Goal: Information Seeking & Learning: Learn about a topic

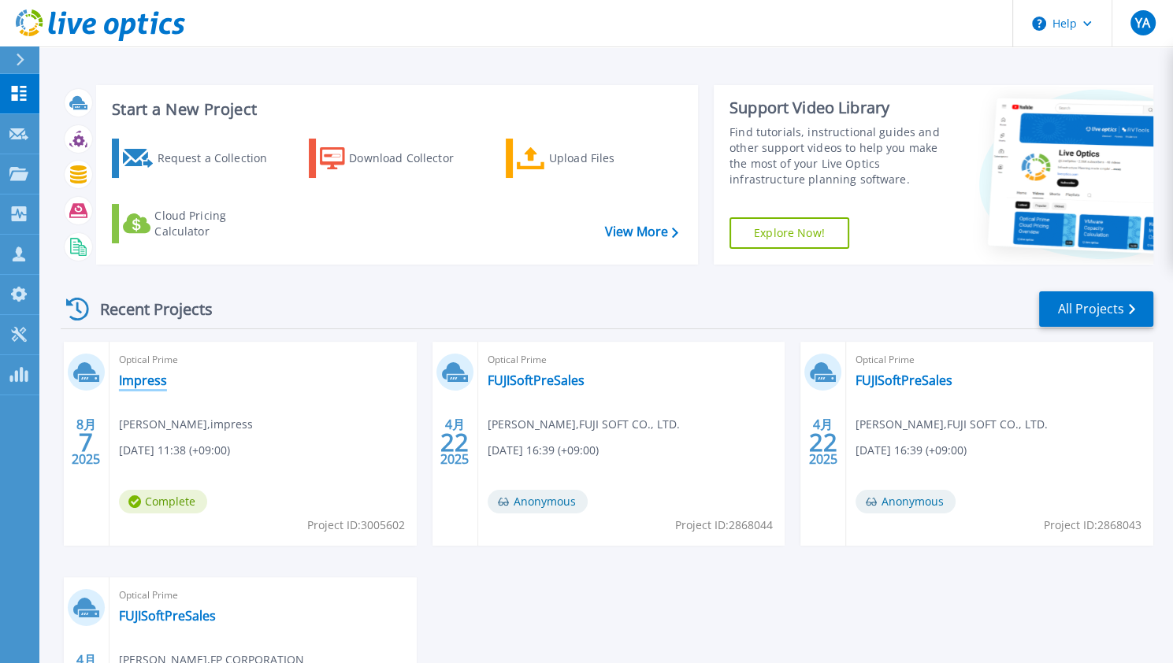
click at [150, 380] on link "Impress" at bounding box center [143, 381] width 48 height 16
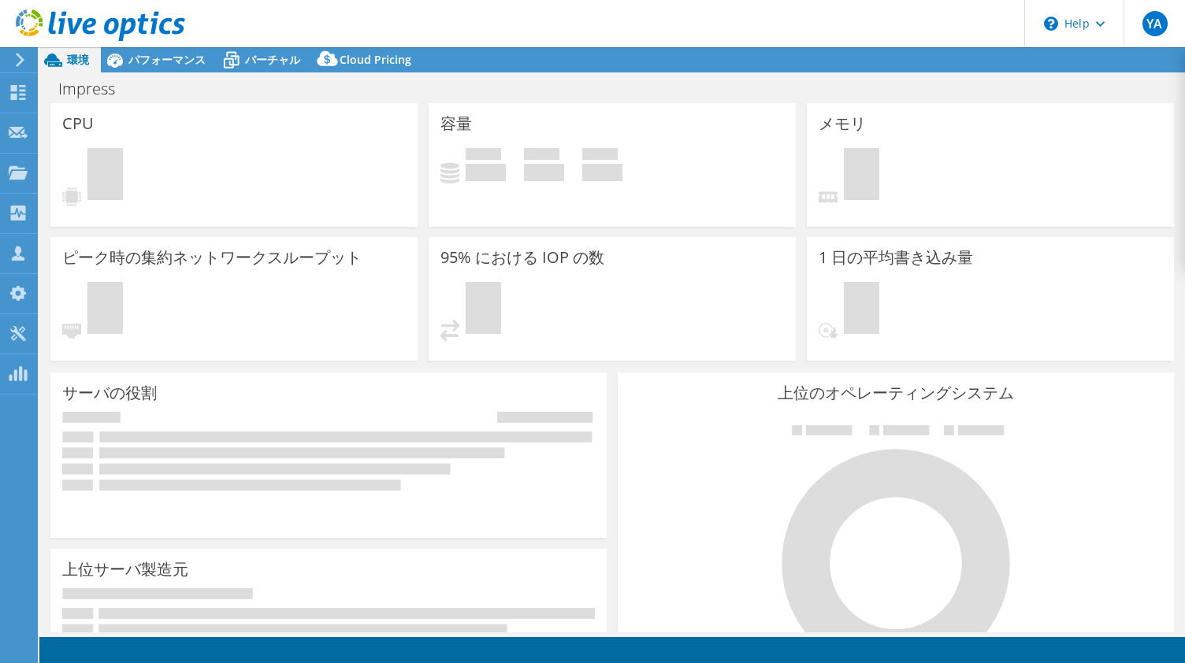
select select "USD"
select select "[GEOGRAPHIC_DATA]"
select select "JPY"
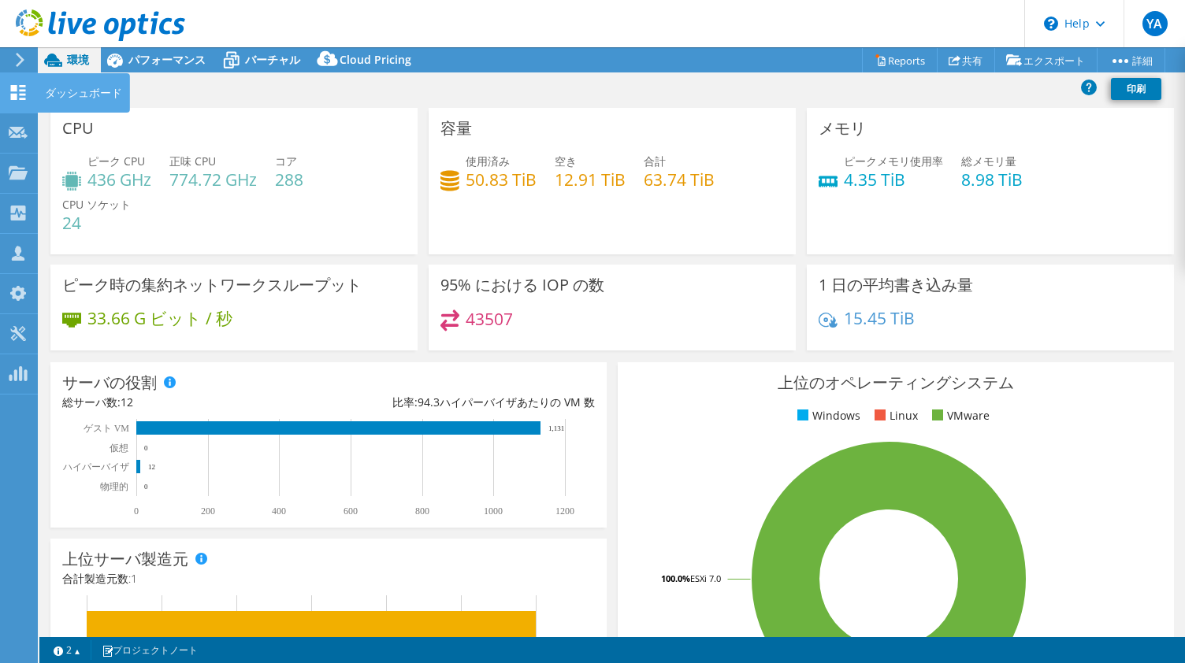
click at [13, 102] on div at bounding box center [18, 94] width 19 height 17
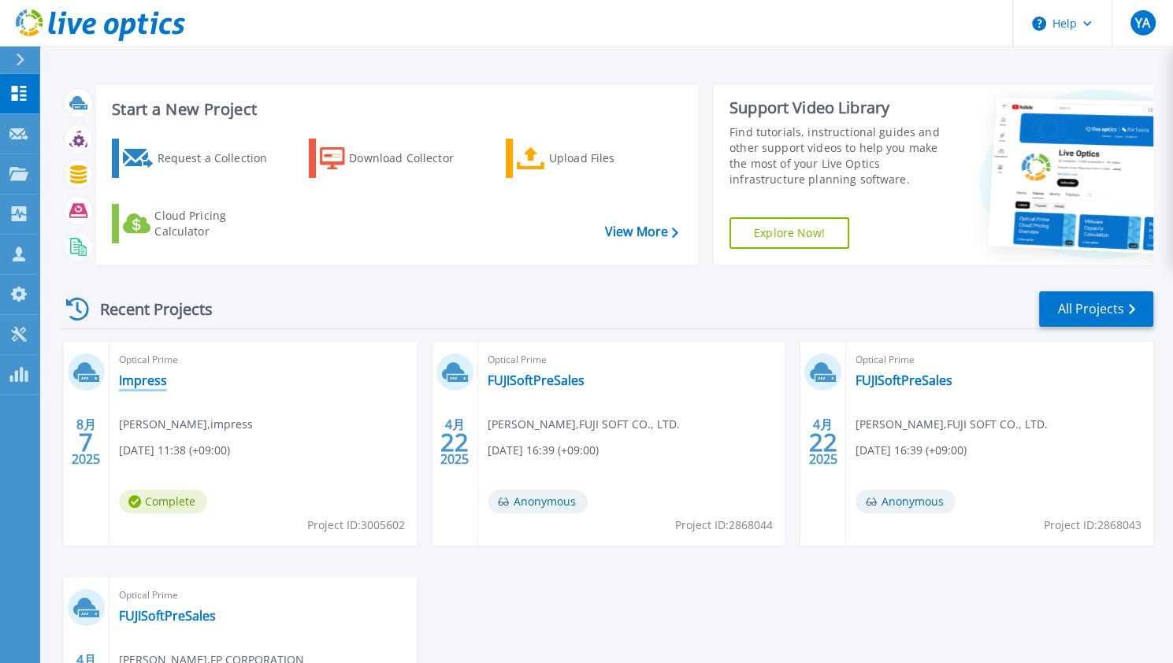
click at [145, 387] on link "Impress" at bounding box center [143, 381] width 48 height 16
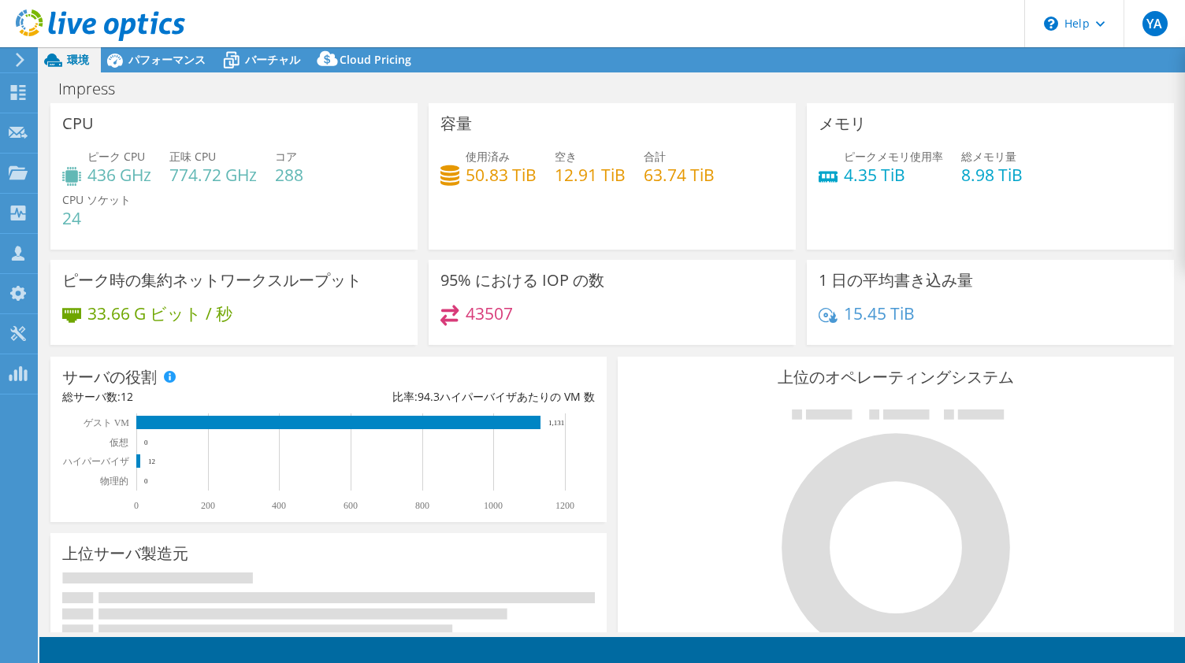
select select "[GEOGRAPHIC_DATA]"
select select "JPY"
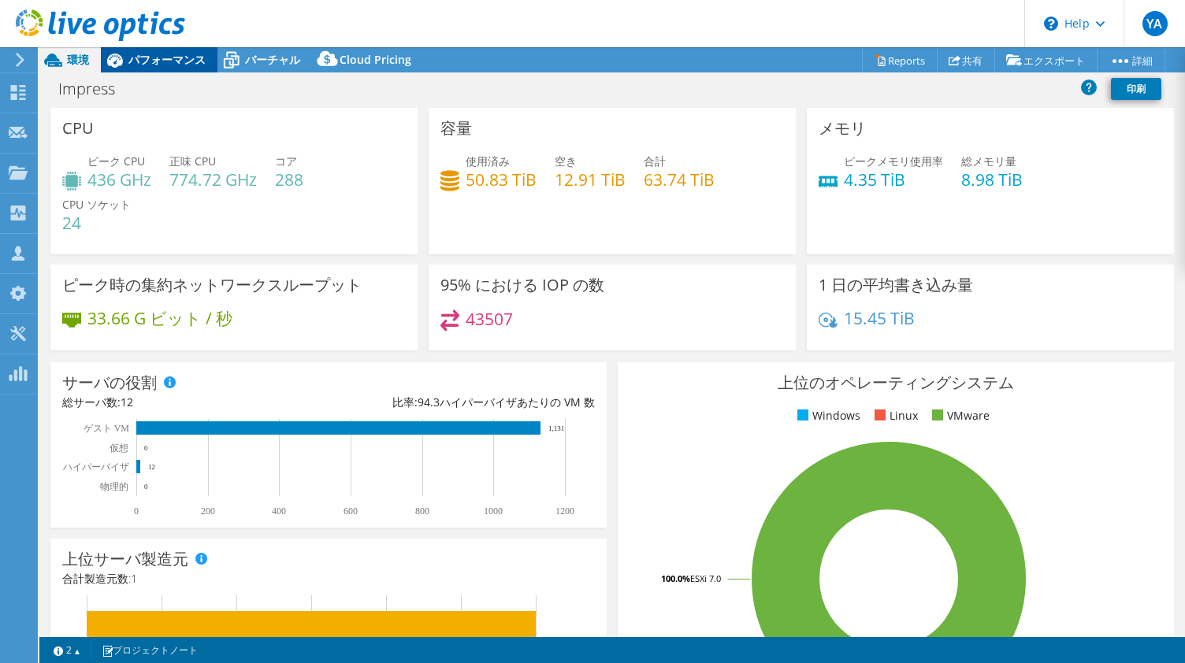
click at [175, 61] on span "パフォーマンス" at bounding box center [166, 59] width 77 height 15
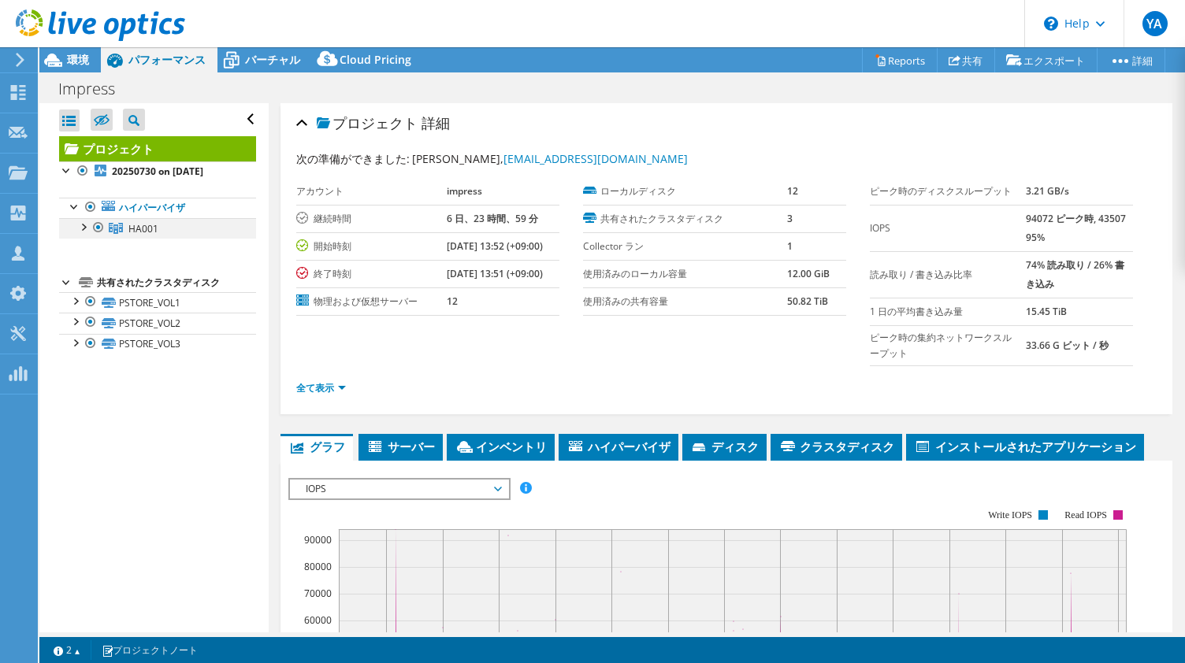
click at [82, 224] on div at bounding box center [83, 226] width 16 height 16
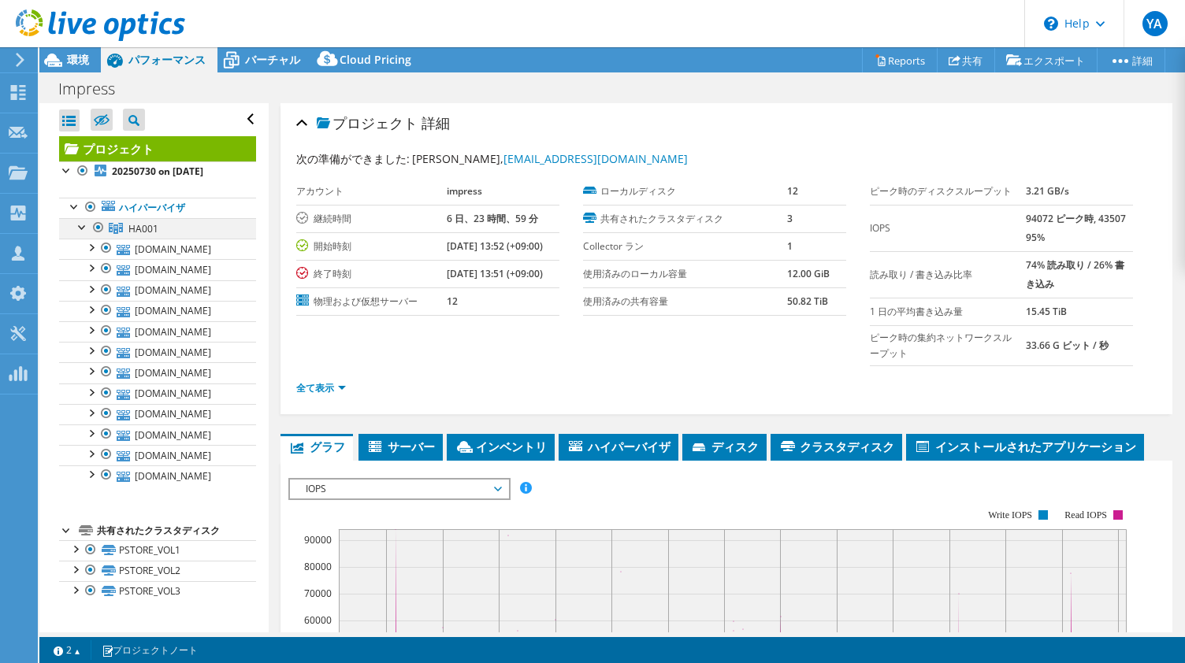
click at [82, 224] on div at bounding box center [83, 226] width 16 height 16
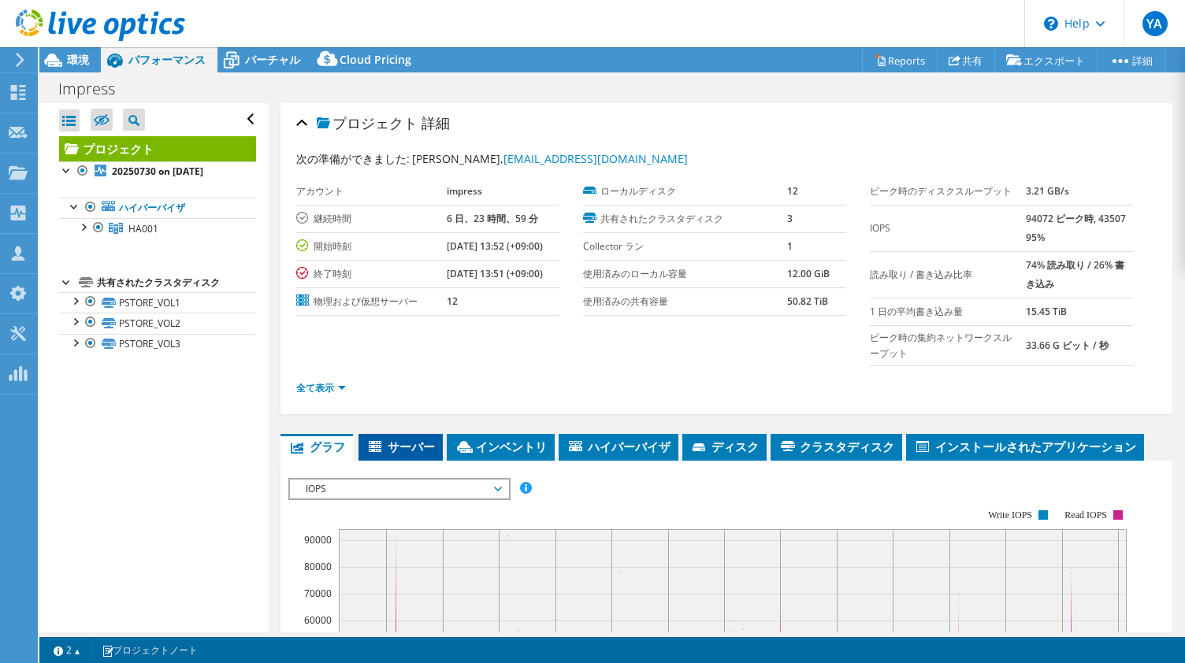
click at [408, 444] on span "サーバー" at bounding box center [400, 447] width 69 height 16
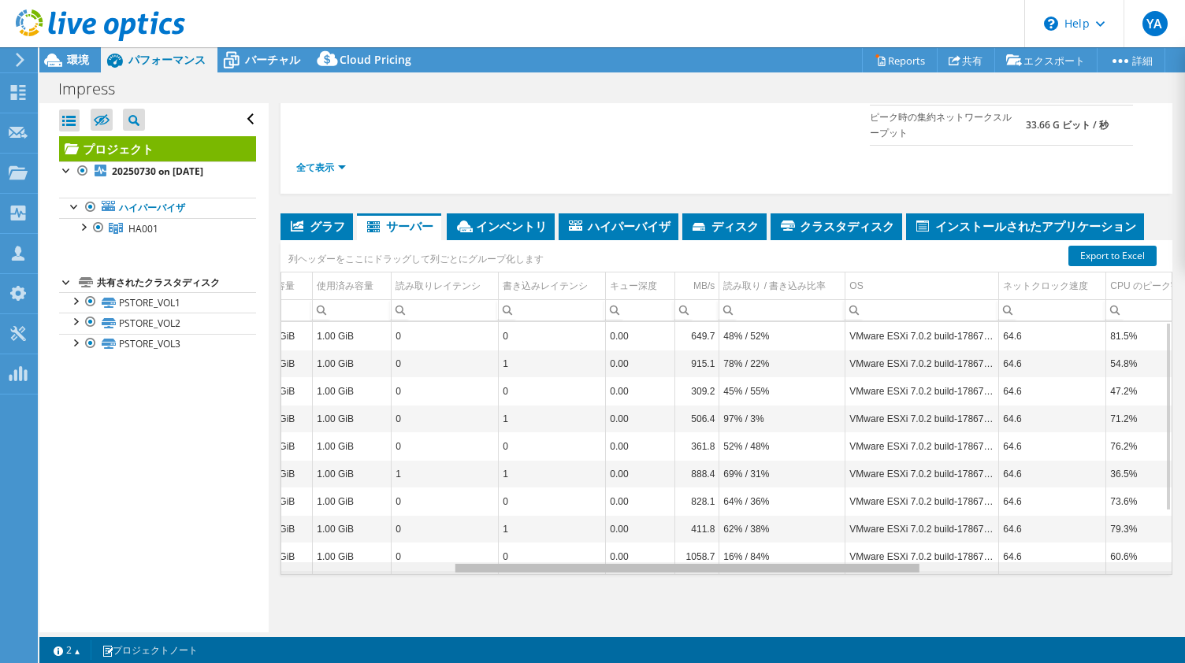
scroll to position [0, 337]
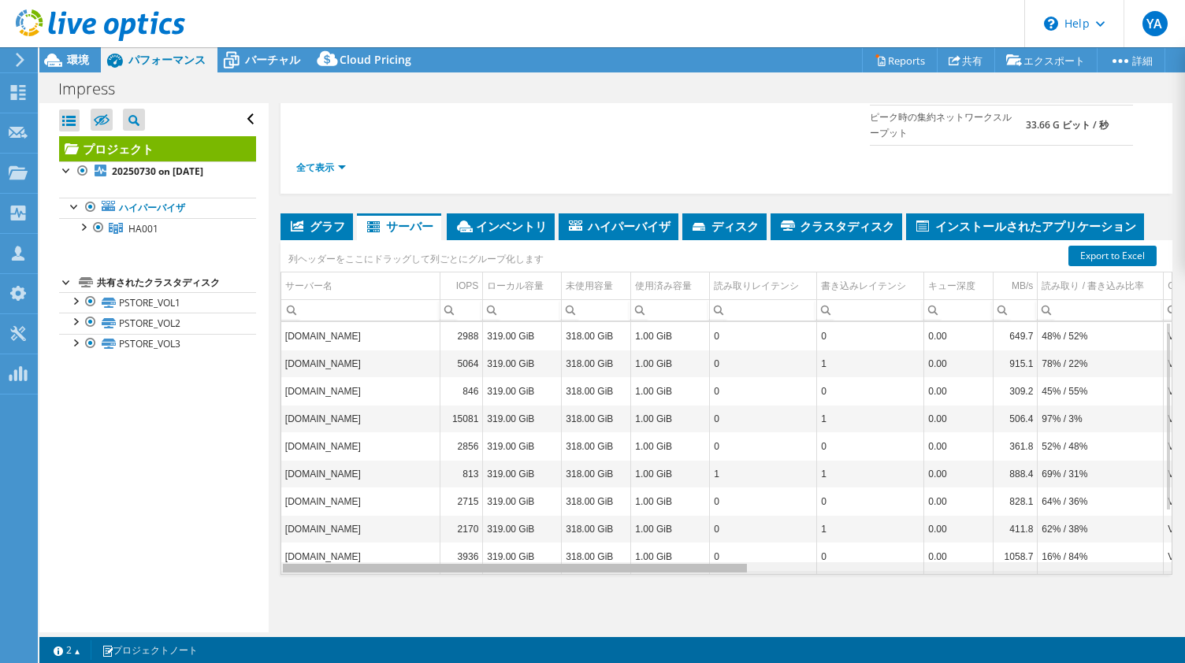
drag, startPoint x: 690, startPoint y: 567, endPoint x: 758, endPoint y: 524, distance: 81.1
click at [758, 524] on body "YA チャネルパートナー Yasushi Arita aritayas@fsi.co.jp FUJI SOFT CO., LTD. My Profile Lo…" at bounding box center [592, 331] width 1185 height 663
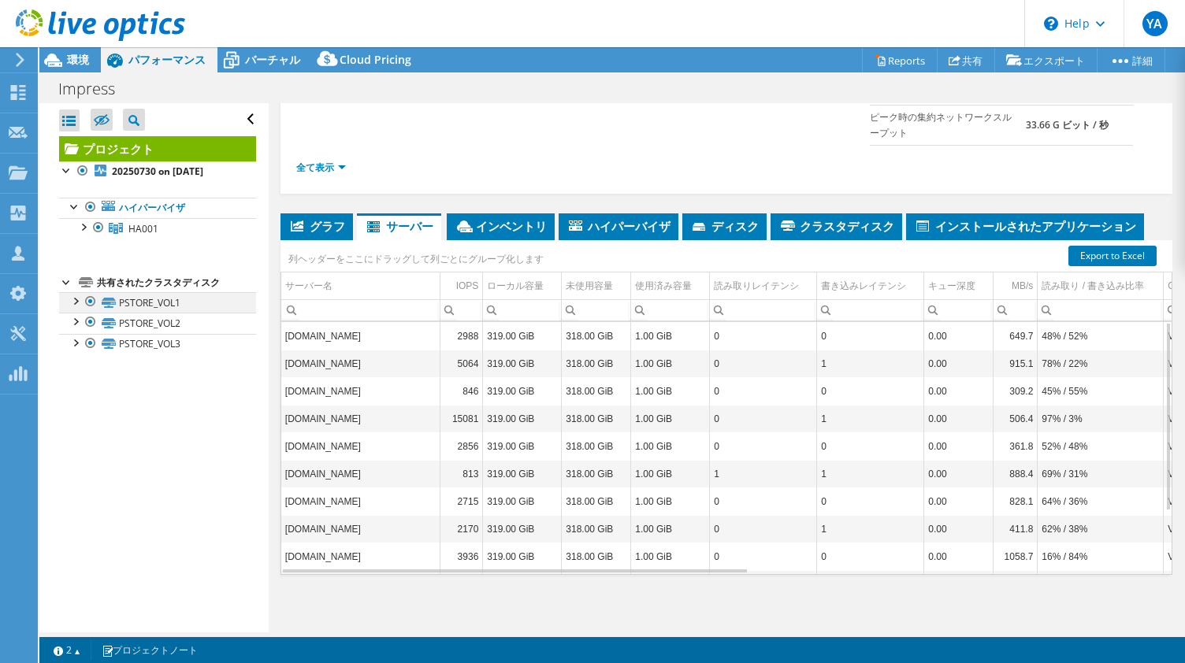
click at [76, 305] on div at bounding box center [75, 300] width 16 height 16
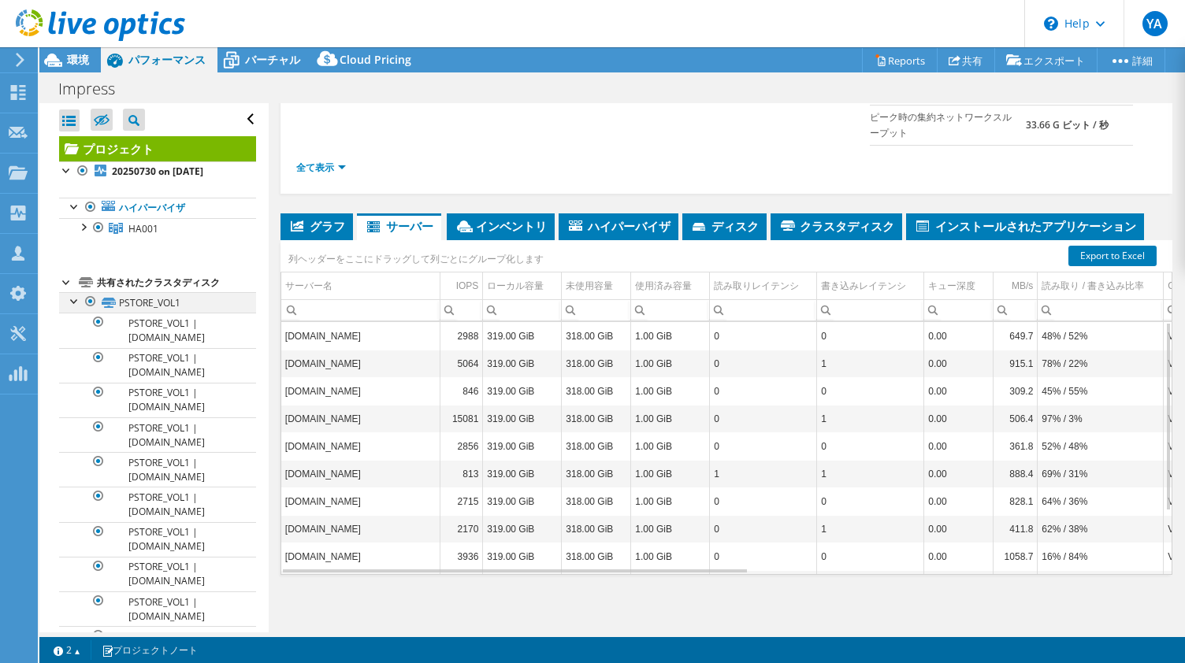
click at [76, 305] on div at bounding box center [75, 300] width 16 height 16
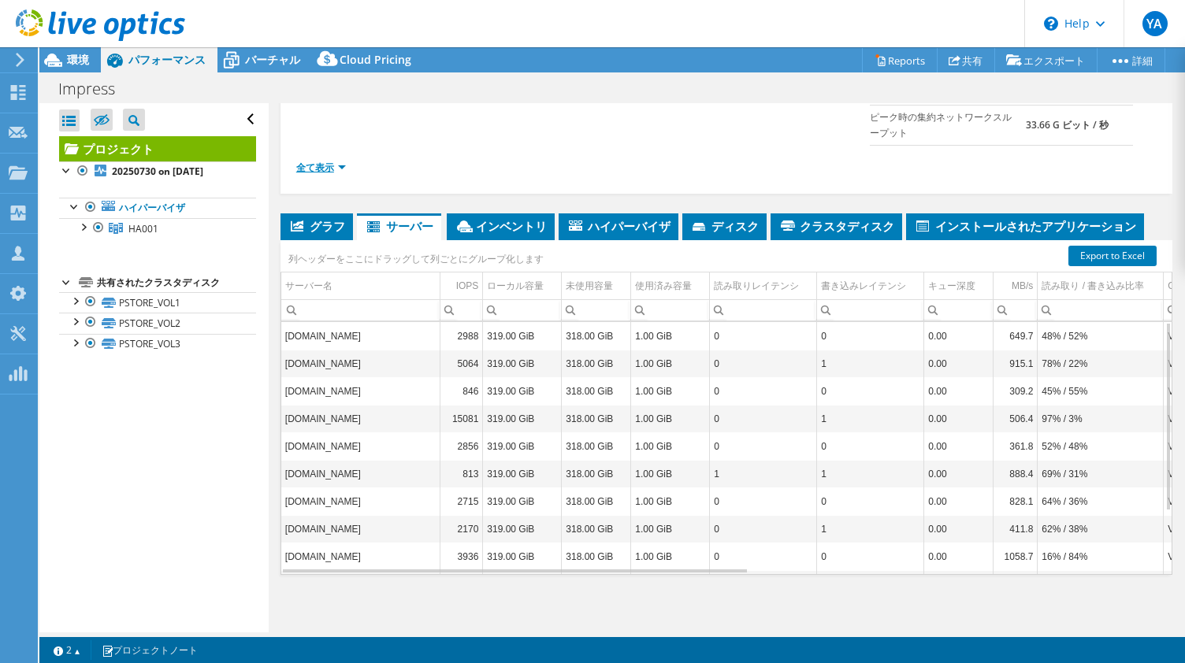
click at [338, 162] on link "全て表示" at bounding box center [321, 167] width 50 height 13
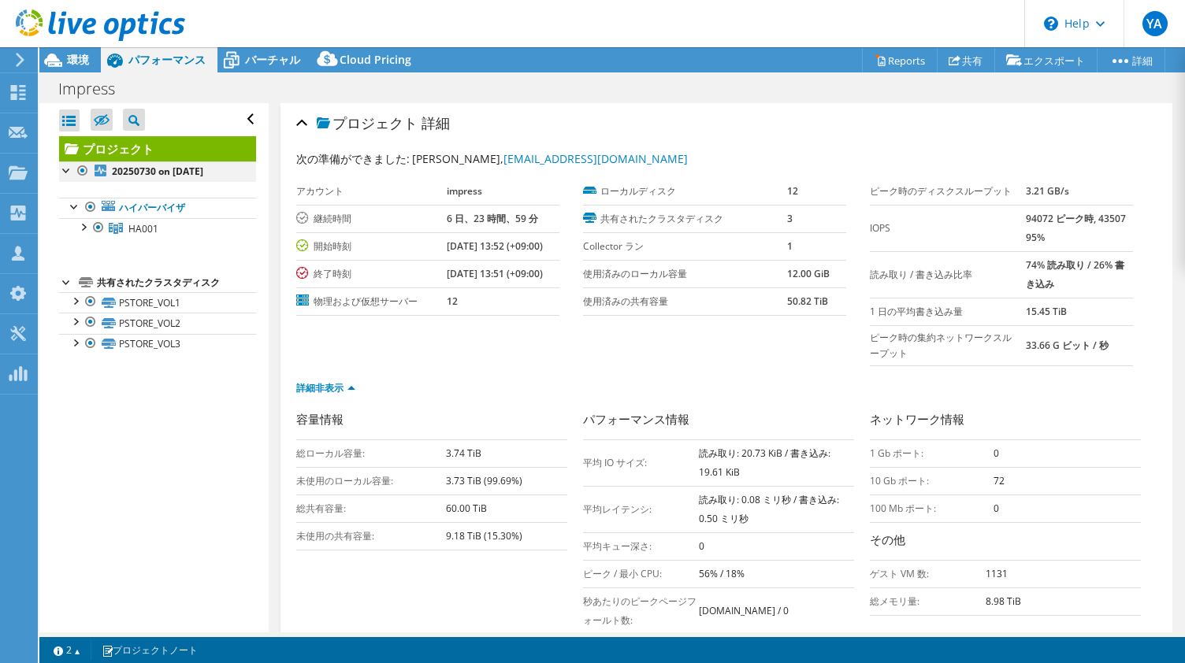
click at [65, 170] on div at bounding box center [67, 169] width 16 height 16
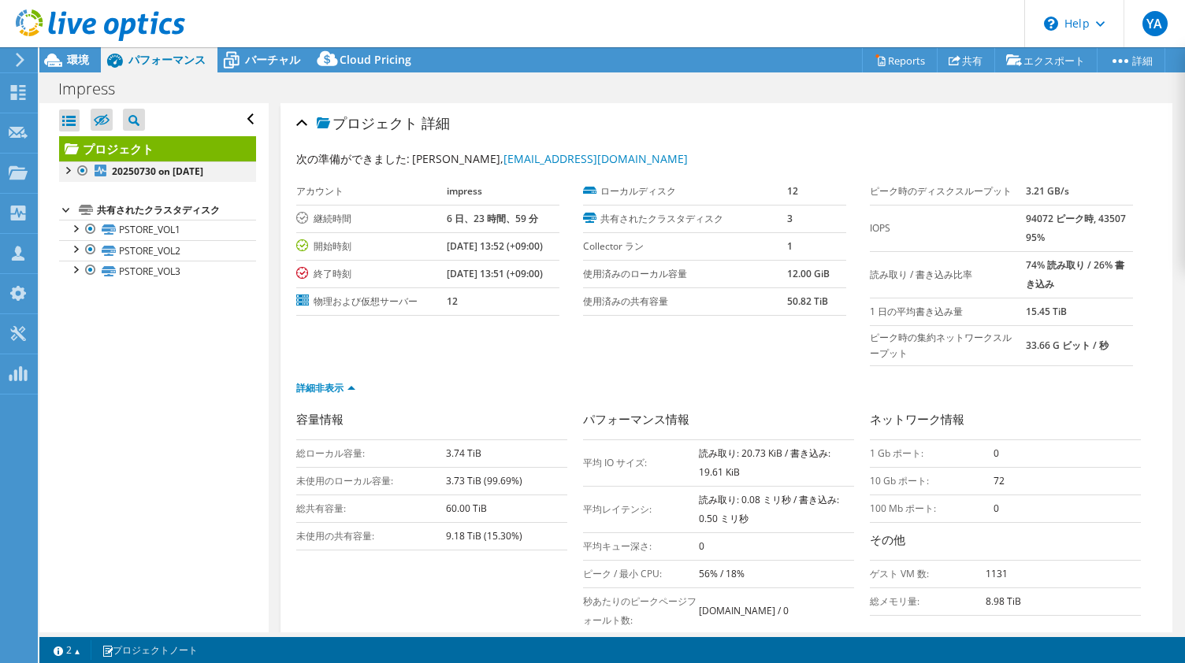
click at [65, 170] on div at bounding box center [67, 169] width 16 height 16
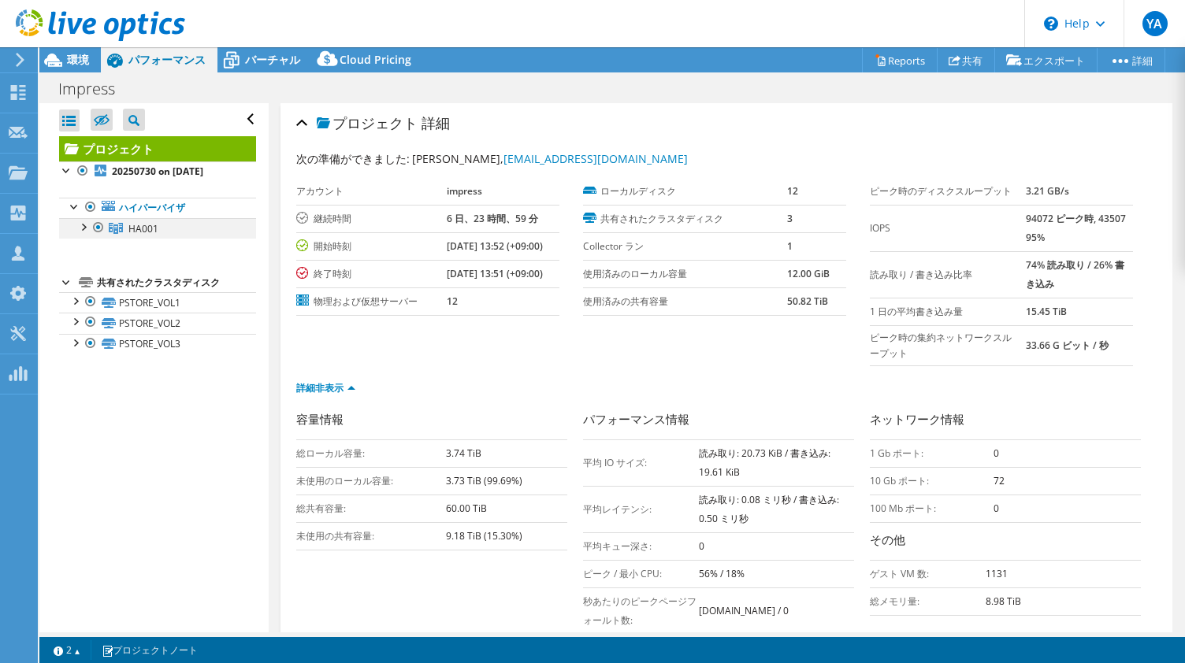
click at [85, 228] on div at bounding box center [83, 226] width 16 height 16
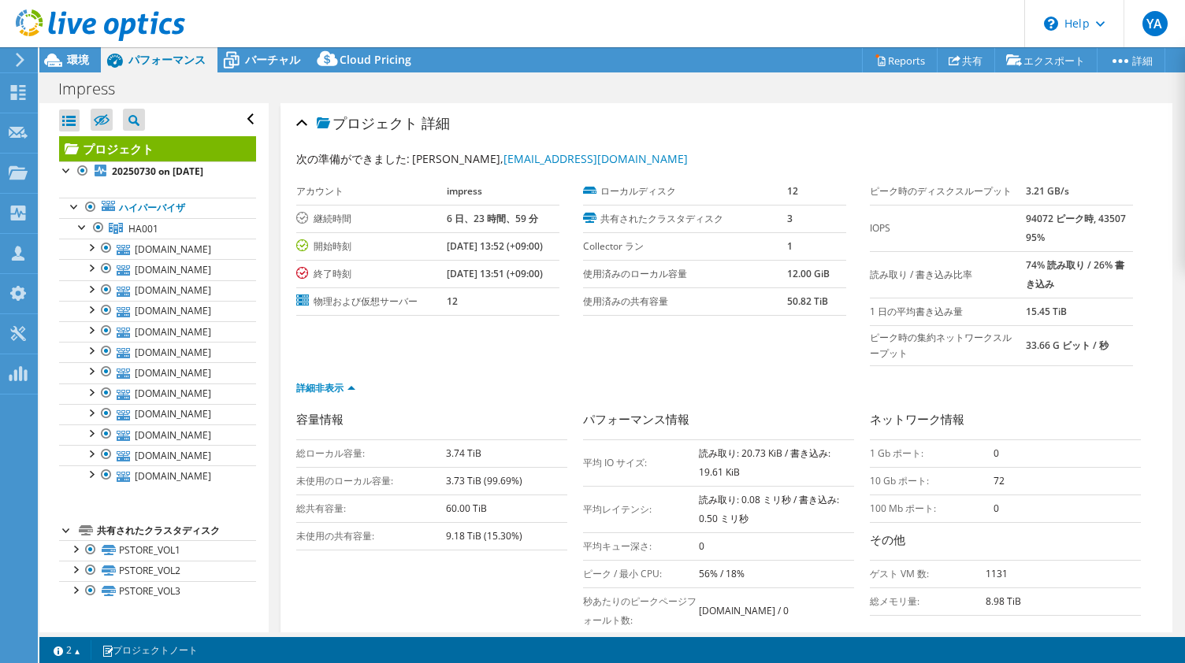
scroll to position [6, 0]
click at [91, 239] on div at bounding box center [91, 247] width 16 height 16
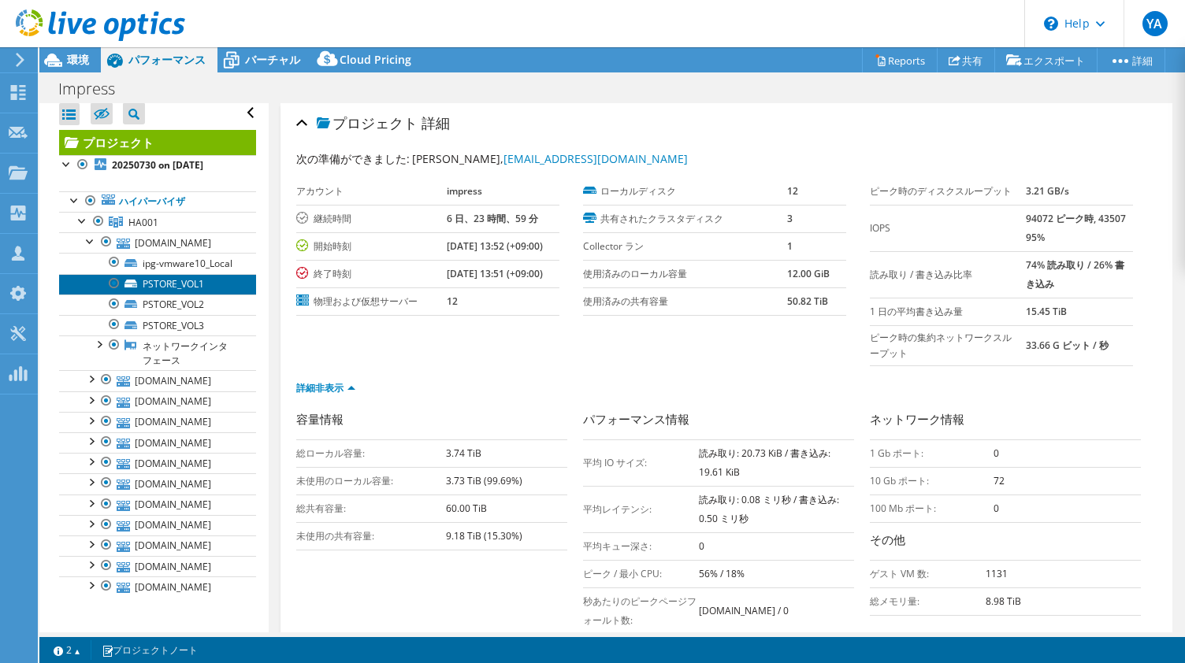
click at [181, 295] on link "PSTORE_VOL1" at bounding box center [157, 284] width 197 height 20
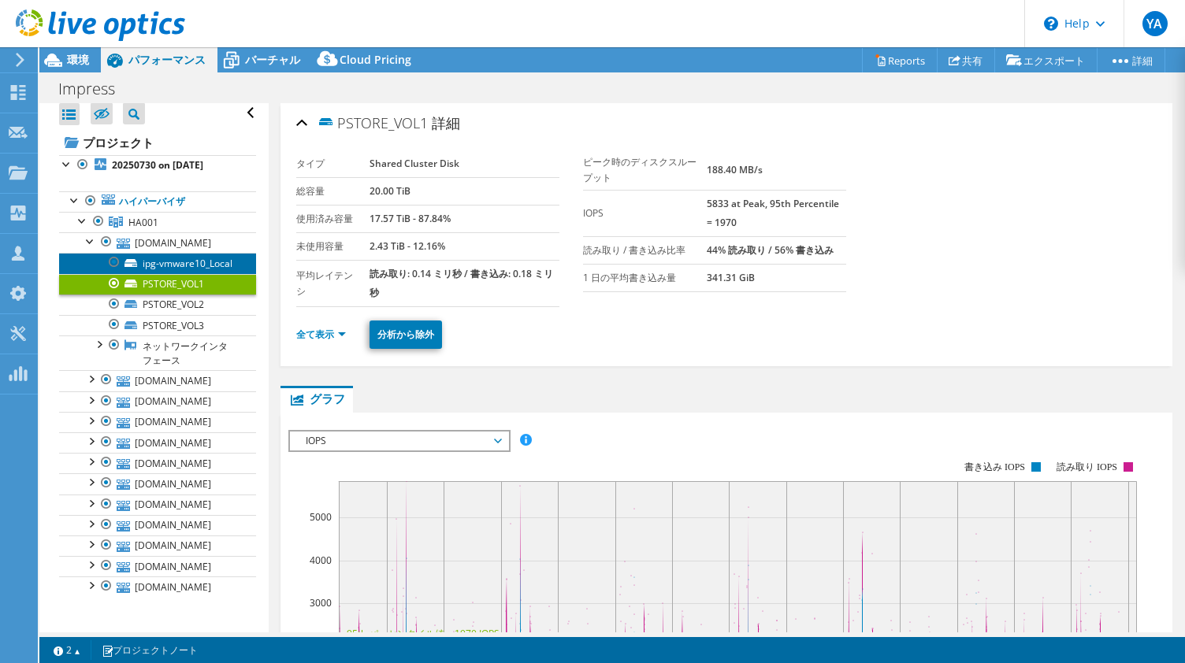
click at [176, 273] on link "ipg-vmware10_Local" at bounding box center [157, 263] width 197 height 20
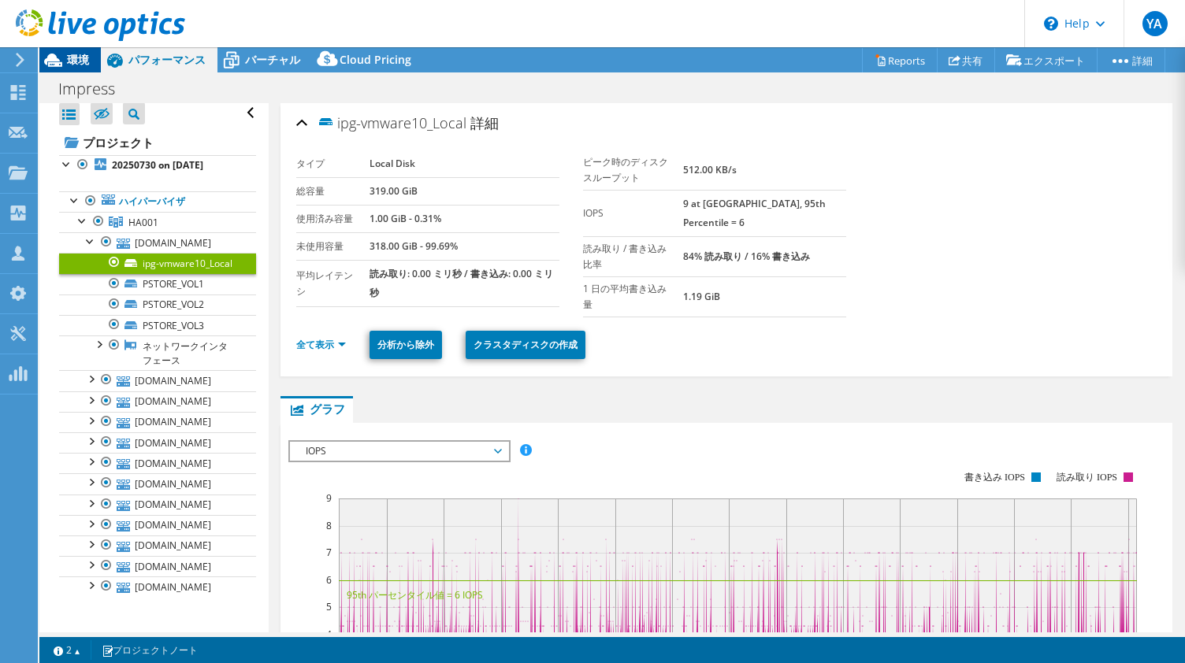
click at [69, 58] on span "環境" at bounding box center [78, 59] width 22 height 15
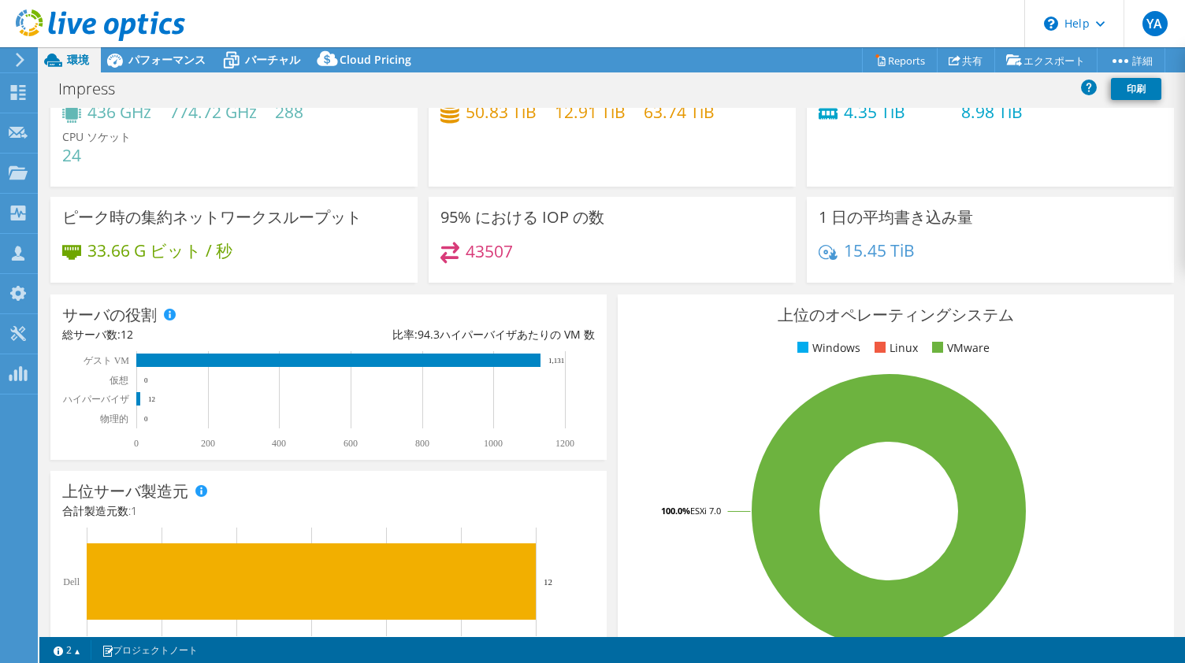
scroll to position [0, 0]
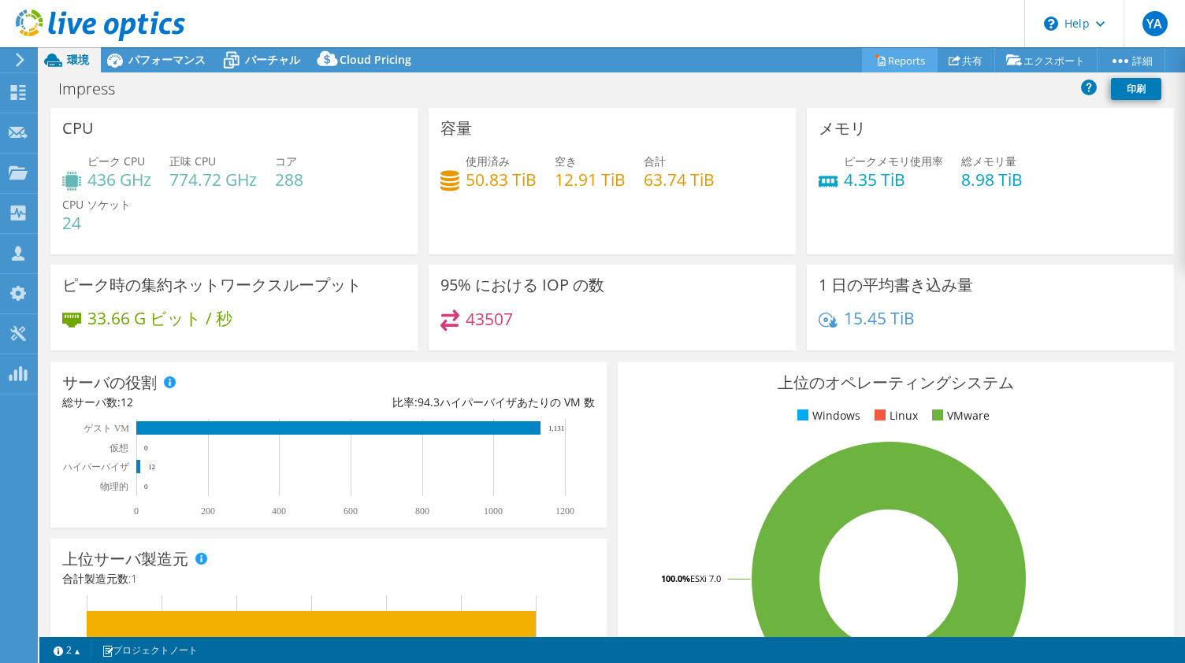
click at [902, 60] on link "Reports" at bounding box center [900, 60] width 76 height 24
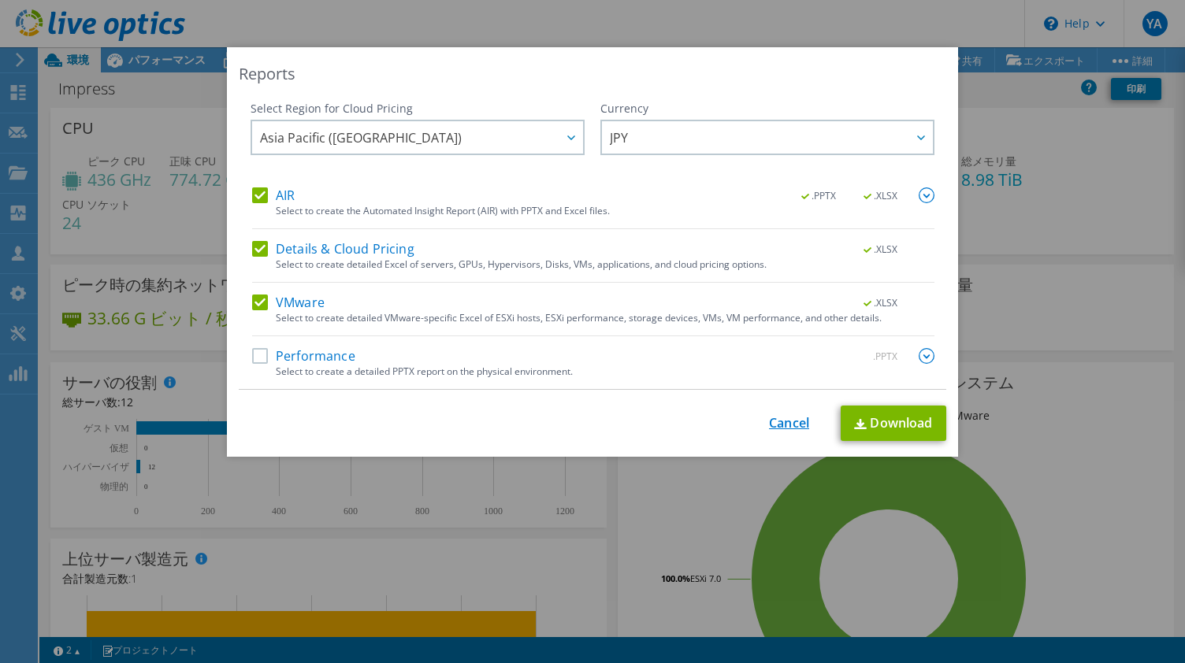
click at [781, 423] on link "Cancel" at bounding box center [789, 423] width 40 height 15
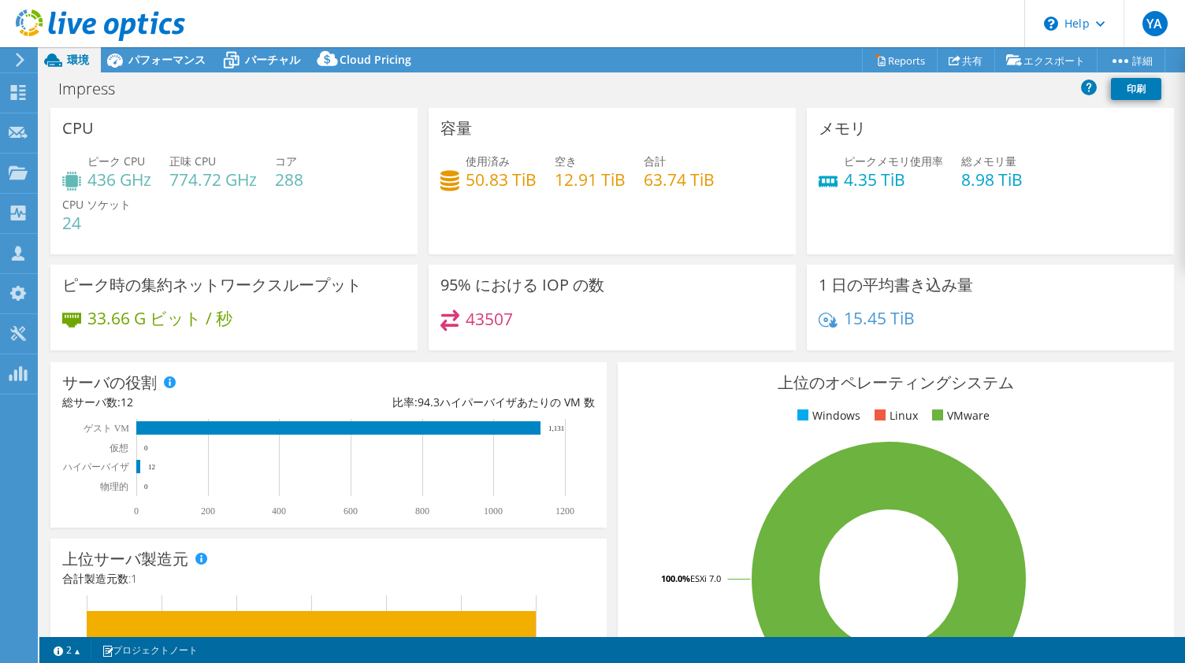
click at [892, 28] on header "YA チャネルパートナー Yasushi Arita aritayas@fsi.co.jp FUJI SOFT CO., LTD. My Profile Lo…" at bounding box center [592, 23] width 1185 height 47
click at [290, 59] on span "バーチャル" at bounding box center [272, 59] width 55 height 15
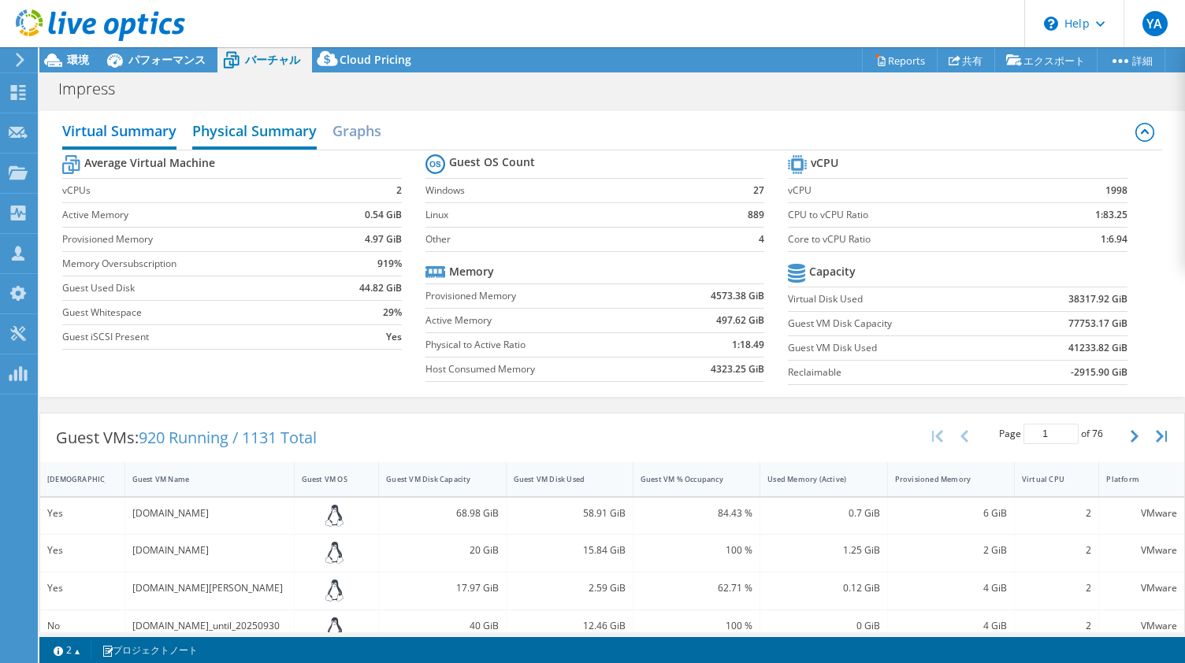
click at [233, 130] on h2 "Physical Summary" at bounding box center [254, 132] width 124 height 35
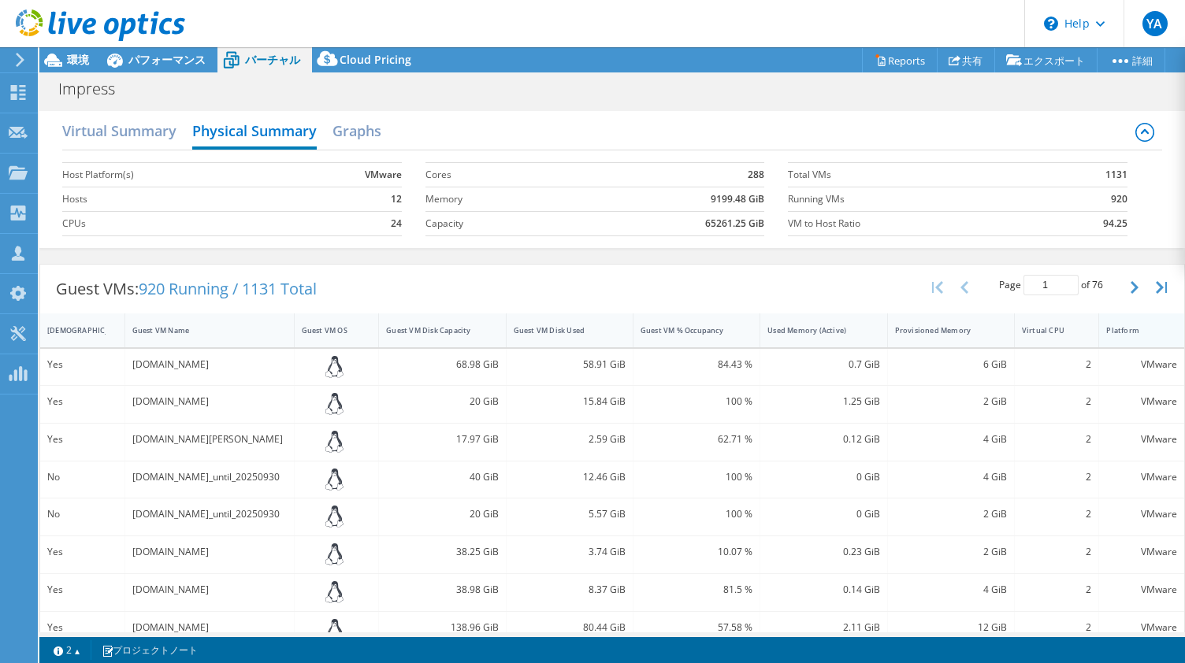
click at [1126, 330] on div "Platform" at bounding box center [1132, 330] width 52 height 10
click at [1130, 289] on icon "button" at bounding box center [1134, 287] width 8 height 13
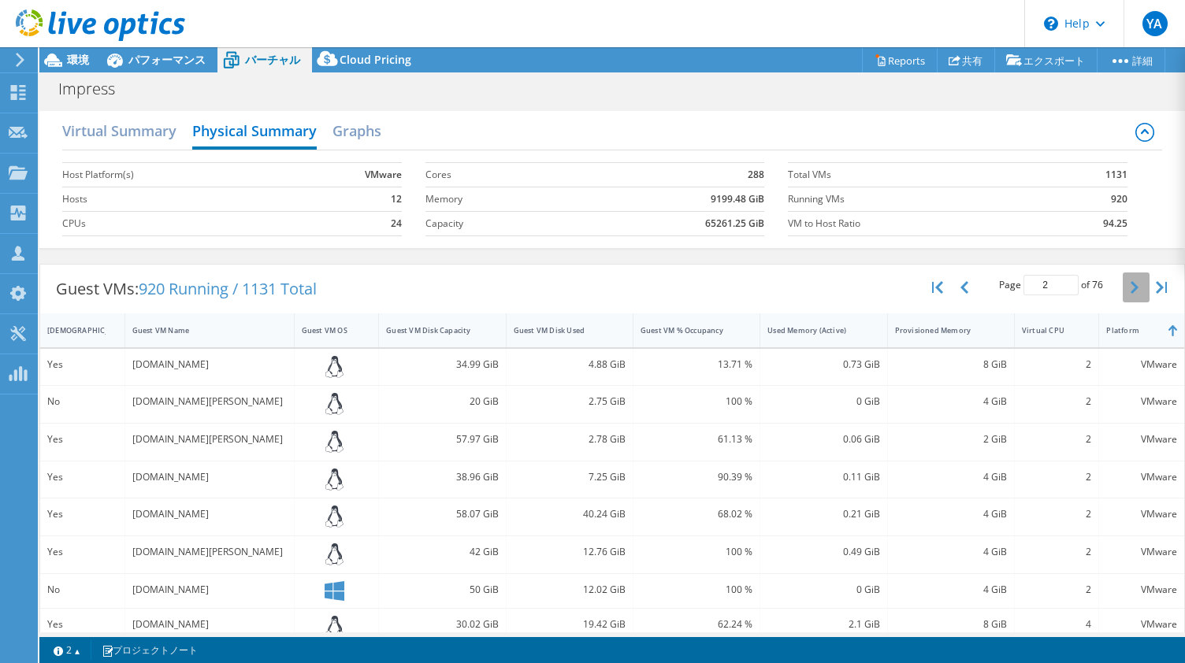
click at [1130, 289] on icon "button" at bounding box center [1134, 287] width 8 height 13
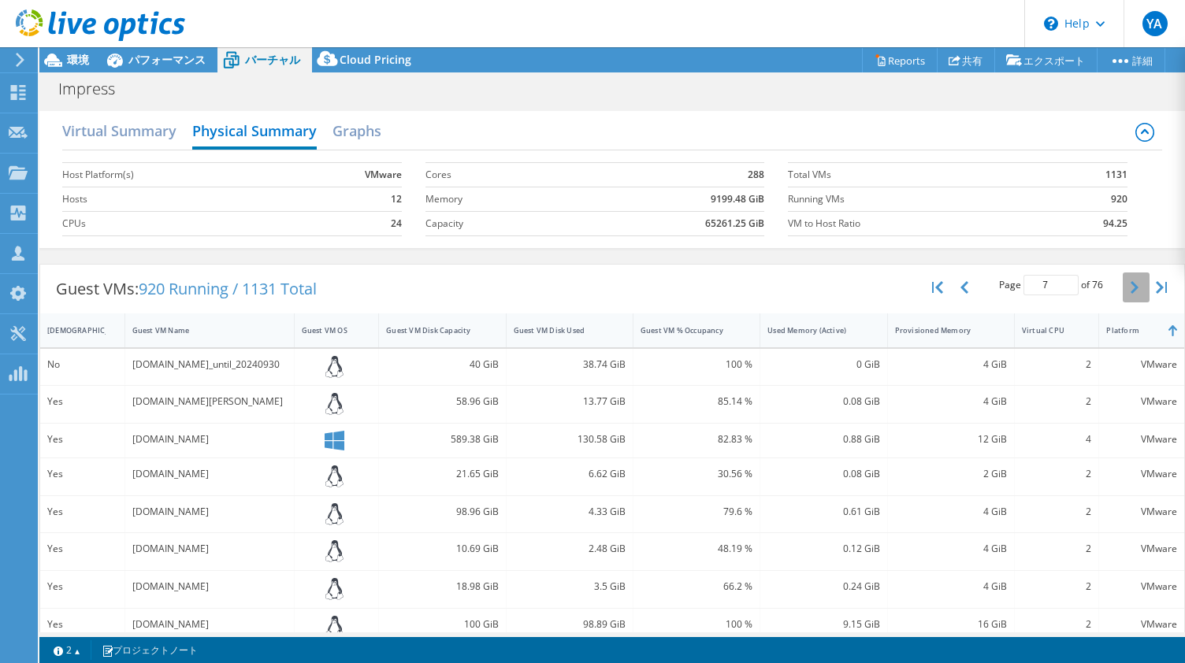
click at [1130, 289] on icon "button" at bounding box center [1134, 287] width 8 height 13
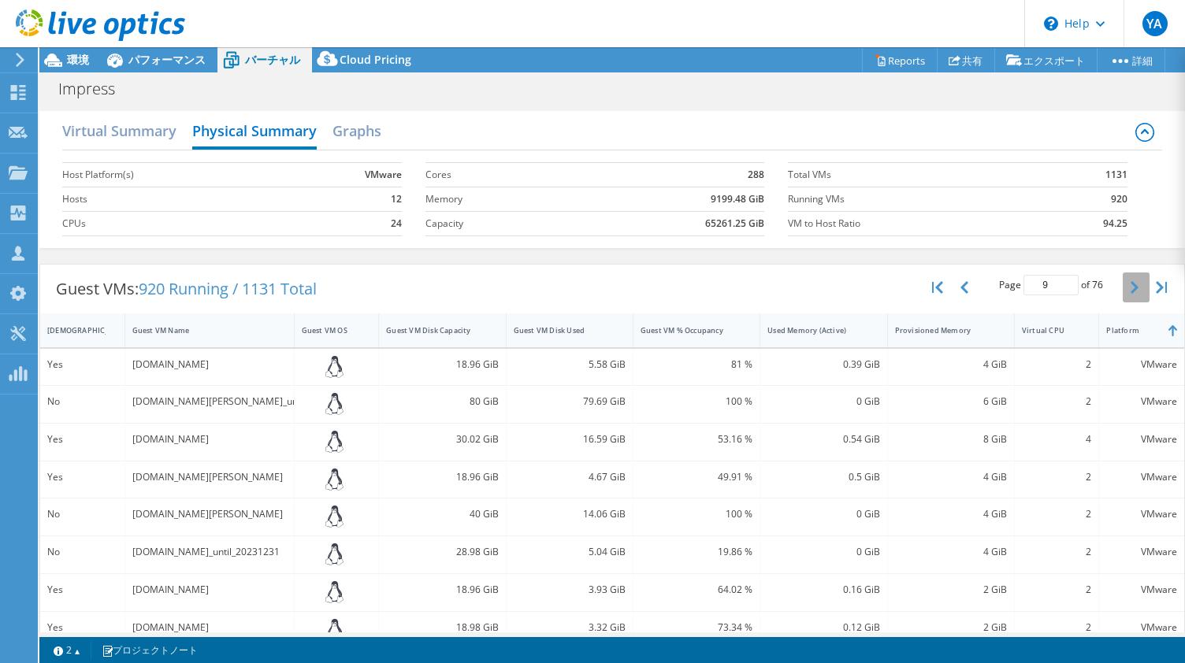
click at [1130, 289] on icon "button" at bounding box center [1134, 287] width 8 height 13
type input "10"
click at [72, 58] on span "環境" at bounding box center [78, 59] width 22 height 15
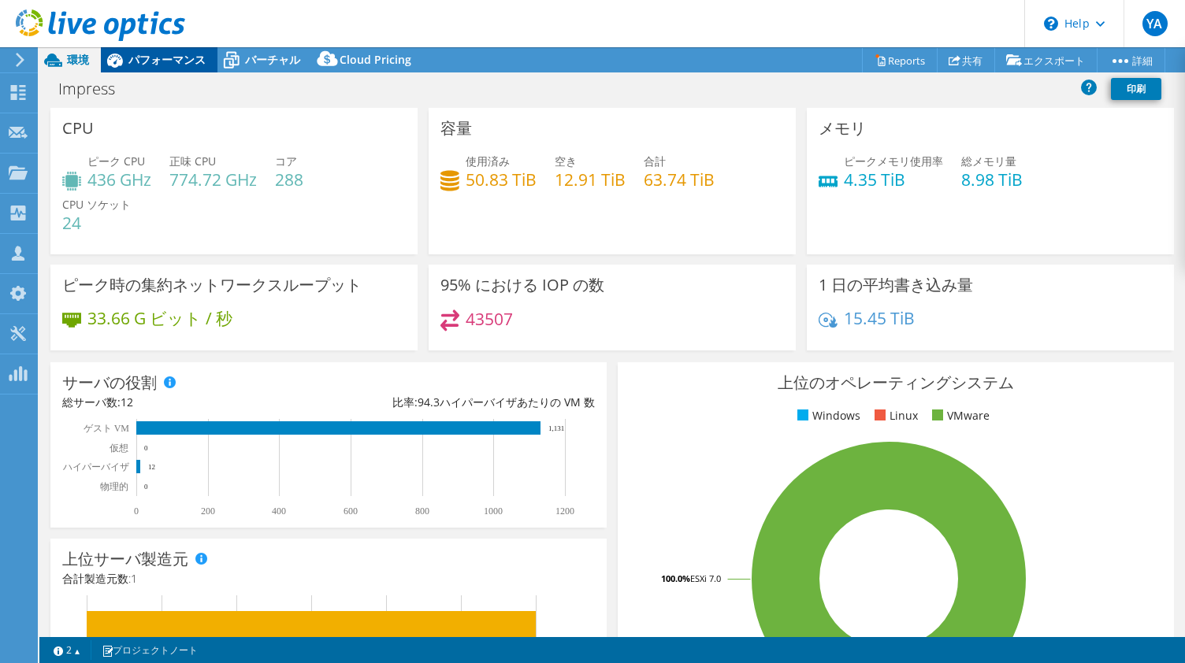
click at [161, 58] on span "パフォーマンス" at bounding box center [166, 59] width 77 height 15
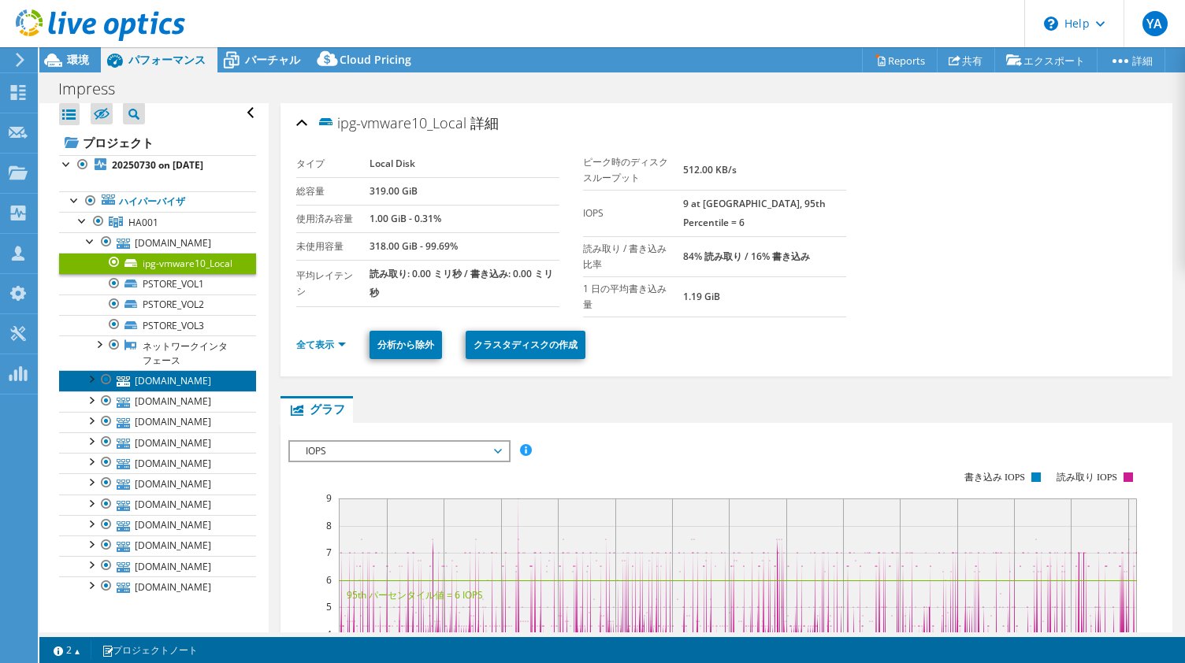
click at [187, 391] on link "[DOMAIN_NAME]" at bounding box center [157, 380] width 197 height 20
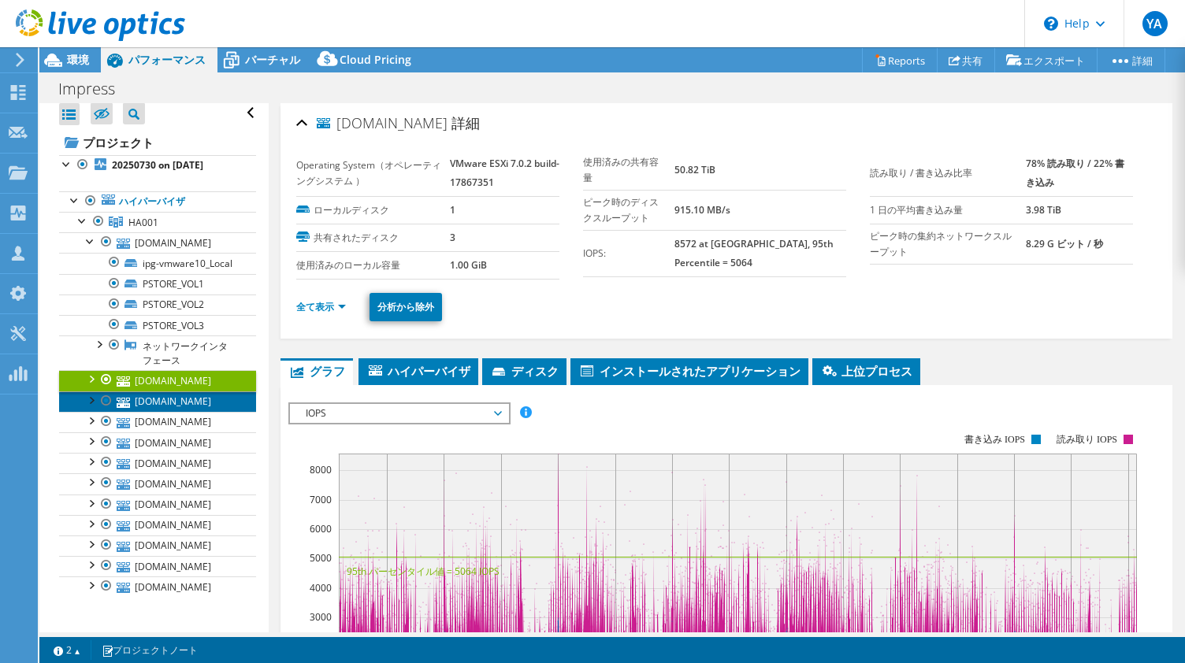
click at [150, 412] on link "[DOMAIN_NAME]" at bounding box center [157, 401] width 197 height 20
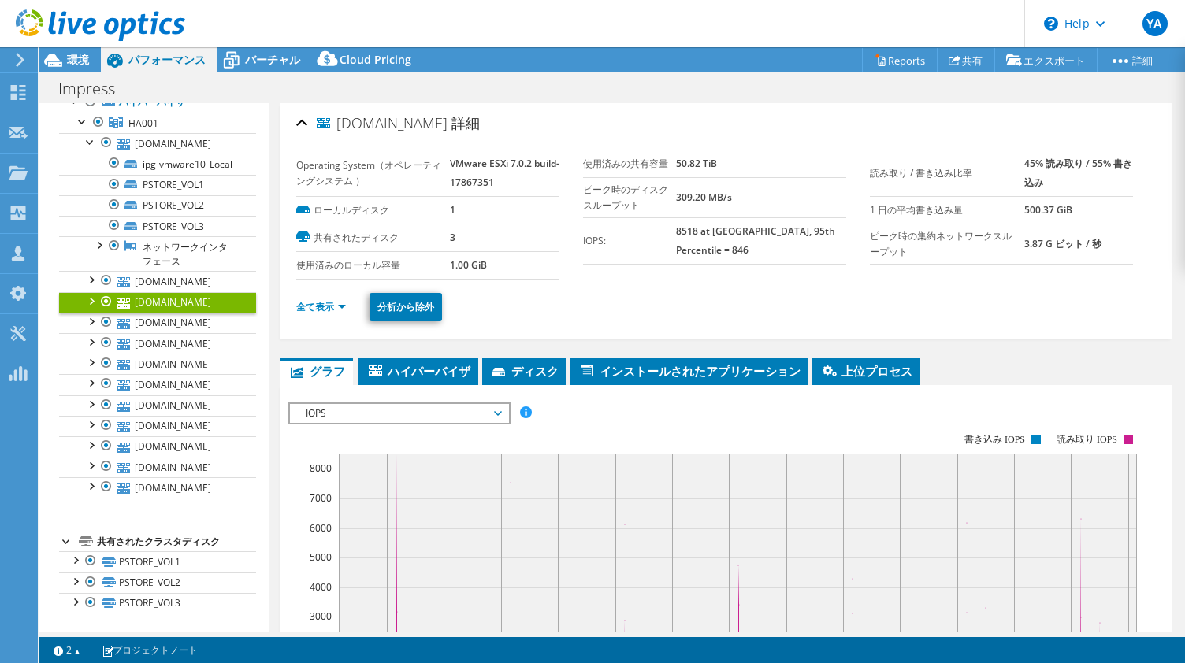
scroll to position [286, 0]
click at [139, 563] on link "PSTORE_VOL1" at bounding box center [157, 561] width 197 height 20
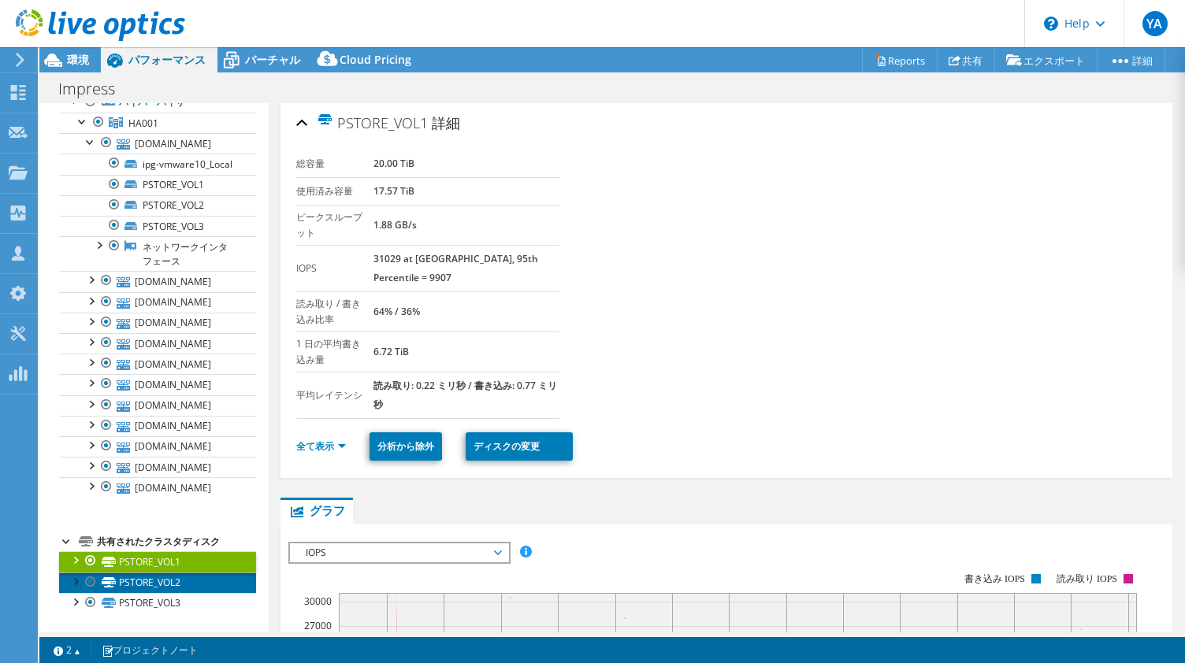
click at [120, 585] on link "PSTORE_VOL2" at bounding box center [157, 583] width 197 height 20
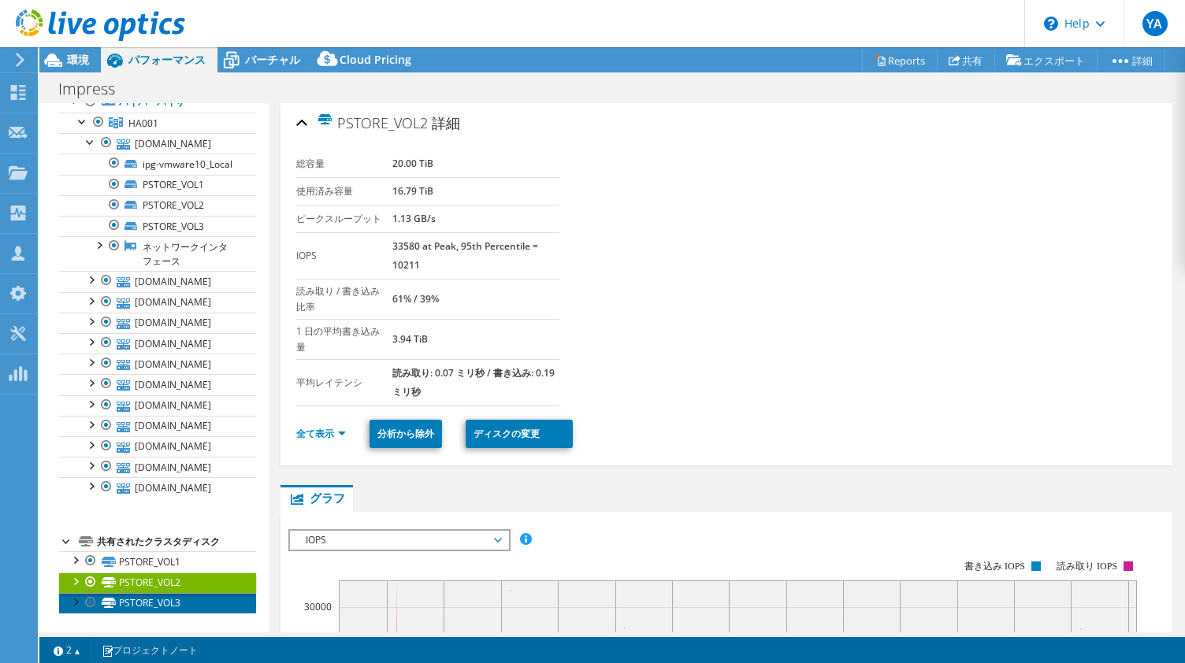
click at [135, 601] on link "PSTORE_VOL3" at bounding box center [157, 603] width 197 height 20
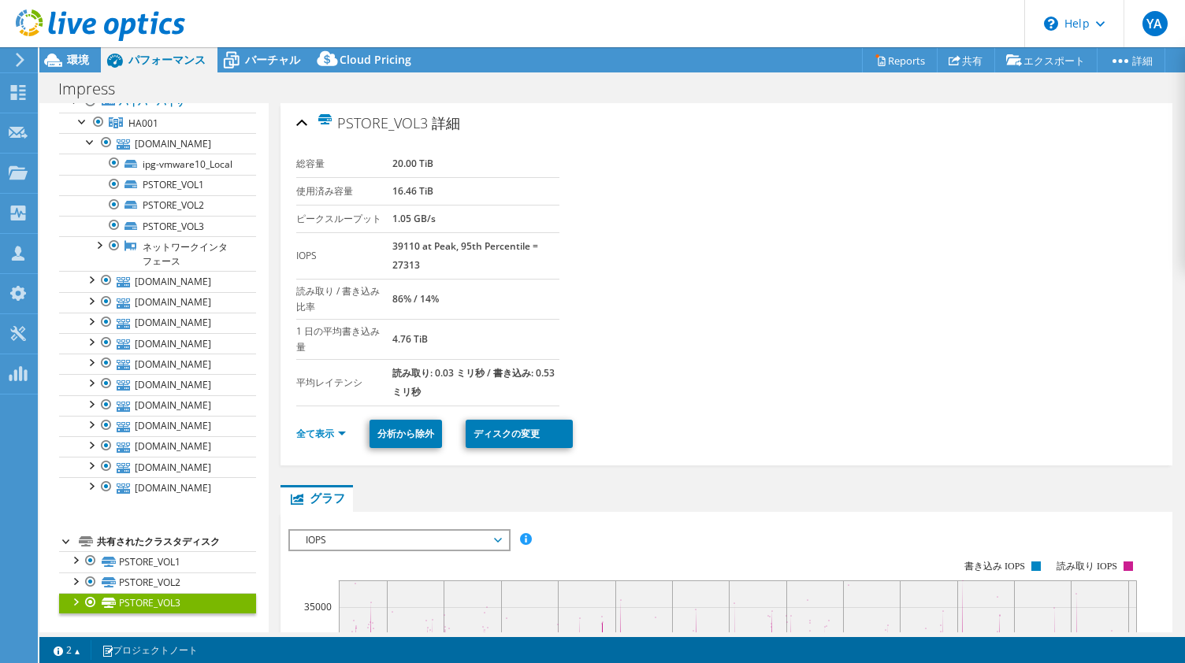
click at [186, 542] on div "共有されたクラスタディスク" at bounding box center [176, 541] width 159 height 19
click at [136, 558] on link "PSTORE_VOL1" at bounding box center [157, 561] width 197 height 20
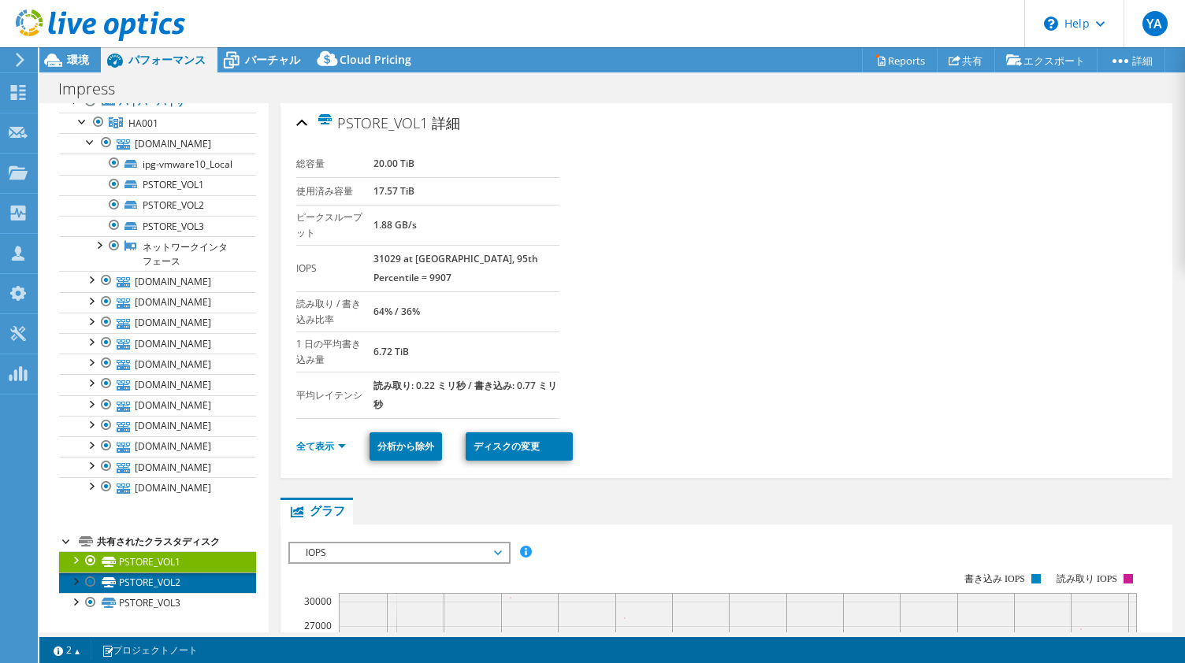
click at [126, 583] on link "PSTORE_VOL2" at bounding box center [157, 583] width 197 height 20
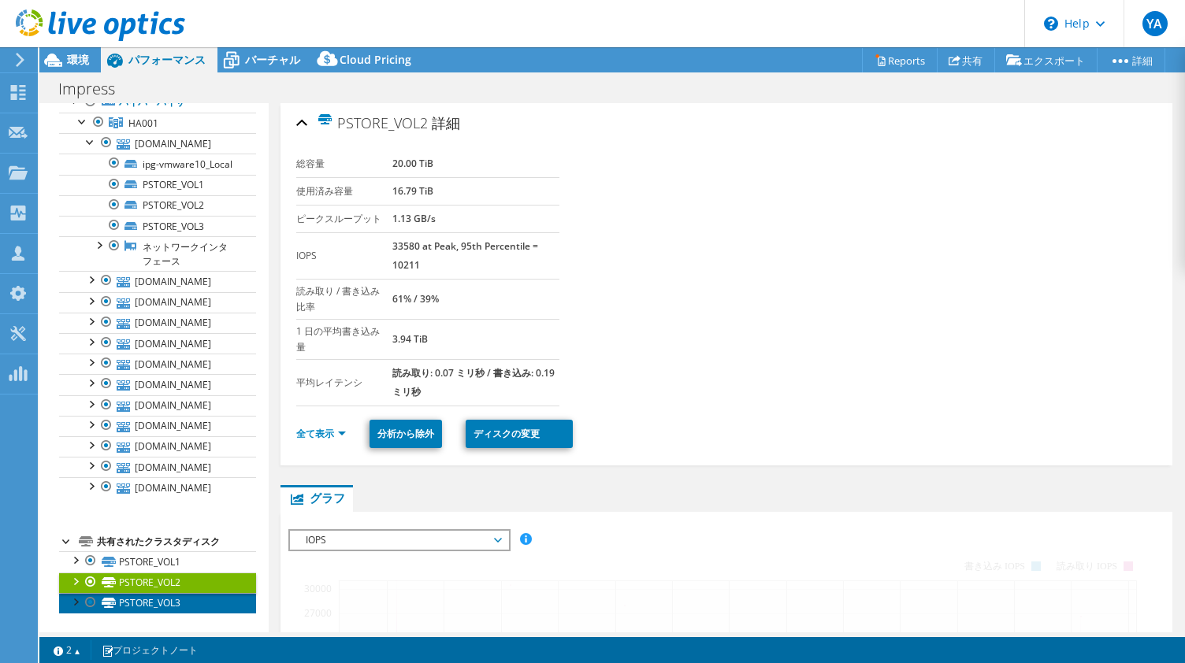
click at [132, 604] on link "PSTORE_VOL3" at bounding box center [157, 603] width 197 height 20
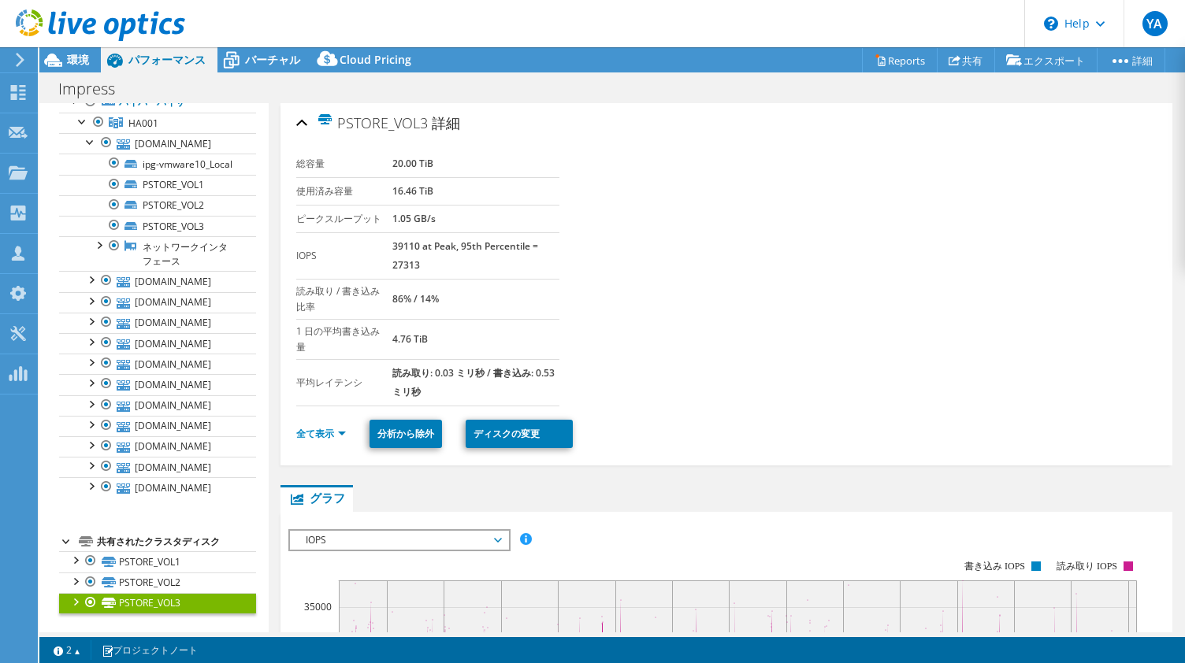
scroll to position [72, 0]
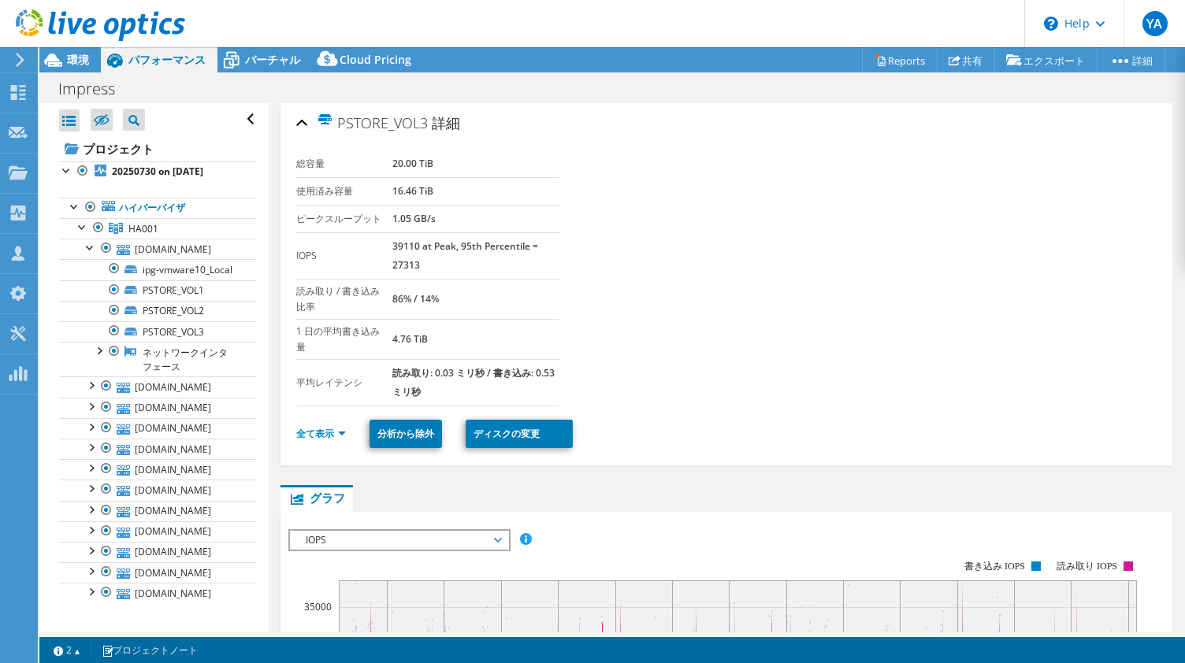
select select "[GEOGRAPHIC_DATA]"
select select "JPY"
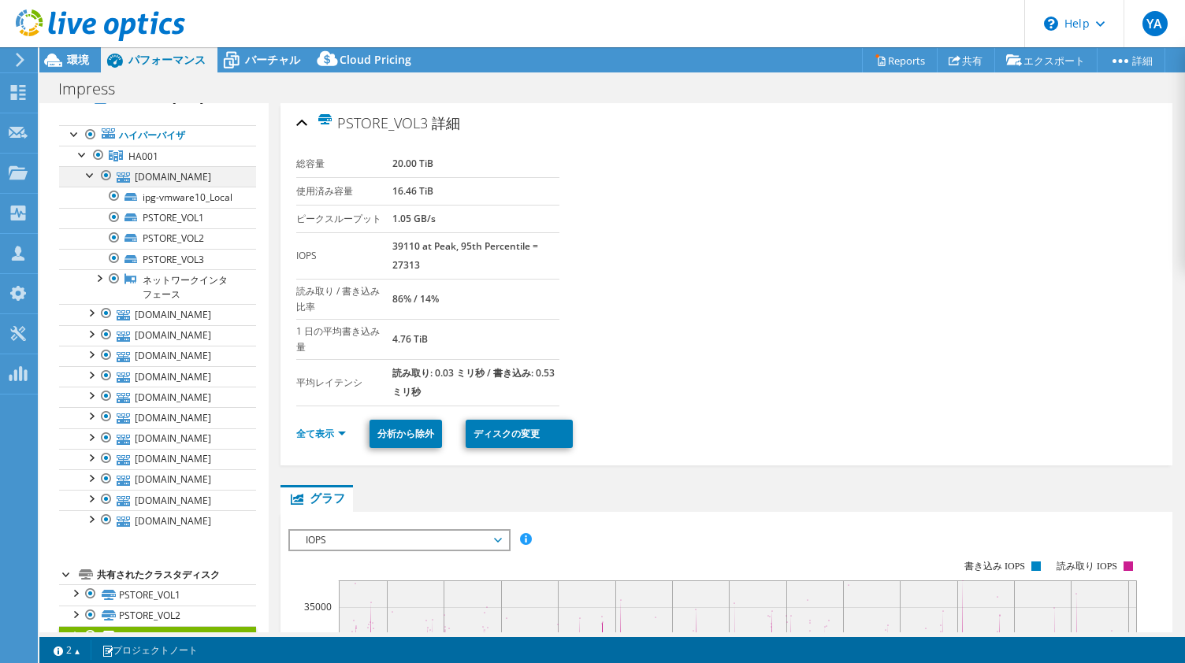
click at [88, 174] on div at bounding box center [91, 174] width 16 height 16
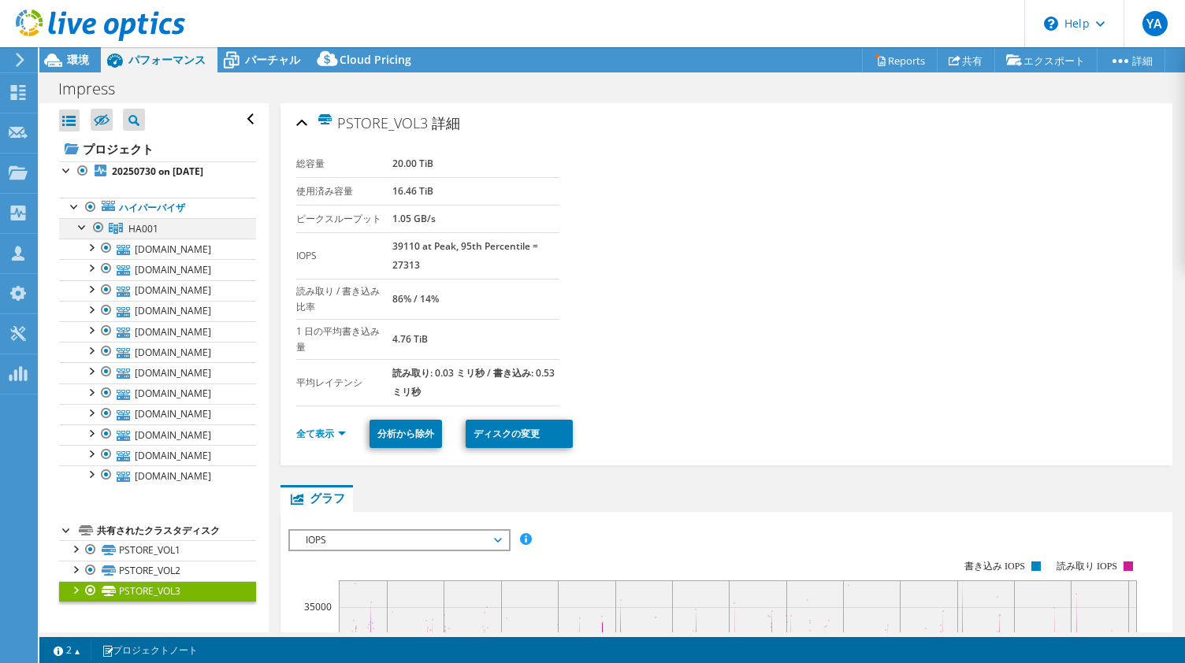
click at [78, 218] on link "HA001" at bounding box center [157, 228] width 197 height 20
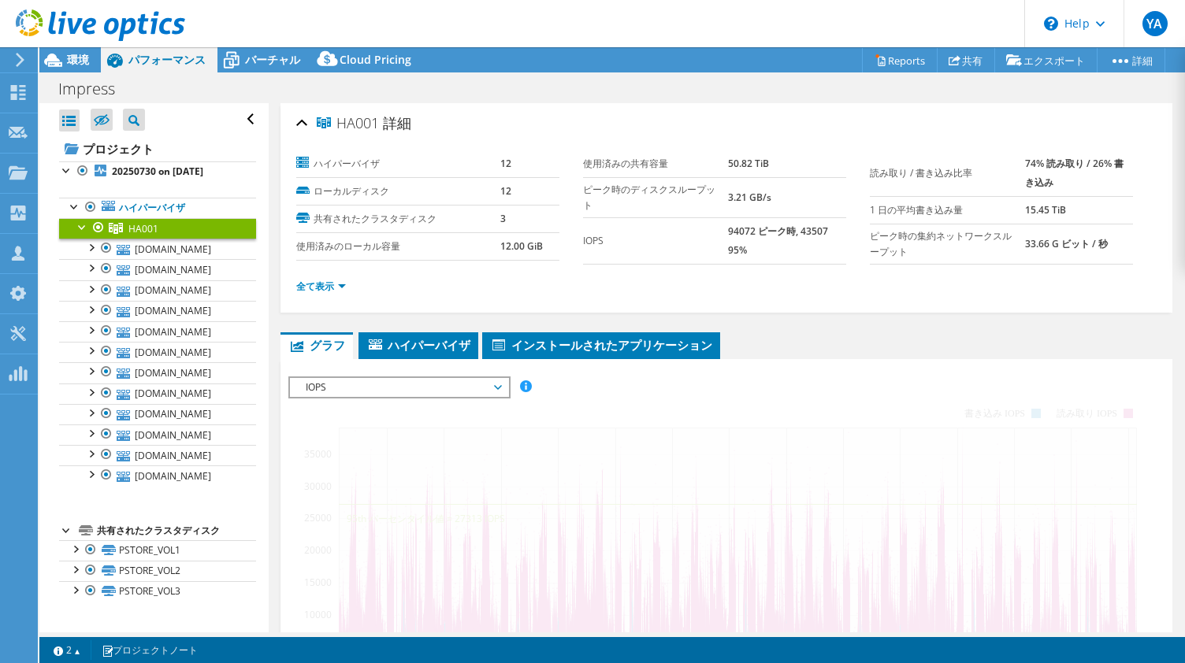
click at [144, 222] on span "HA001" at bounding box center [143, 228] width 30 height 13
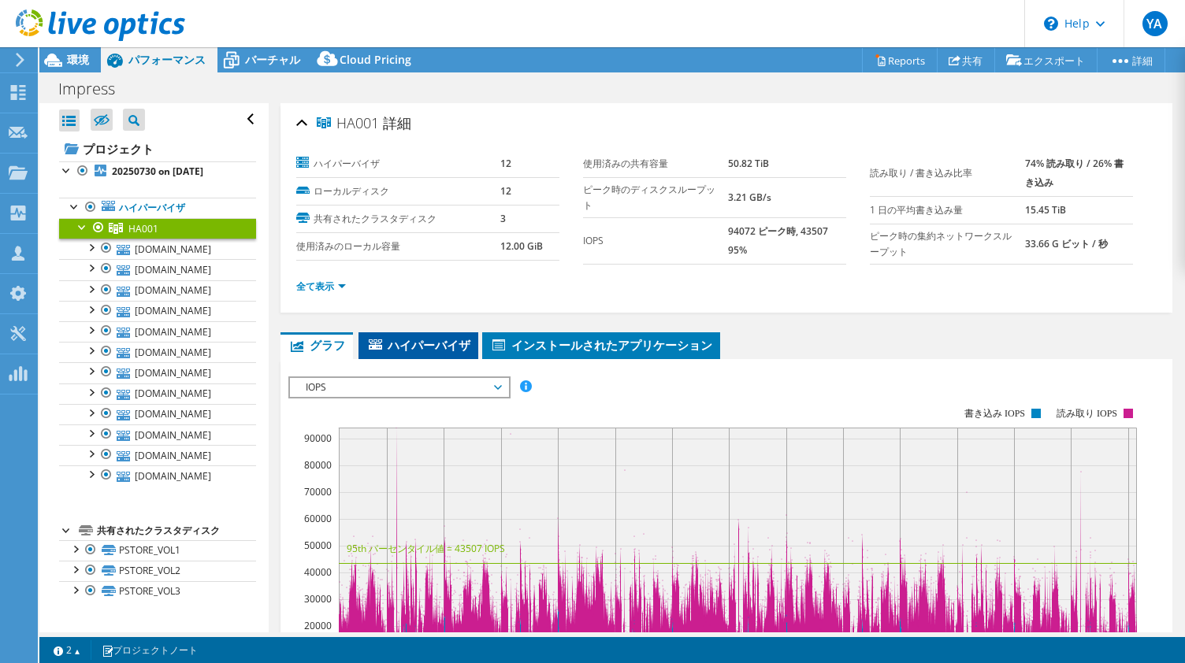
click at [436, 343] on span "ハイパーバイザ" at bounding box center [418, 345] width 104 height 16
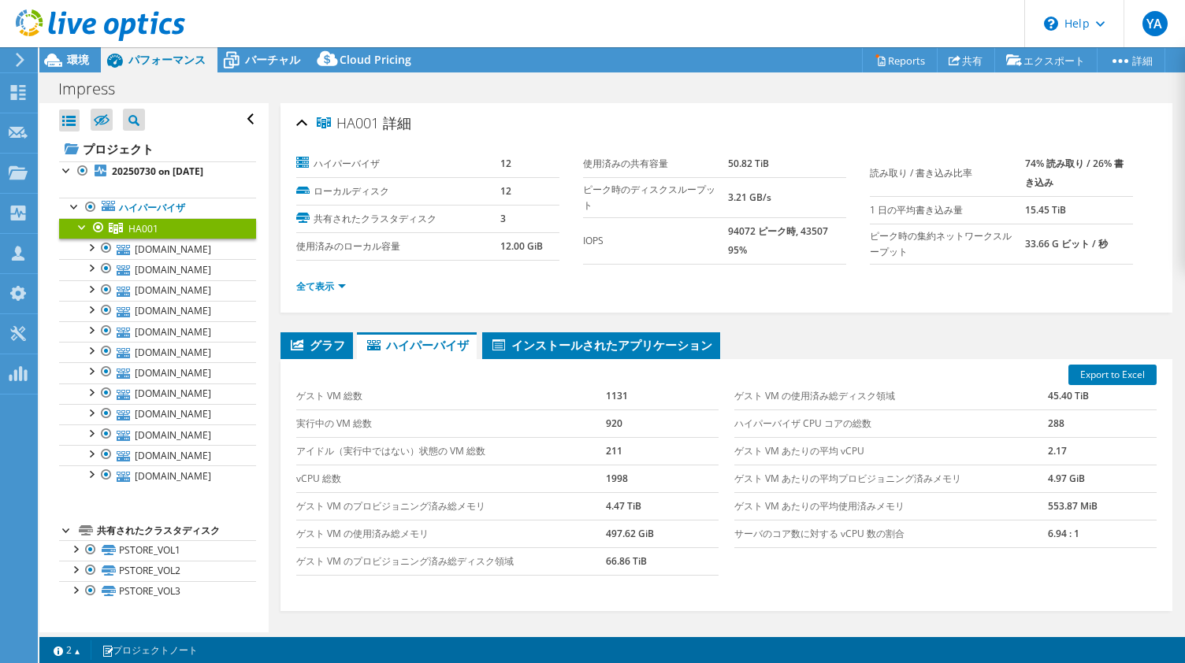
click at [84, 218] on div at bounding box center [83, 226] width 16 height 16
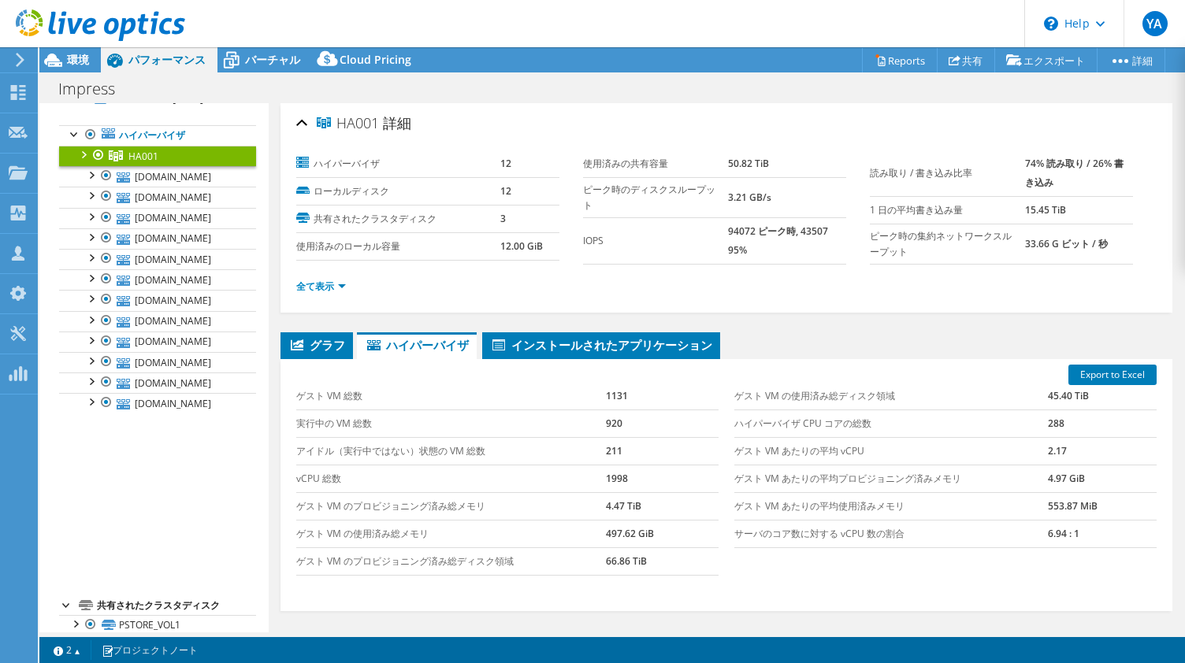
scroll to position [0, 0]
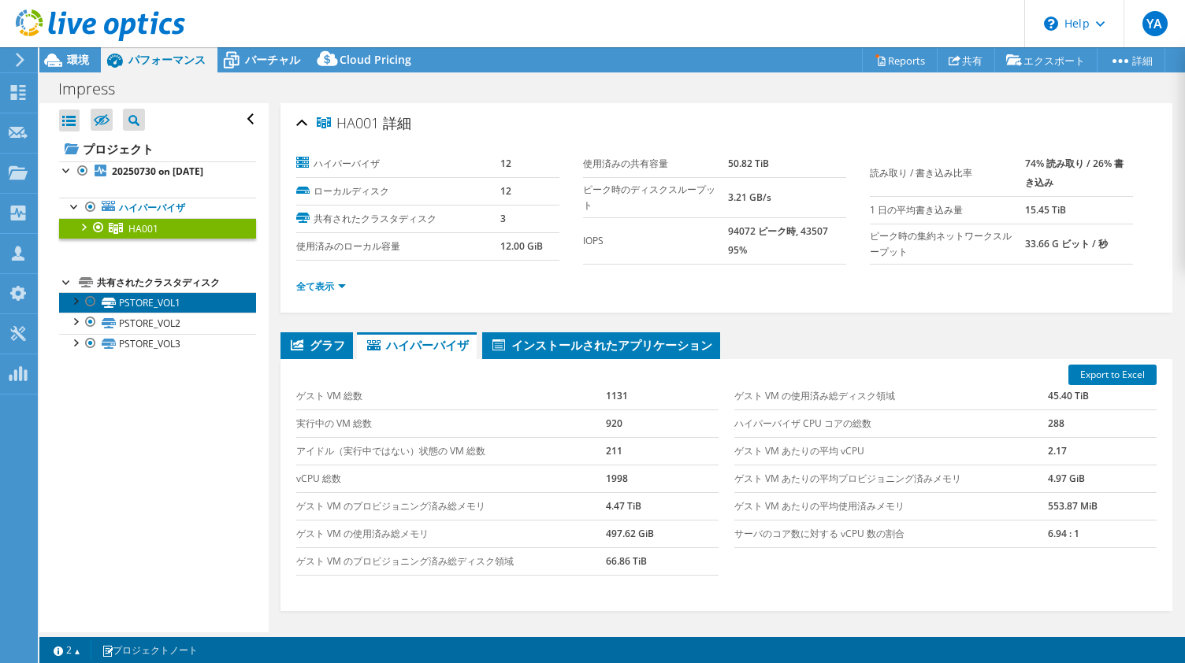
click at [146, 302] on link "PSTORE_VOL1" at bounding box center [157, 302] width 197 height 20
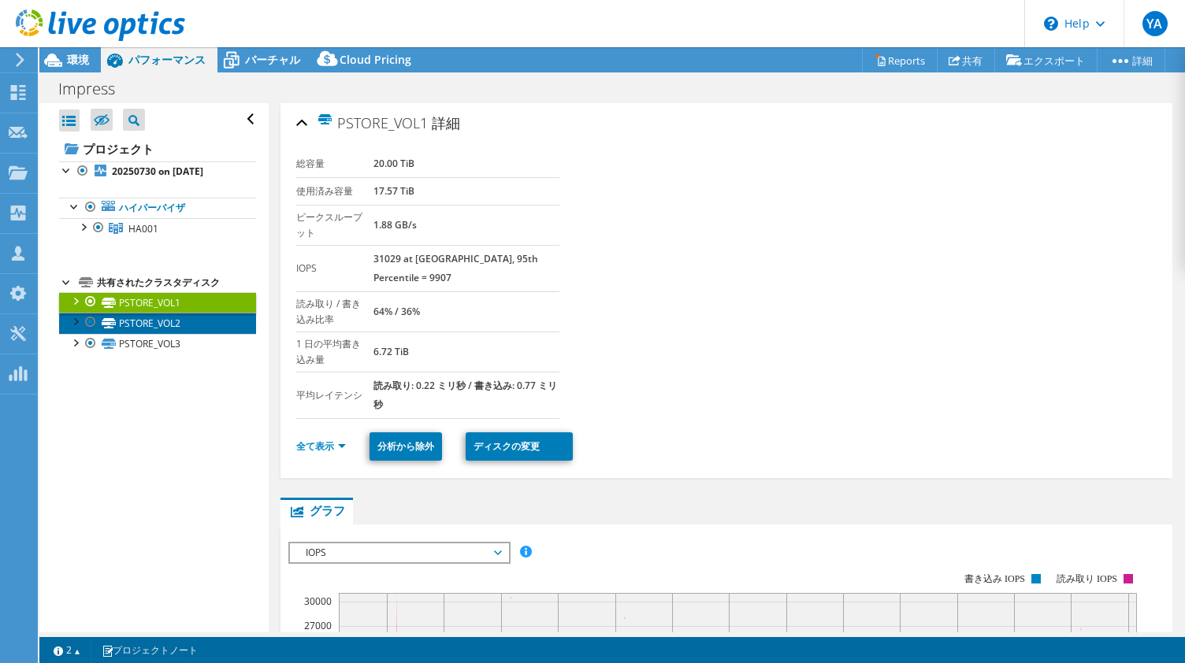
click at [151, 328] on link "PSTORE_VOL2" at bounding box center [157, 323] width 197 height 20
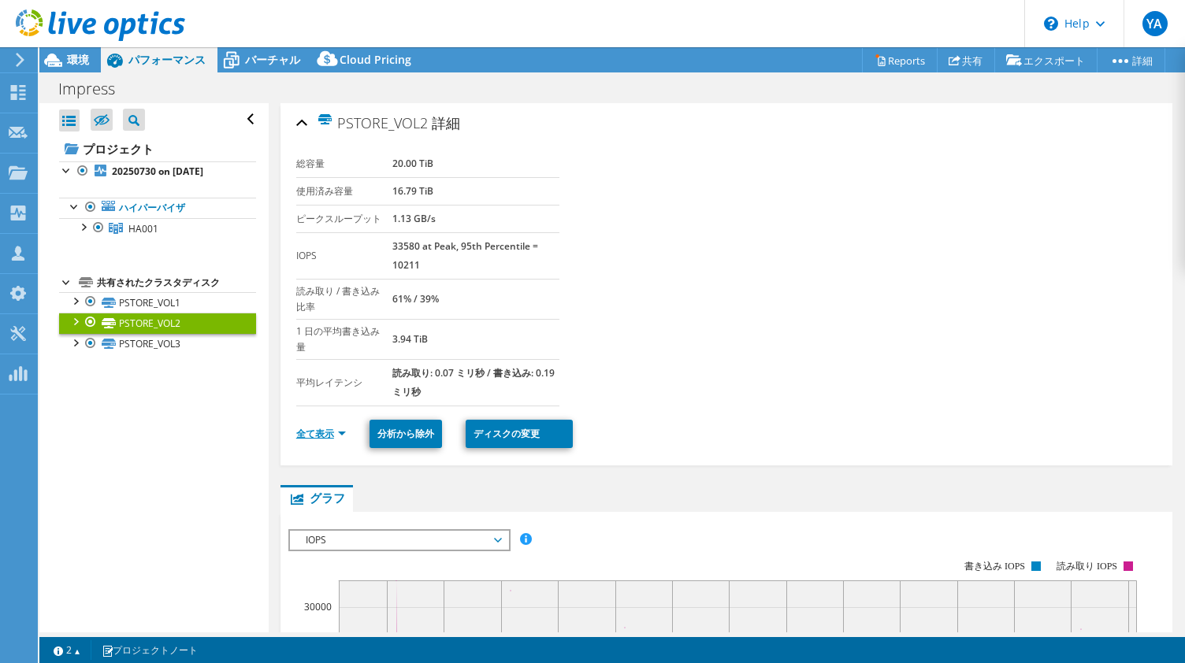
click at [339, 432] on link "全て表示" at bounding box center [321, 433] width 50 height 13
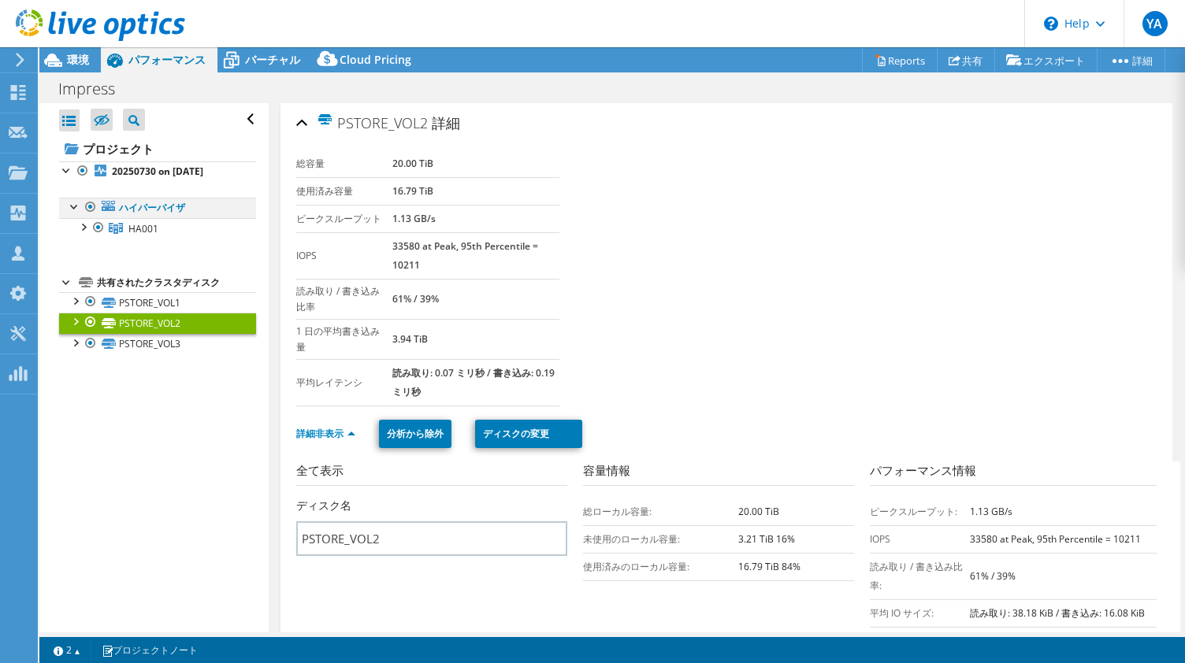
click at [72, 207] on div at bounding box center [75, 206] width 16 height 16
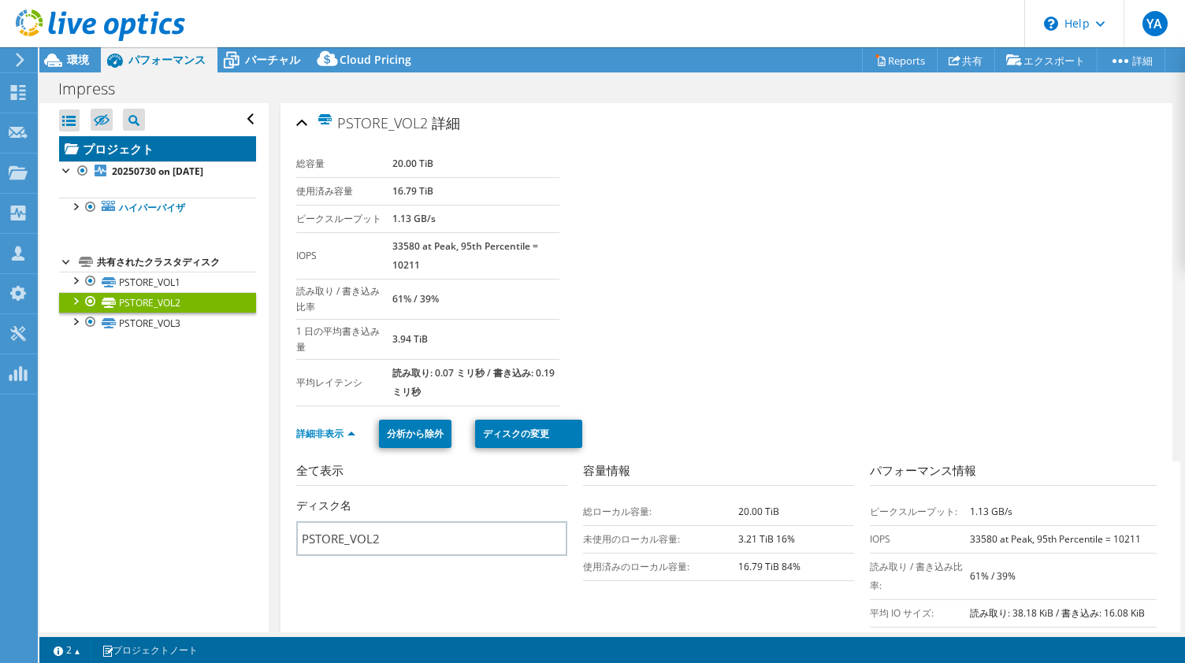
click at [125, 141] on link "プロジェクト" at bounding box center [157, 148] width 197 height 25
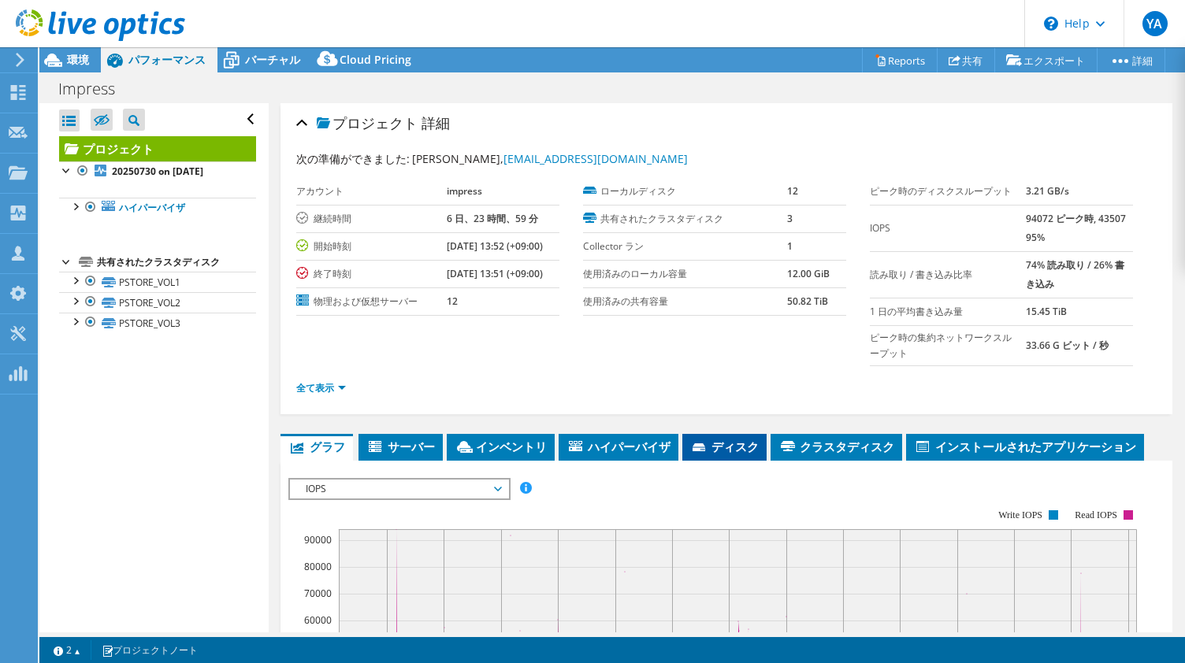
click at [719, 444] on span "ディスク" at bounding box center [724, 447] width 69 height 16
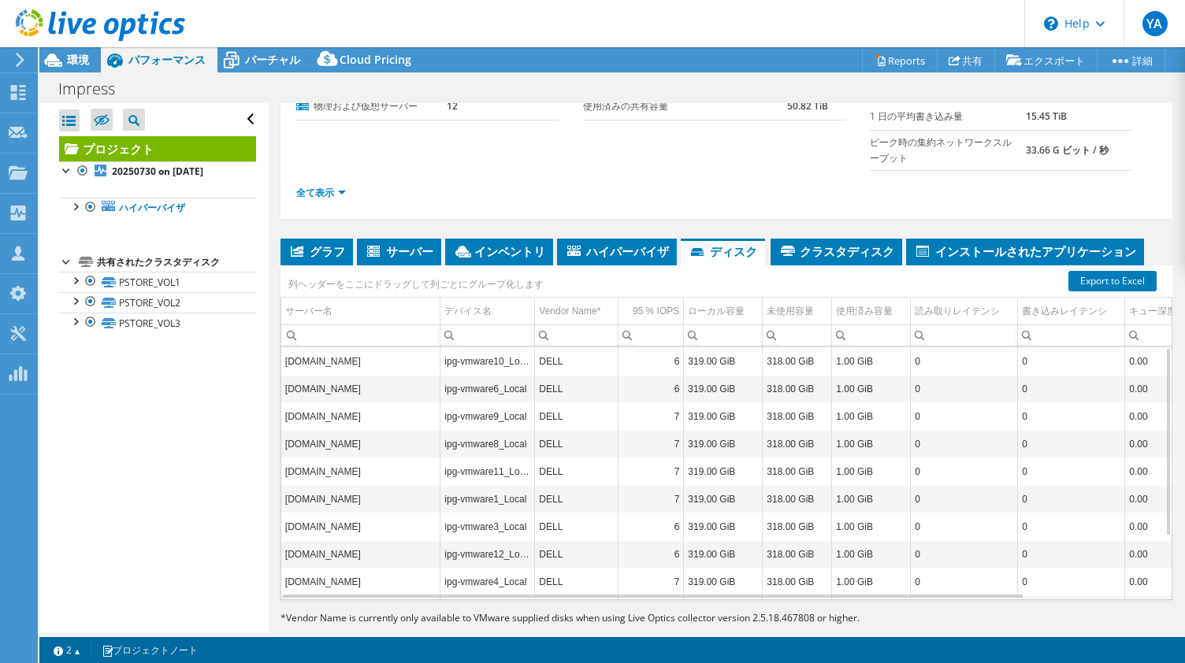
scroll to position [221, 0]
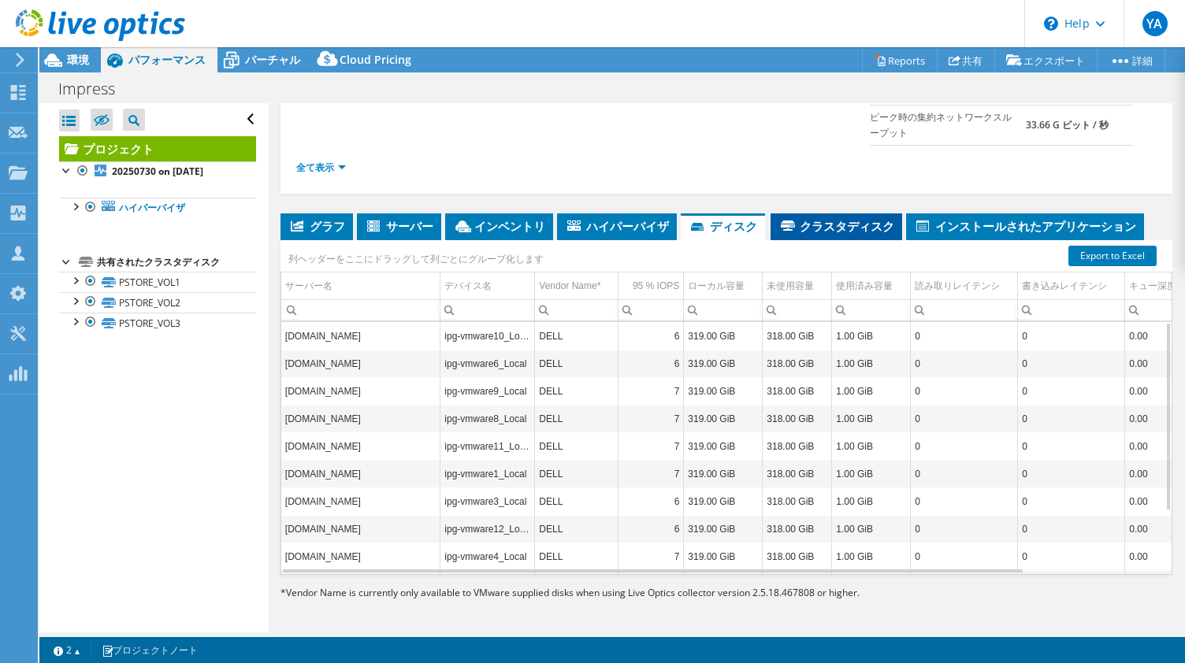
click at [845, 224] on span "クラスタディスク" at bounding box center [836, 226] width 116 height 16
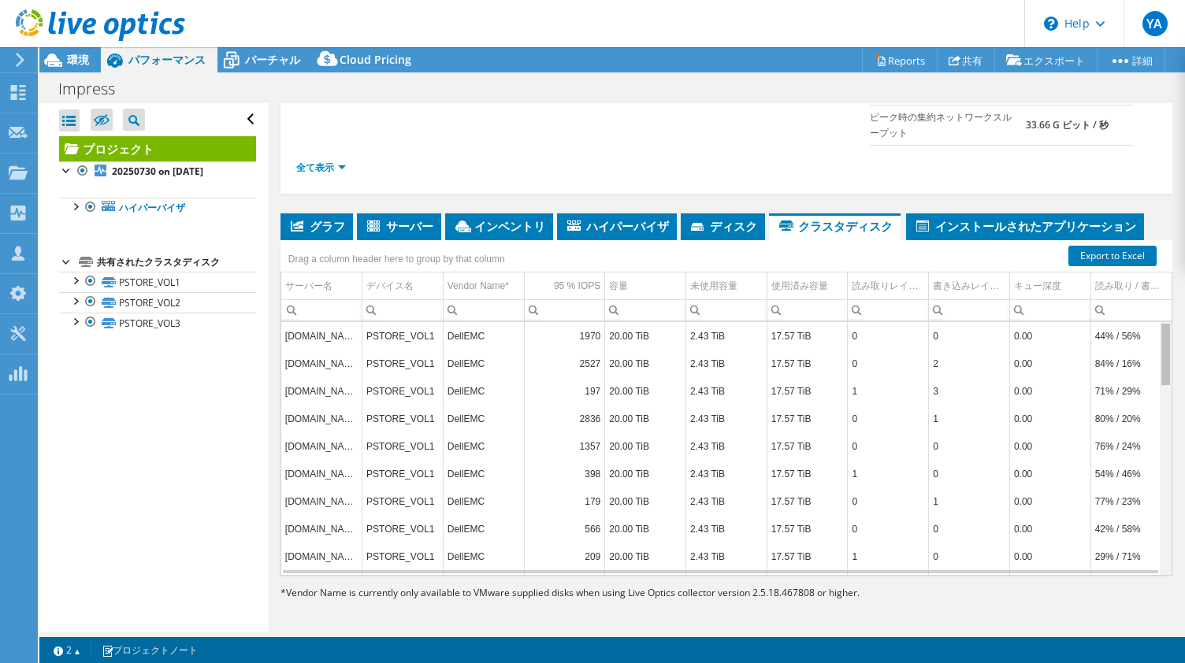
scroll to position [0, 0]
drag, startPoint x: 1155, startPoint y: 354, endPoint x: 1042, endPoint y: 371, distance: 113.8
click at [1042, 371] on body "YA チャネルパートナー Yasushi Arita aritayas@fsi.co.jp FUJI SOFT CO., LTD. My Profile Lo…" at bounding box center [592, 331] width 1185 height 663
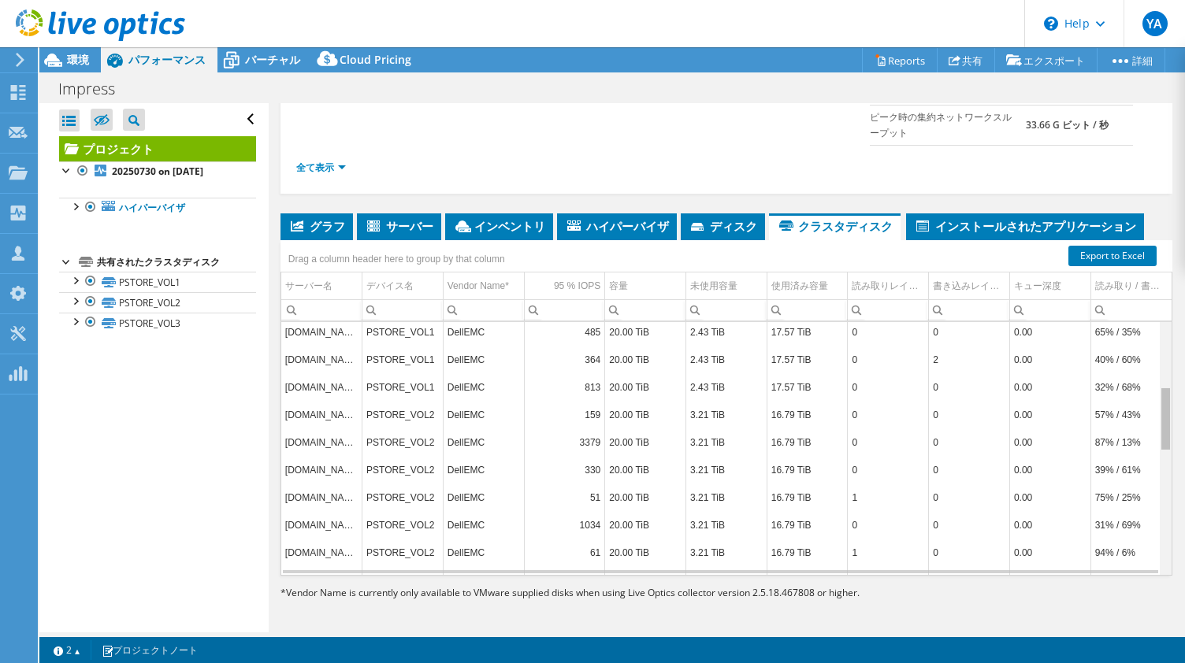
drag, startPoint x: 1155, startPoint y: 363, endPoint x: 1150, endPoint y: 434, distance: 71.1
click at [1150, 434] on body "YA チャネルパートナー Yasushi Arita aritayas@fsi.co.jp FUJI SOFT CO., LTD. My Profile Lo…" at bounding box center [592, 331] width 1185 height 663
drag, startPoint x: 1156, startPoint y: 425, endPoint x: 1156, endPoint y: 523, distance: 97.7
click at [1156, 523] on body "YA チャネルパートナー Yasushi Arita aritayas@fsi.co.jp FUJI SOFT CO., LTD. My Profile Lo…" at bounding box center [592, 331] width 1185 height 663
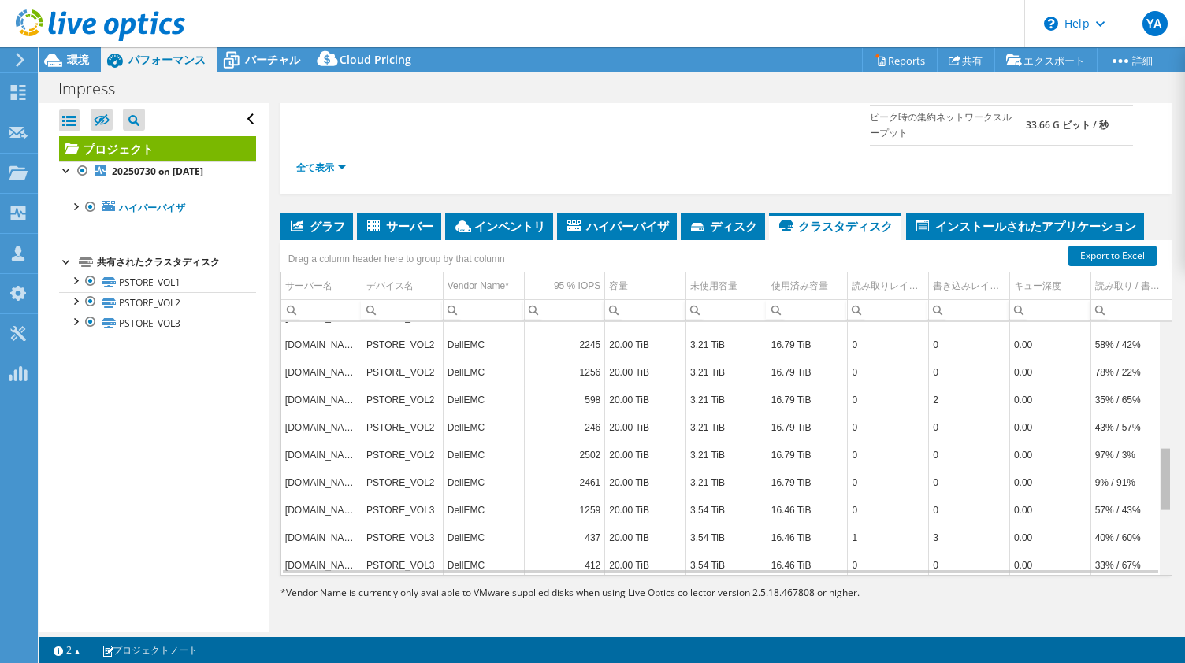
scroll to position [491, 0]
drag, startPoint x: 1156, startPoint y: 491, endPoint x: 1144, endPoint y: 454, distance: 39.9
click at [1144, 454] on body "YA チャネルパートナー Yasushi Arita aritayas@fsi.co.jp FUJI SOFT CO., LTD. My Profile Lo…" at bounding box center [592, 331] width 1185 height 663
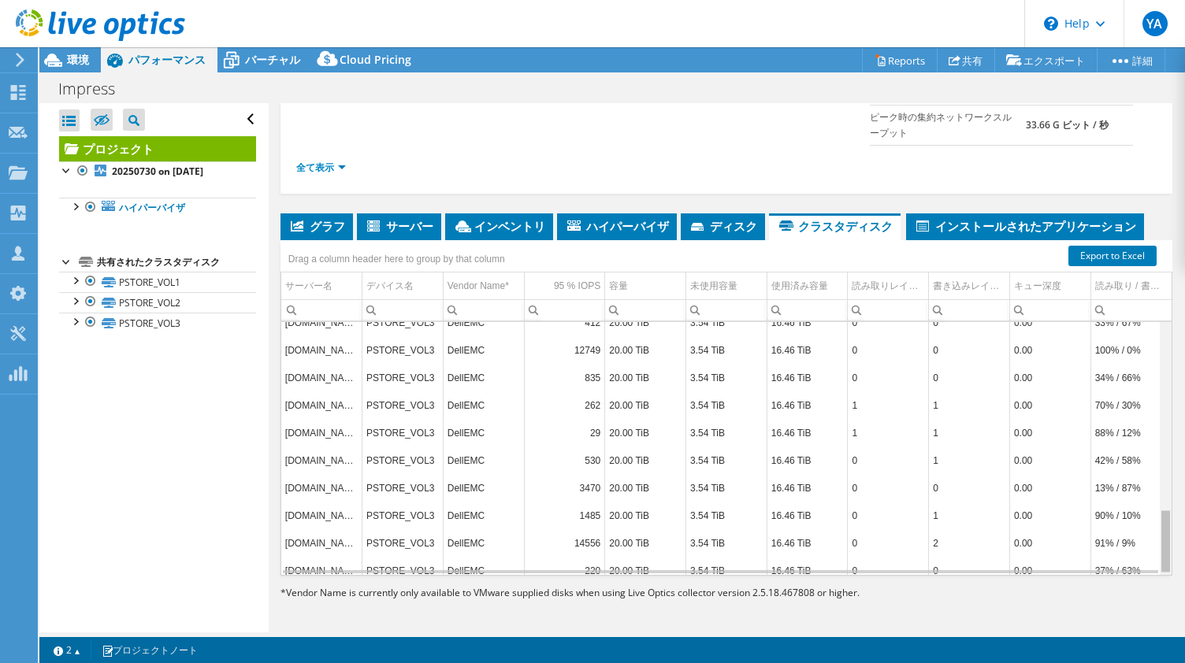
scroll to position [734, 0]
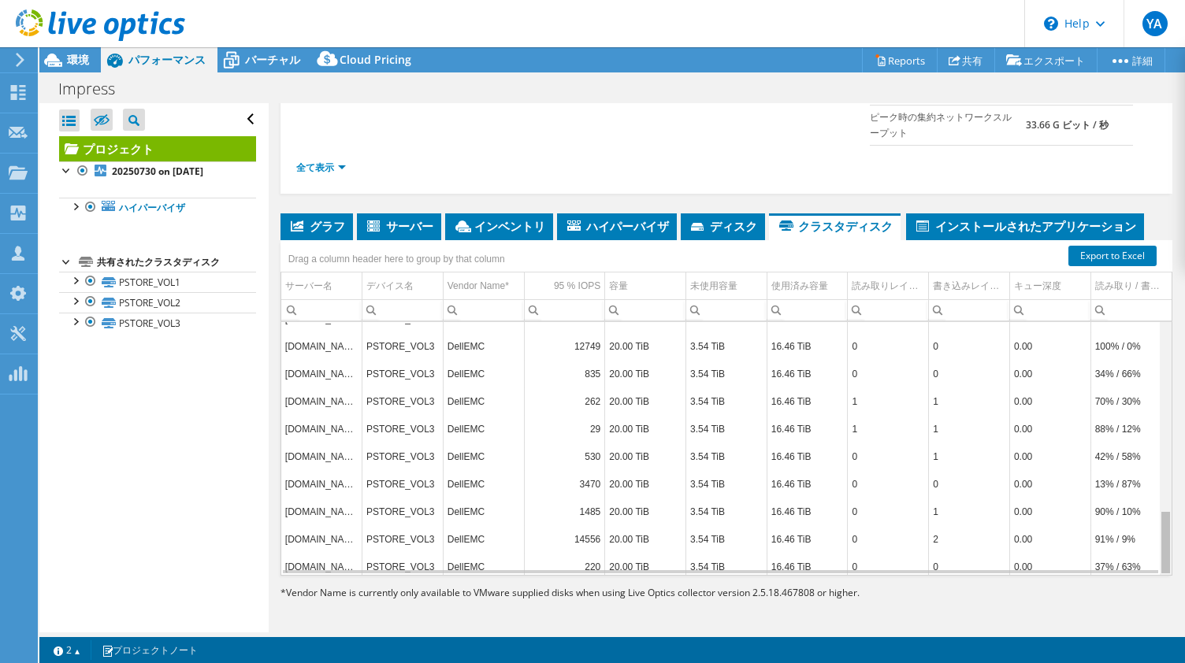
drag, startPoint x: 1155, startPoint y: 476, endPoint x: 1142, endPoint y: 549, distance: 74.3
click at [1142, 549] on body "YA チャネルパートナー Yasushi Arita aritayas@fsi.co.jp FUJI SOFT CO., LTD. My Profile Lo…" at bounding box center [592, 331] width 1185 height 663
drag, startPoint x: 1155, startPoint y: 522, endPoint x: 1149, endPoint y: 567, distance: 45.2
click at [1149, 567] on body "YA チャネルパートナー Yasushi Arita aritayas@fsi.co.jp FUJI SOFT CO., LTD. My Profile Lo…" at bounding box center [592, 331] width 1185 height 663
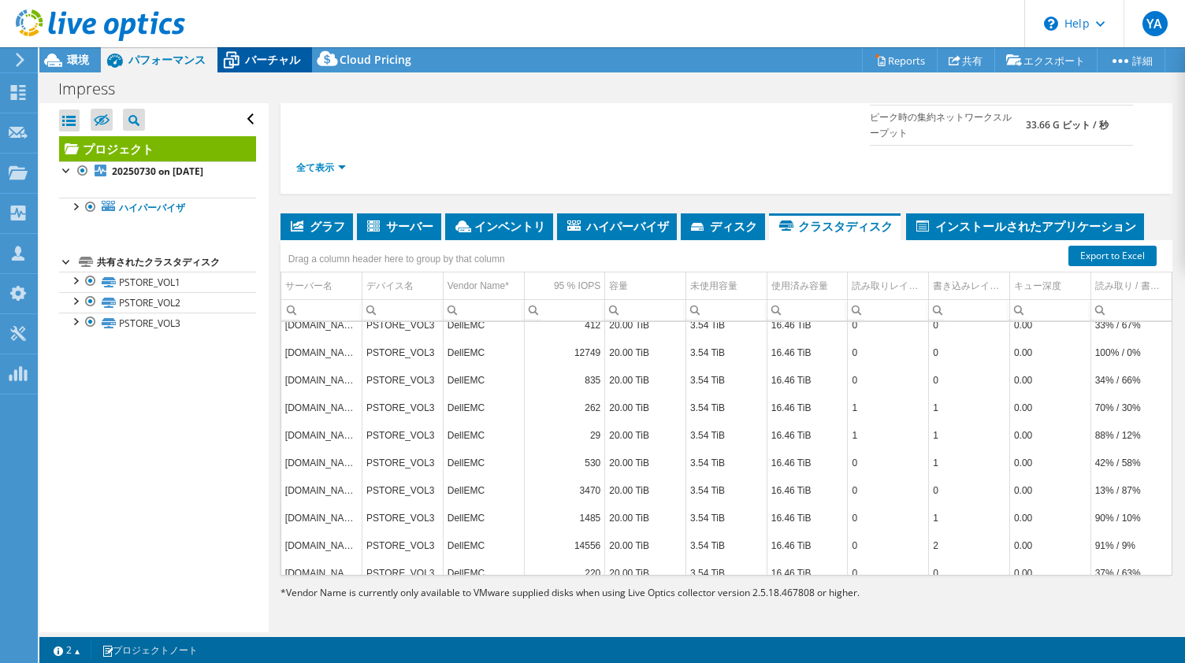
click at [268, 57] on span "バーチャル" at bounding box center [272, 59] width 55 height 15
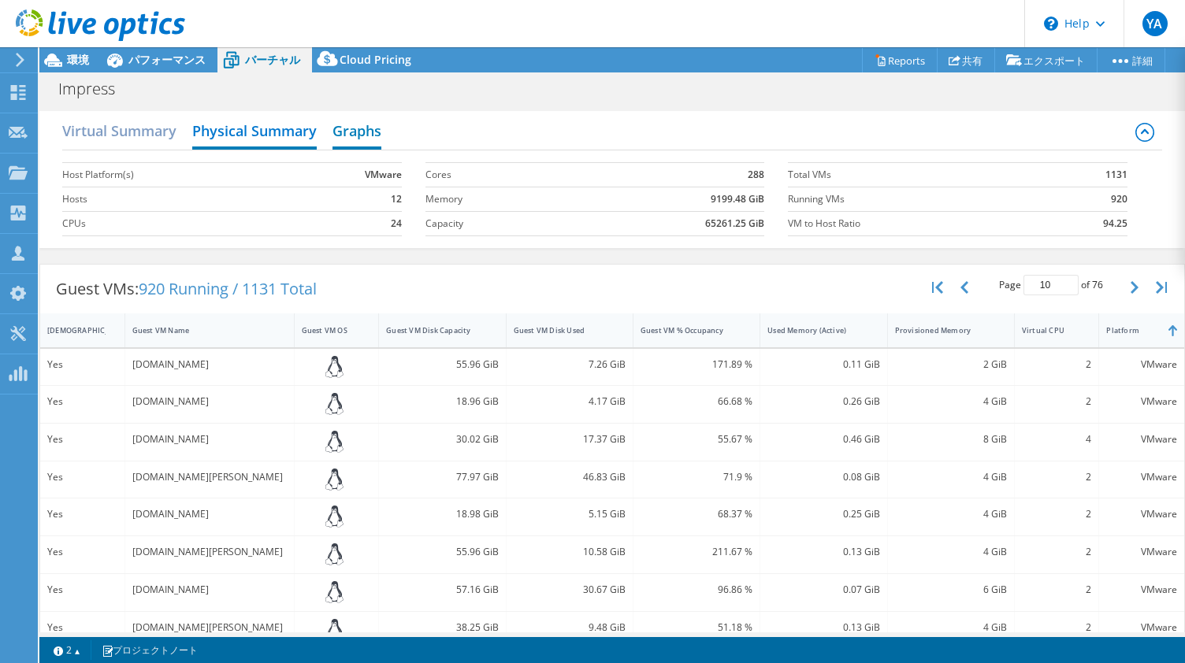
click at [369, 131] on h2 "Graphs" at bounding box center [356, 132] width 49 height 35
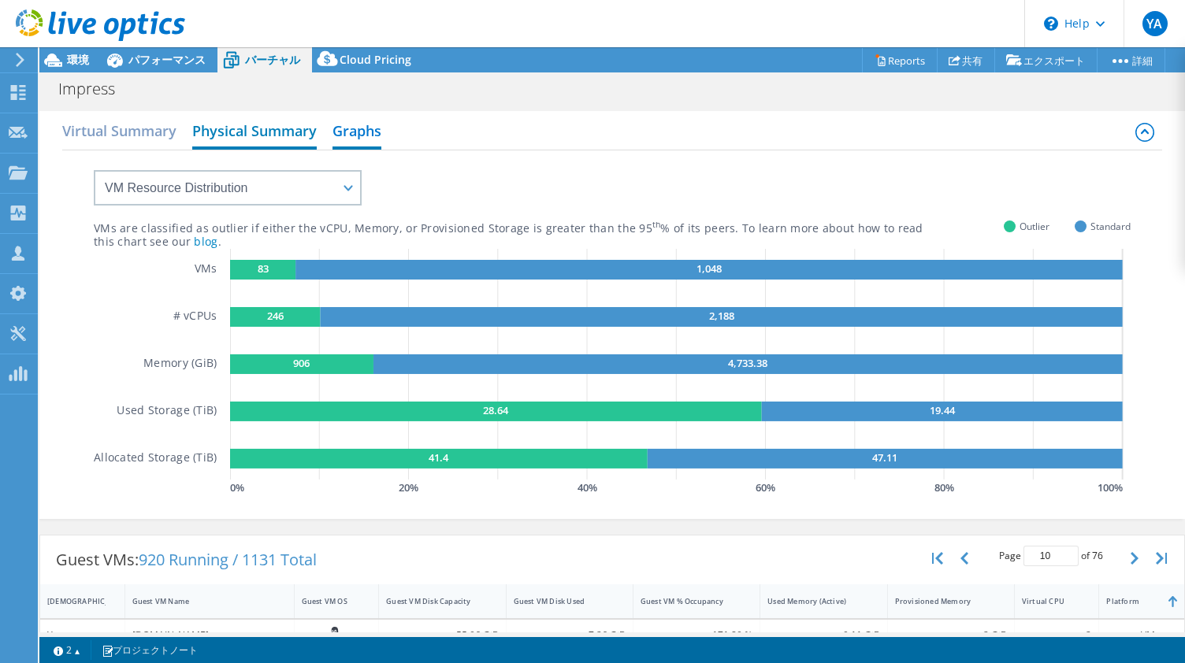
click at [288, 133] on h2 "Physical Summary" at bounding box center [254, 132] width 124 height 35
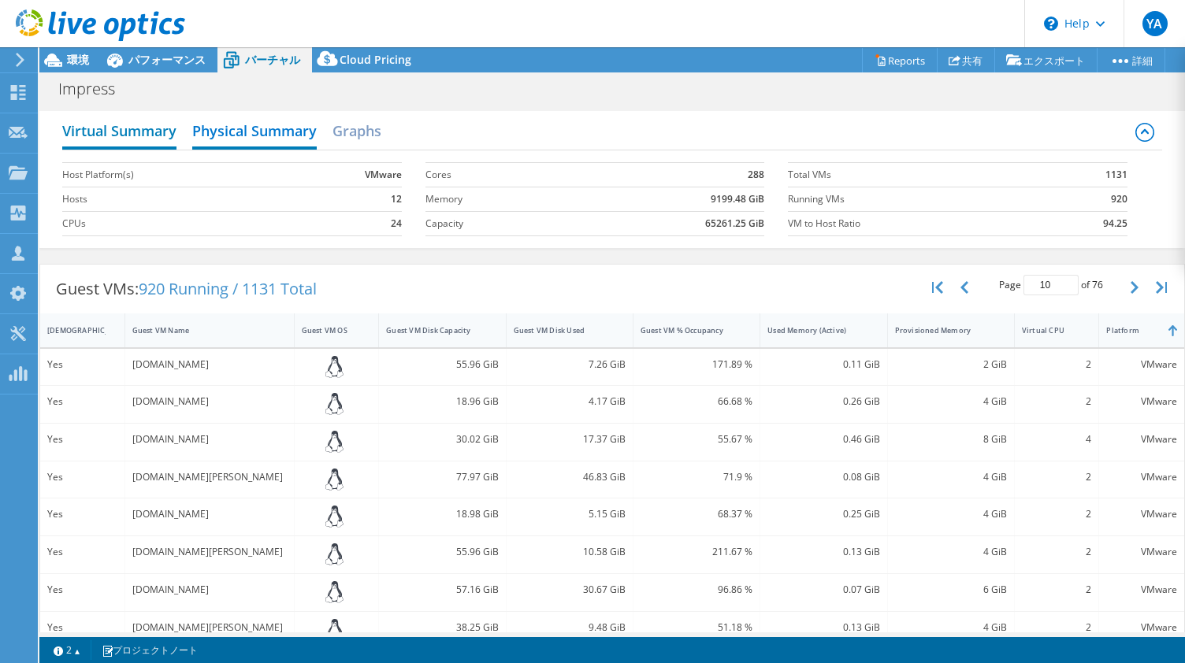
click at [133, 136] on h2 "Virtual Summary" at bounding box center [119, 132] width 114 height 35
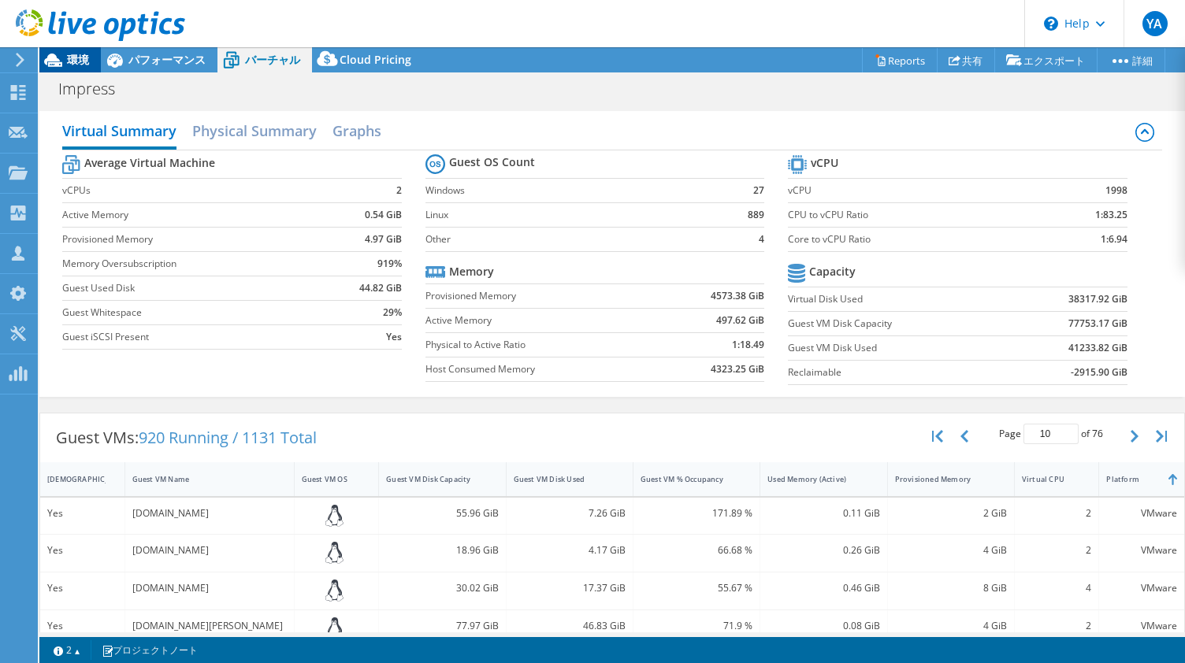
click at [79, 65] on span "環境" at bounding box center [78, 59] width 22 height 15
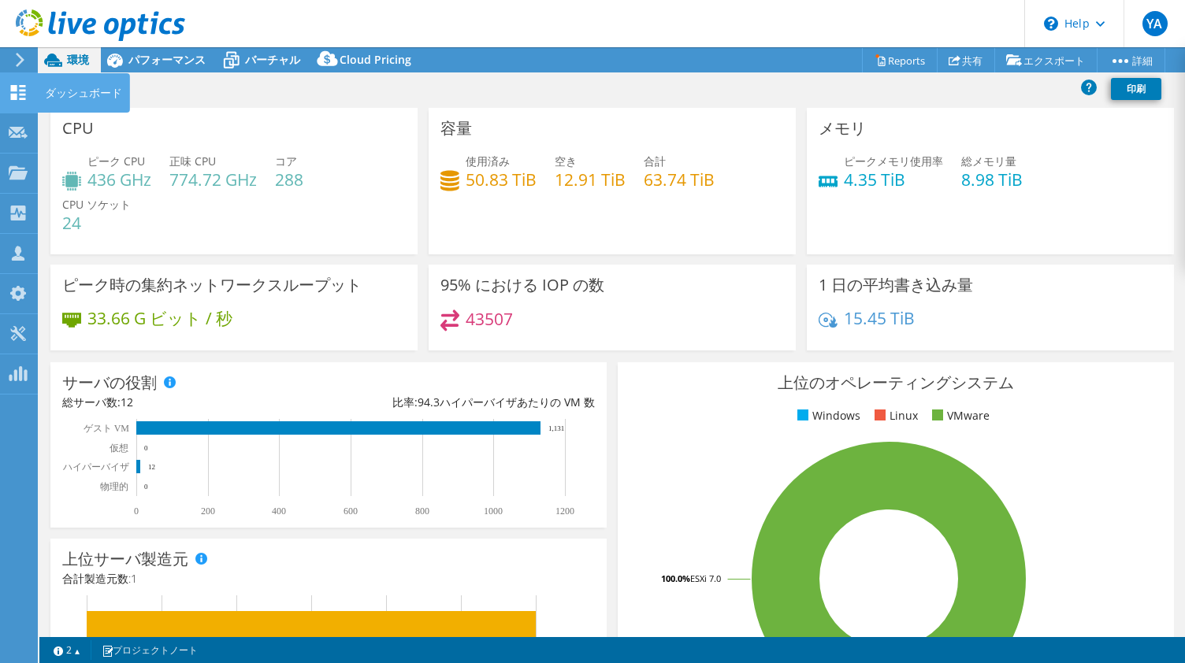
click at [25, 96] on icon at bounding box center [18, 92] width 19 height 15
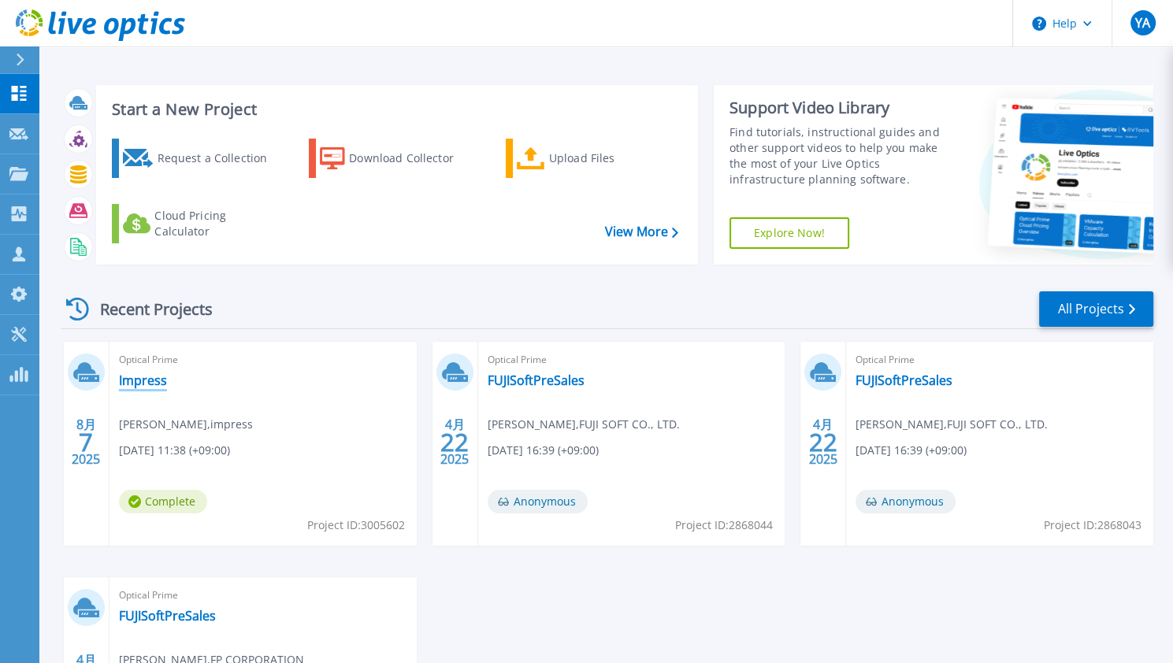
click at [147, 380] on link "Impress" at bounding box center [143, 381] width 48 height 16
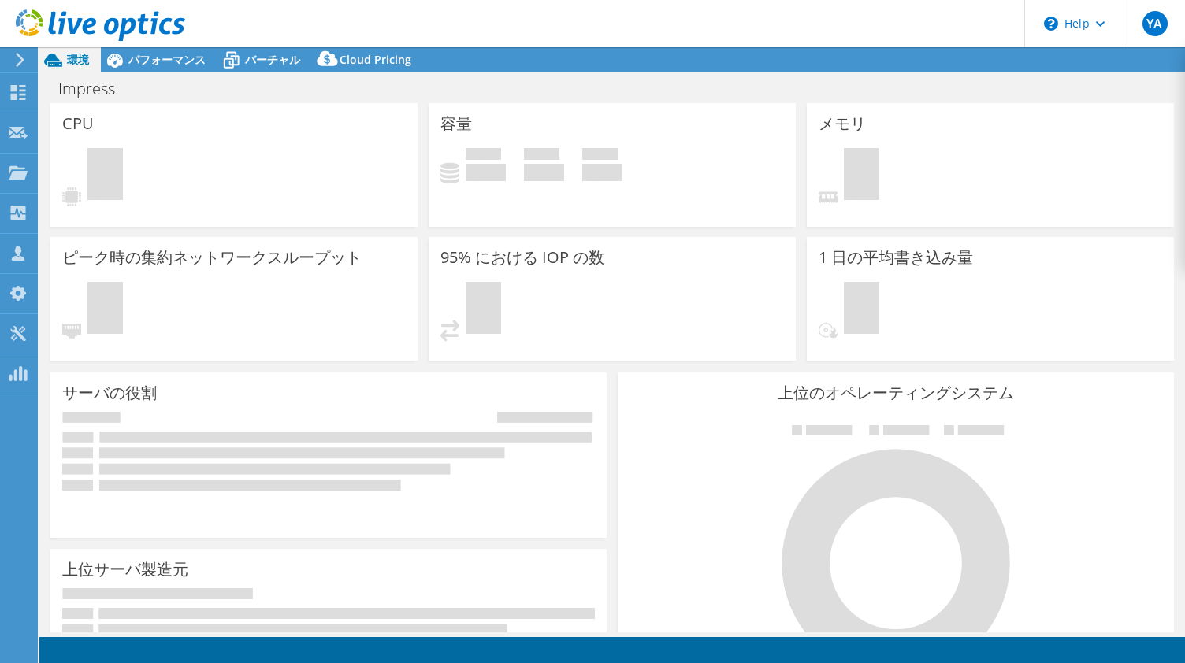
select select "[GEOGRAPHIC_DATA]"
select select "JPY"
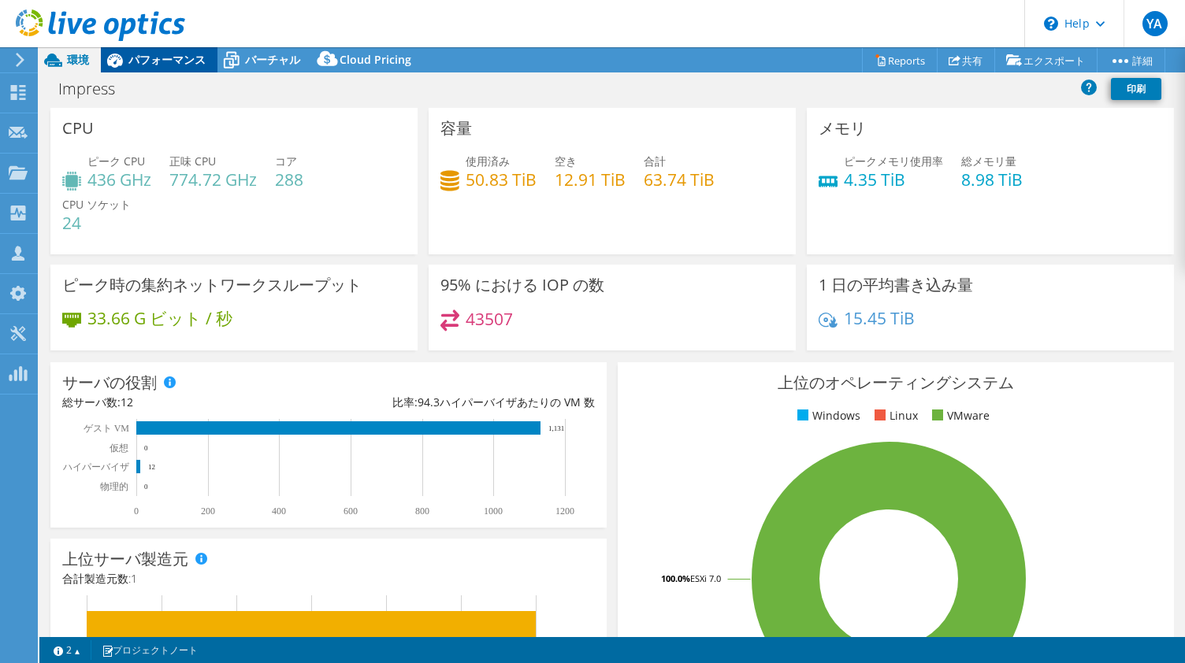
click at [164, 58] on span "パフォーマンス" at bounding box center [166, 59] width 77 height 15
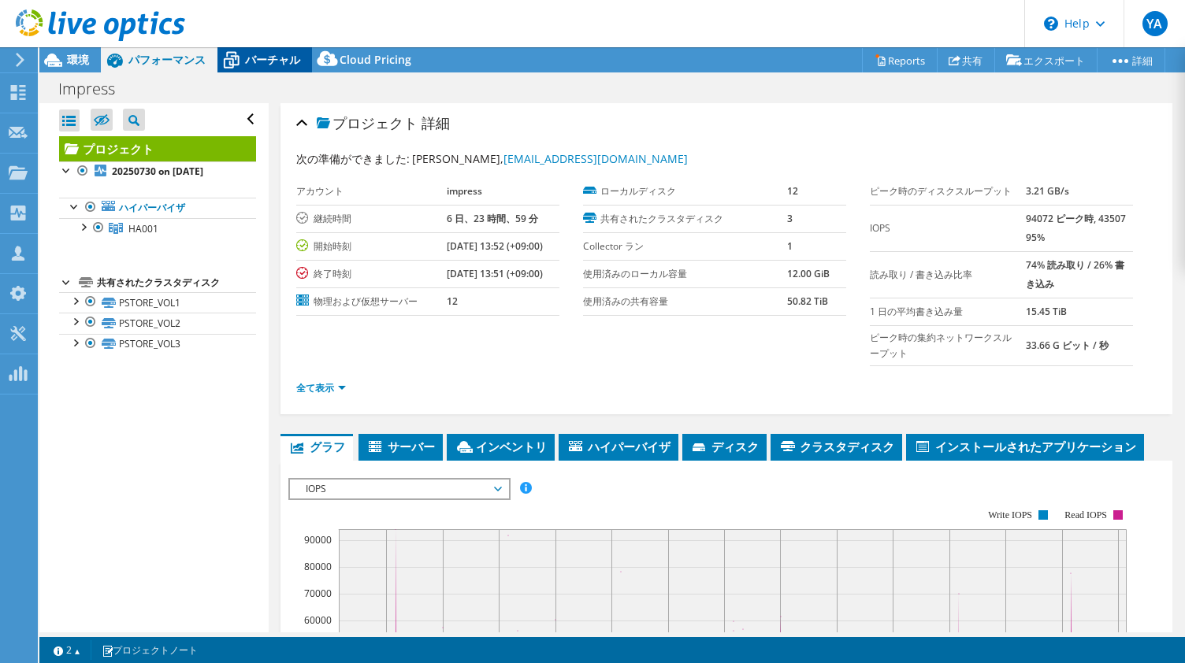
click at [282, 59] on span "バーチャル" at bounding box center [272, 59] width 55 height 15
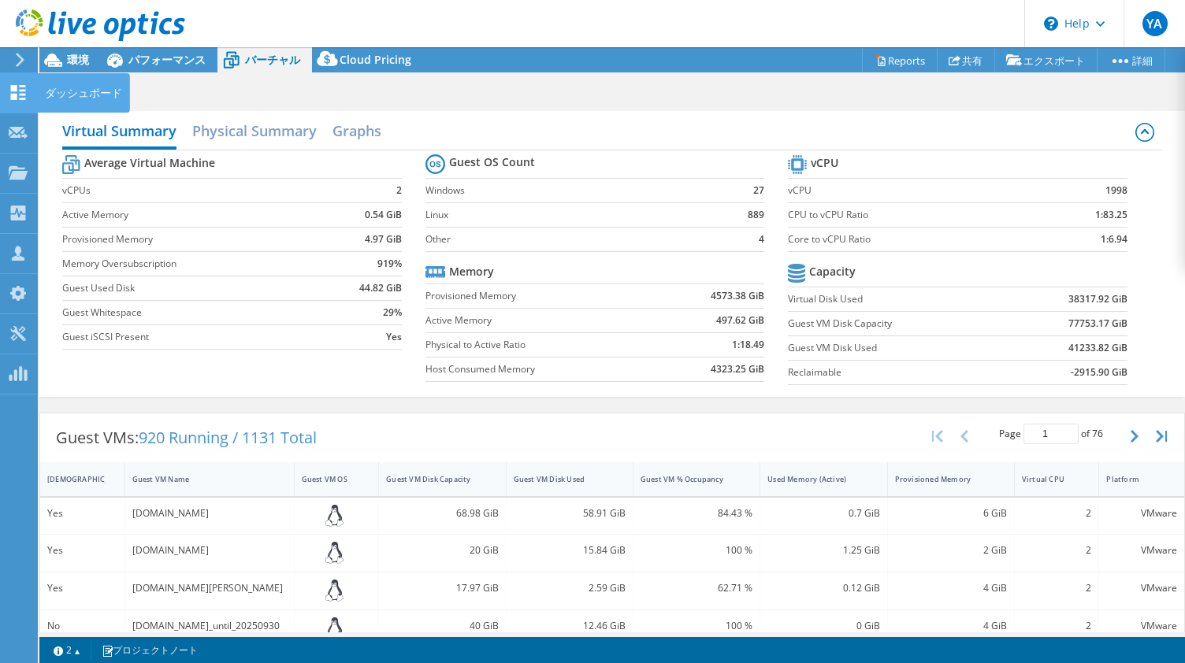
click at [97, 90] on div "ダッシュボード" at bounding box center [83, 92] width 93 height 39
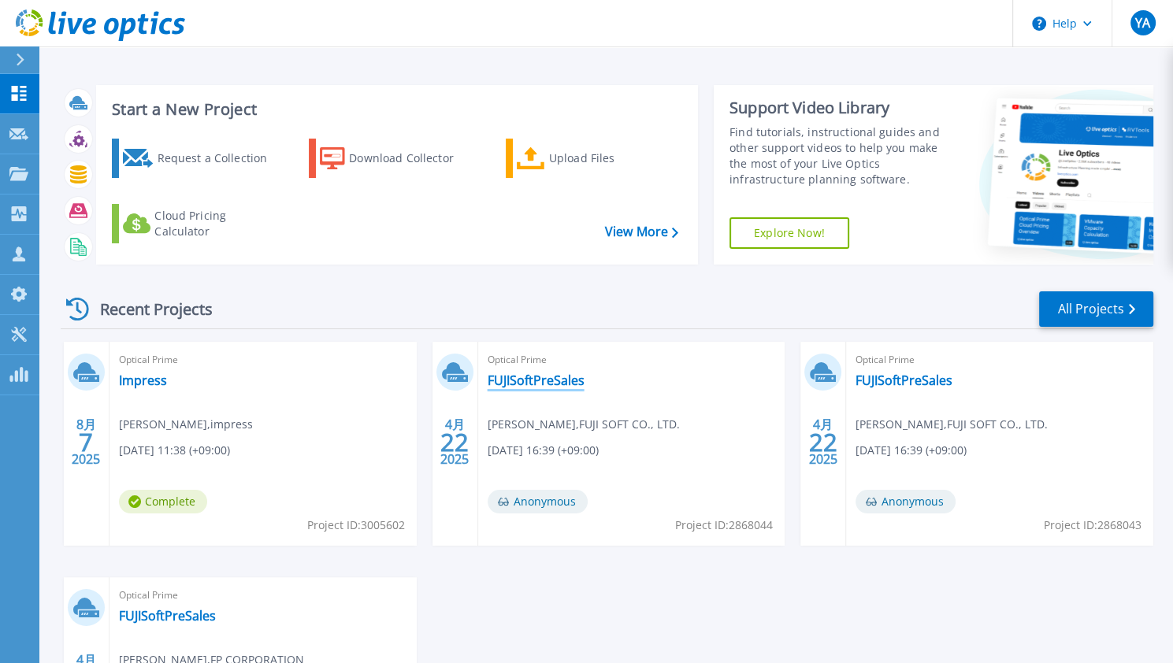
click at [555, 381] on link "FUJISoftPreSales" at bounding box center [536, 381] width 97 height 16
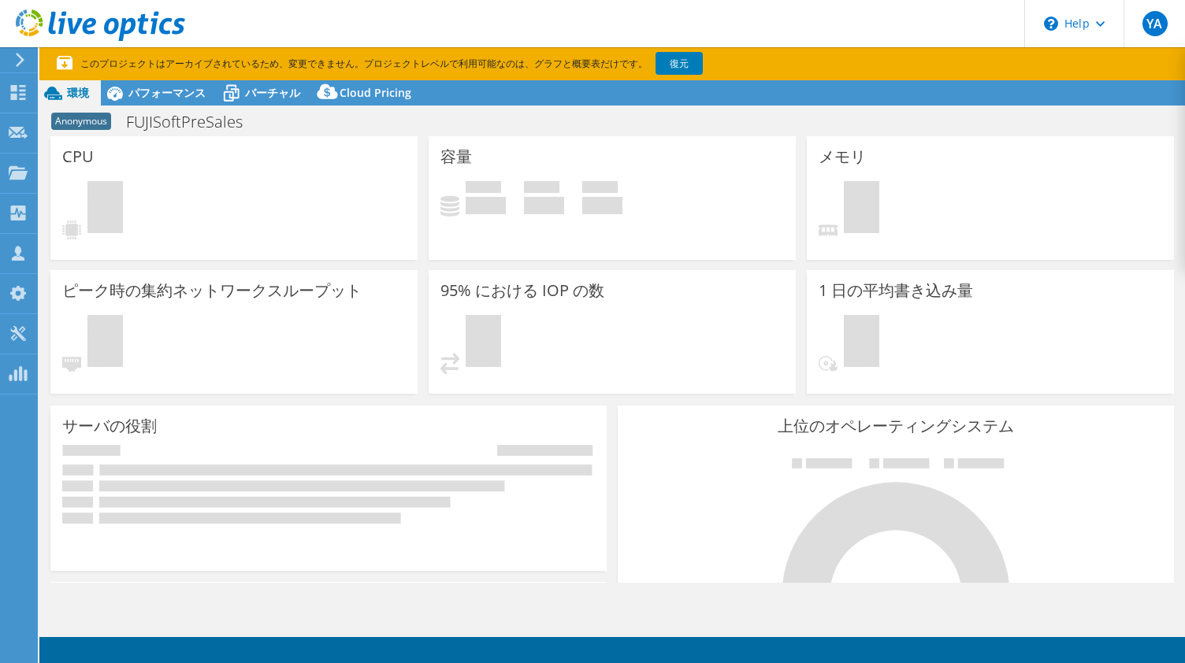
select select "USD"
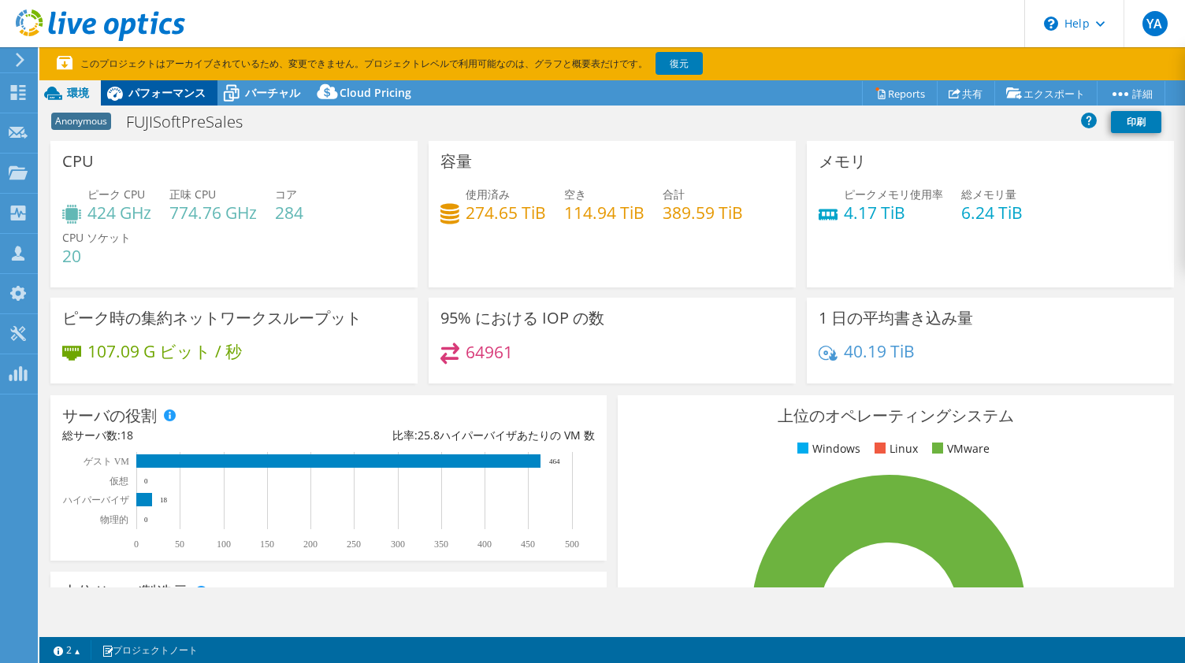
click at [179, 99] on span "パフォーマンス" at bounding box center [166, 92] width 77 height 15
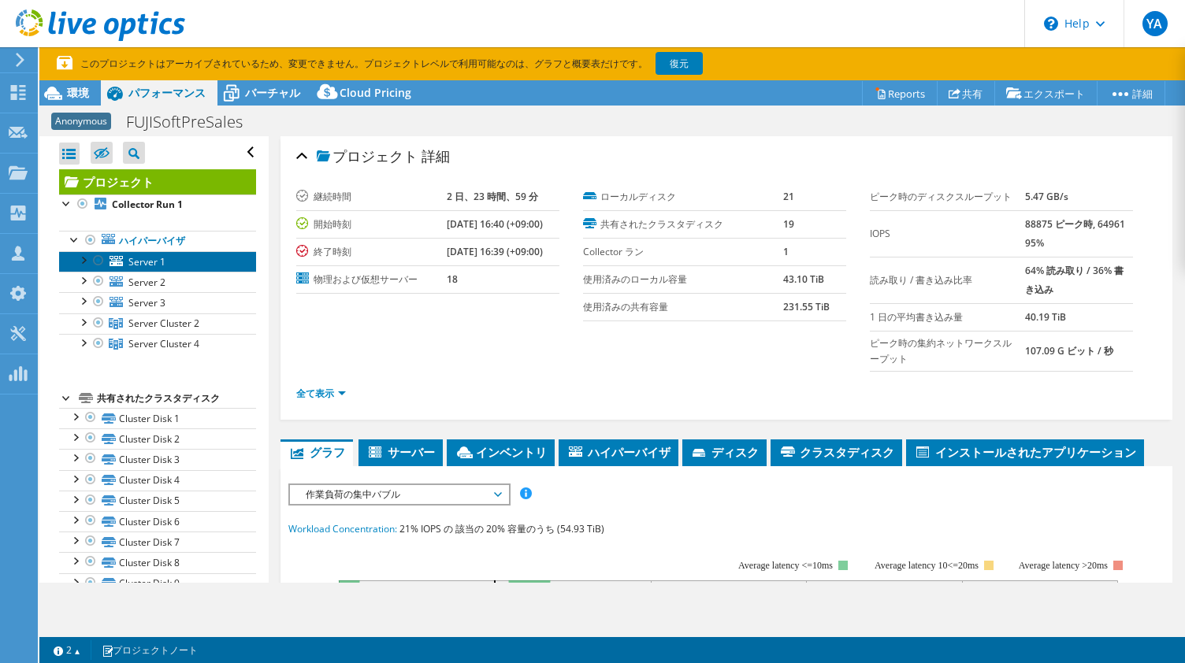
click at [145, 258] on span "Server 1" at bounding box center [146, 261] width 37 height 13
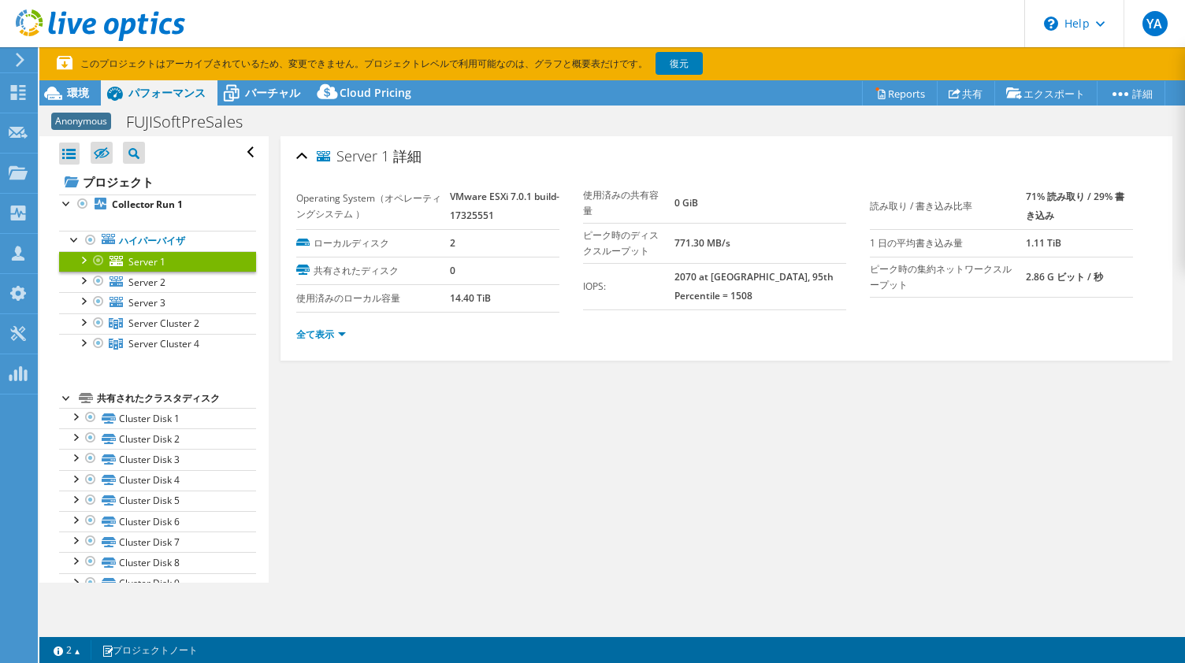
click at [145, 258] on span "Server 1" at bounding box center [146, 261] width 37 height 13
click at [123, 280] on link "Server 2" at bounding box center [157, 282] width 197 height 20
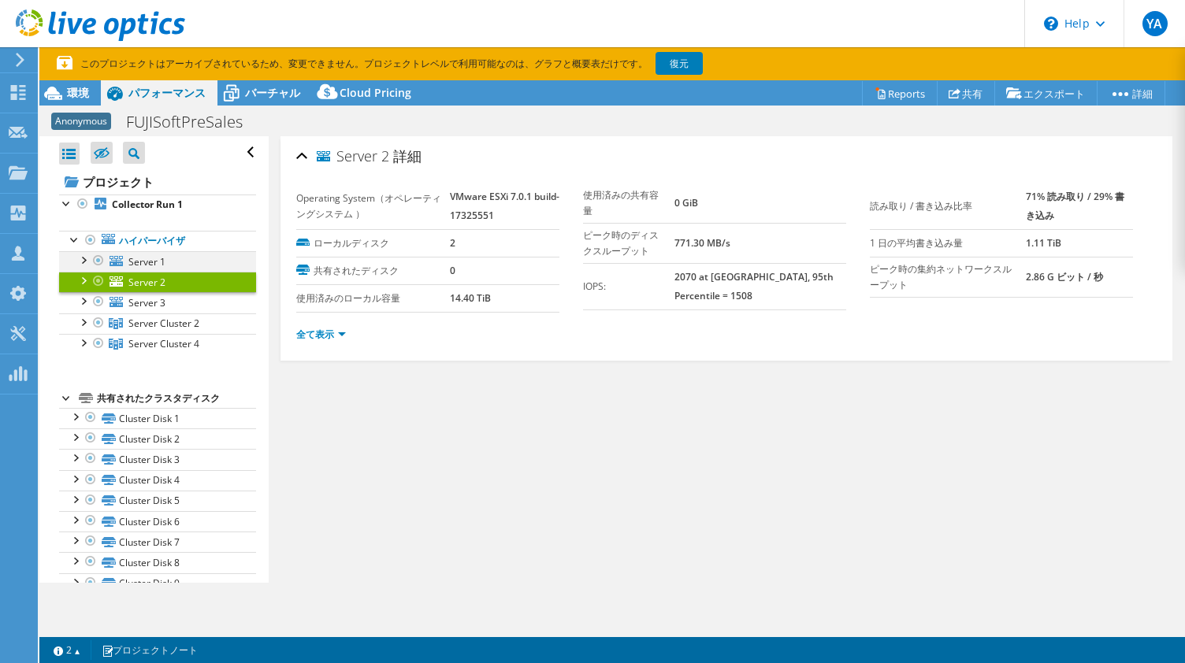
click at [81, 252] on div at bounding box center [83, 259] width 16 height 16
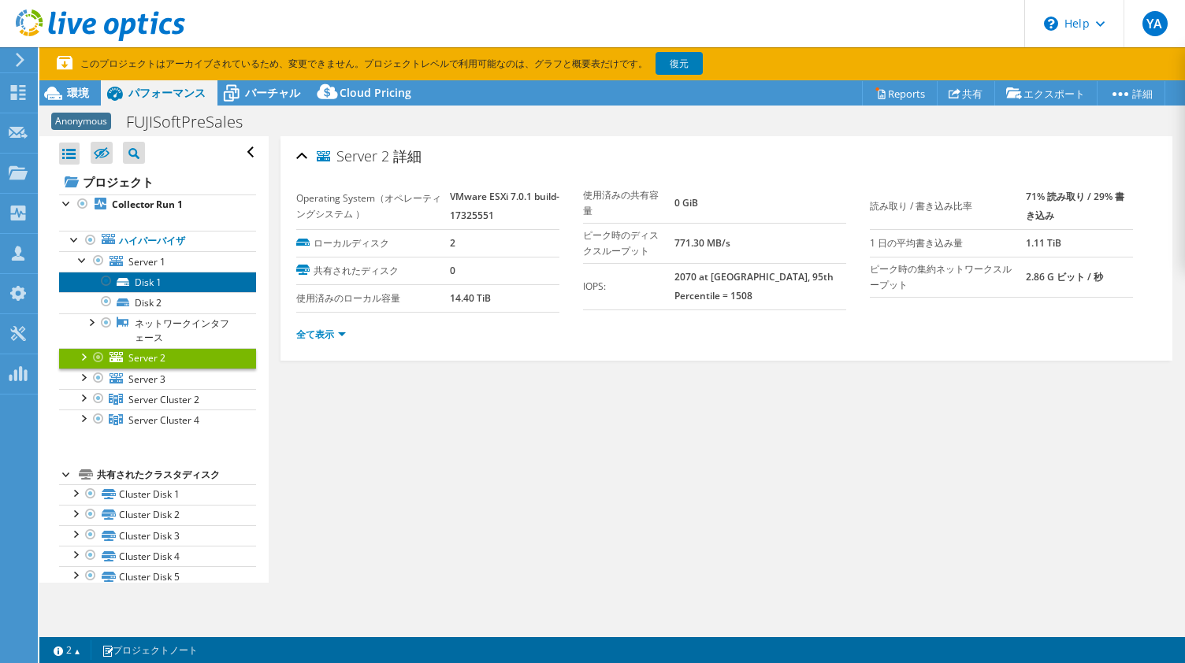
click at [150, 280] on link "Disk 1" at bounding box center [157, 282] width 197 height 20
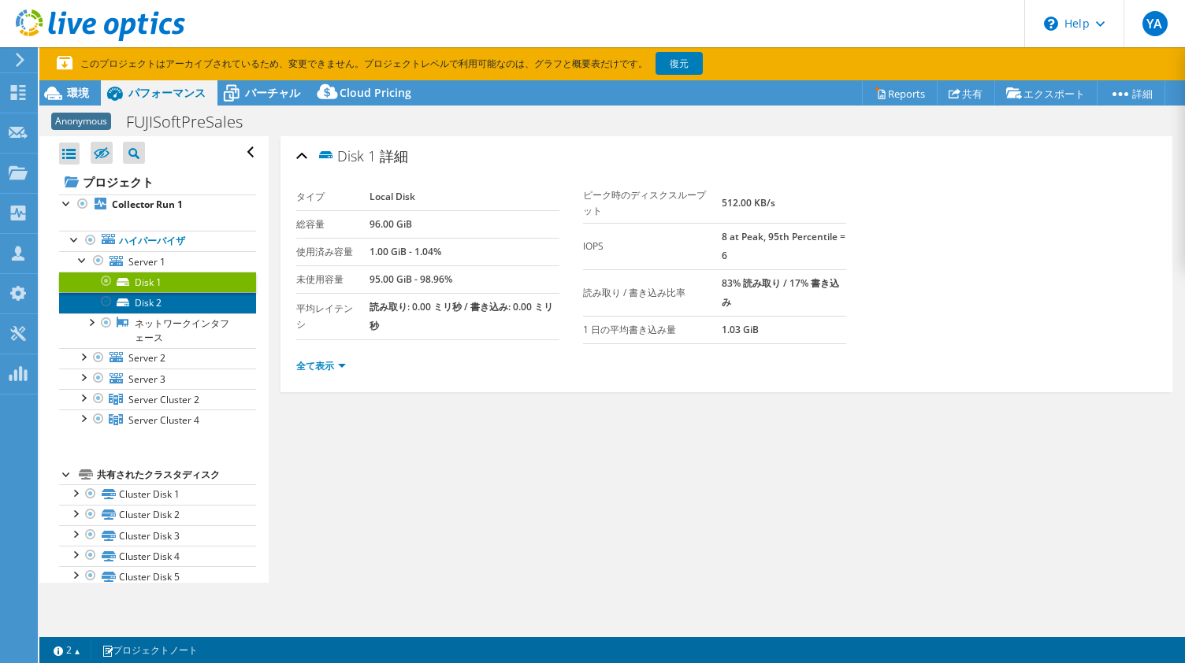
click at [143, 300] on link "Disk 2" at bounding box center [157, 302] width 197 height 20
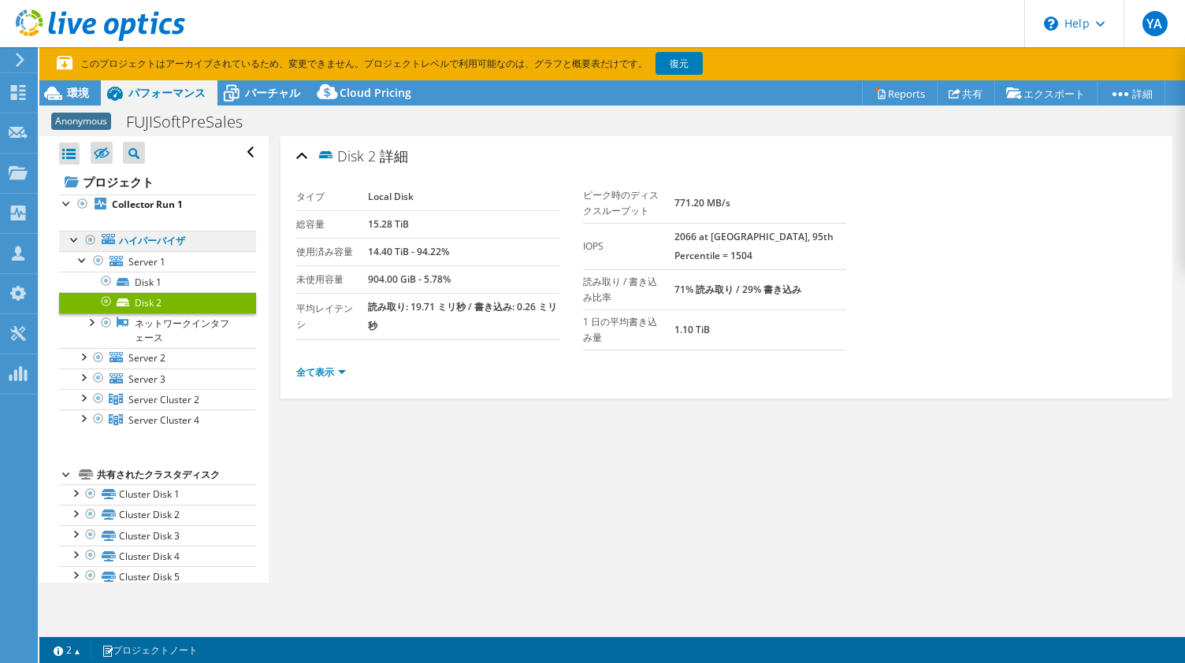
click at [152, 239] on link "ハイパーバイザ" at bounding box center [157, 241] width 197 height 20
click at [155, 207] on b "Collector Run 1" at bounding box center [147, 204] width 71 height 13
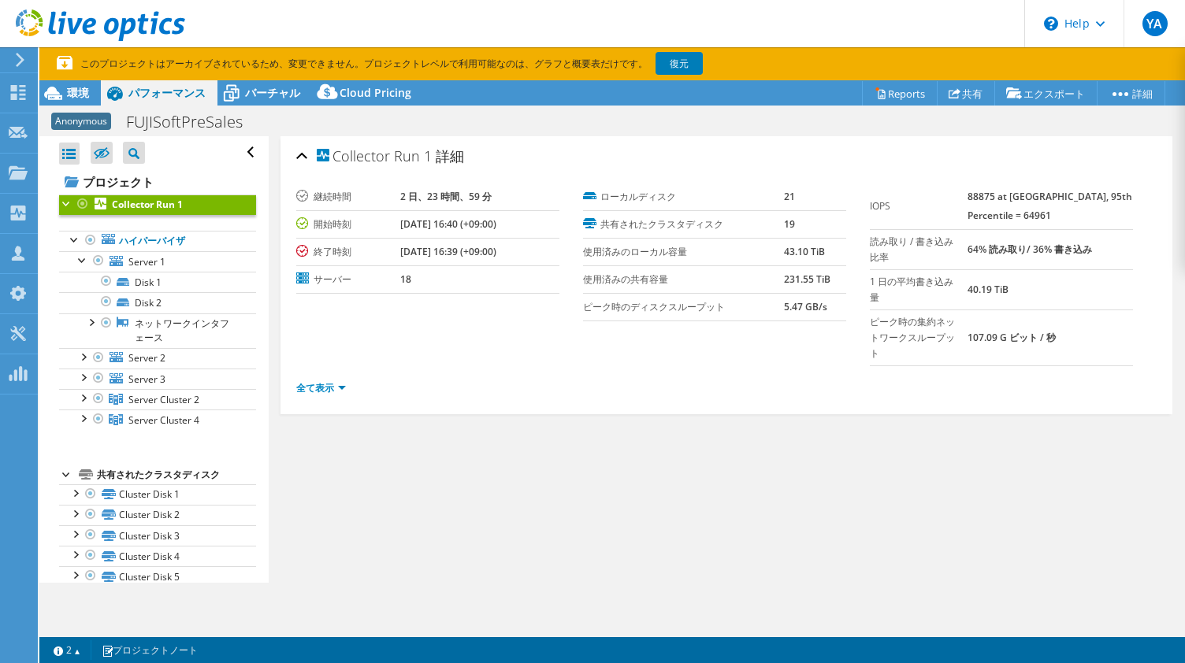
click at [155, 207] on b "Collector Run 1" at bounding box center [147, 204] width 71 height 13
click at [63, 202] on div at bounding box center [67, 203] width 16 height 16
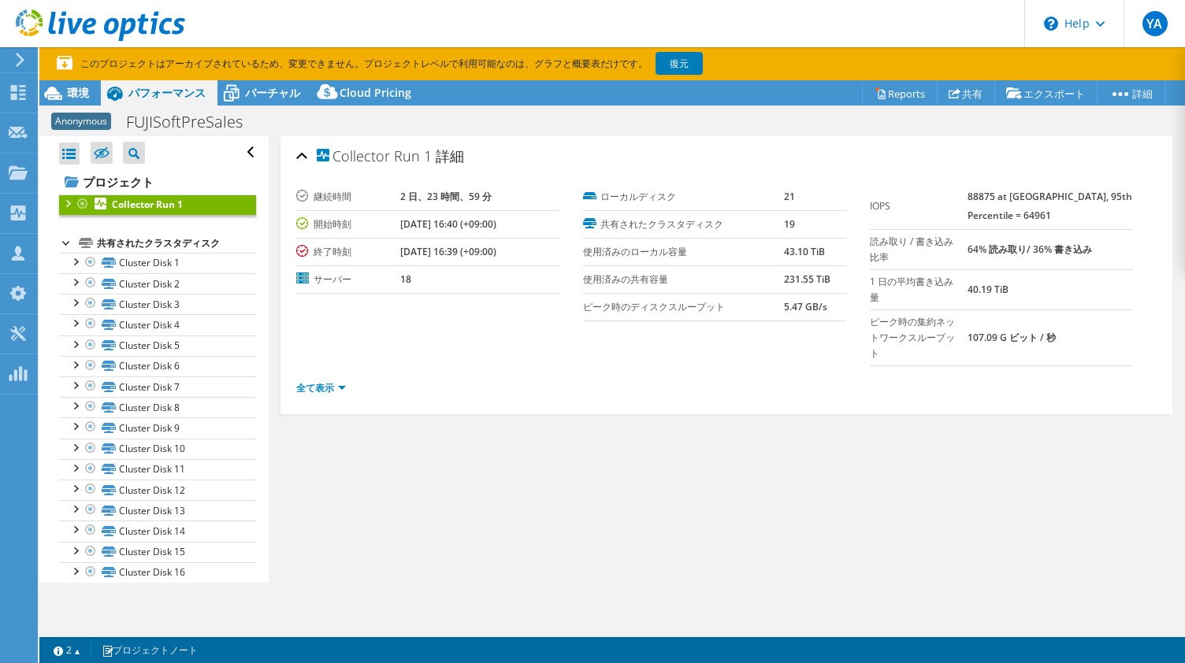
click at [63, 202] on div at bounding box center [67, 203] width 16 height 16
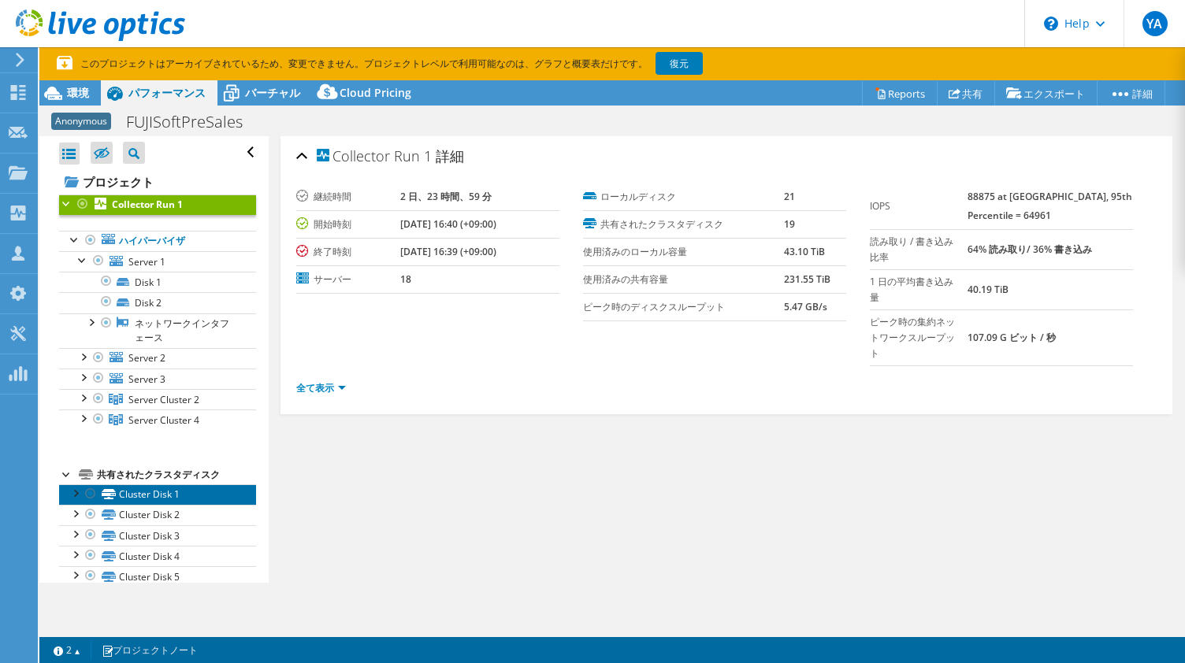
click at [150, 494] on link "Cluster Disk 1" at bounding box center [157, 494] width 197 height 20
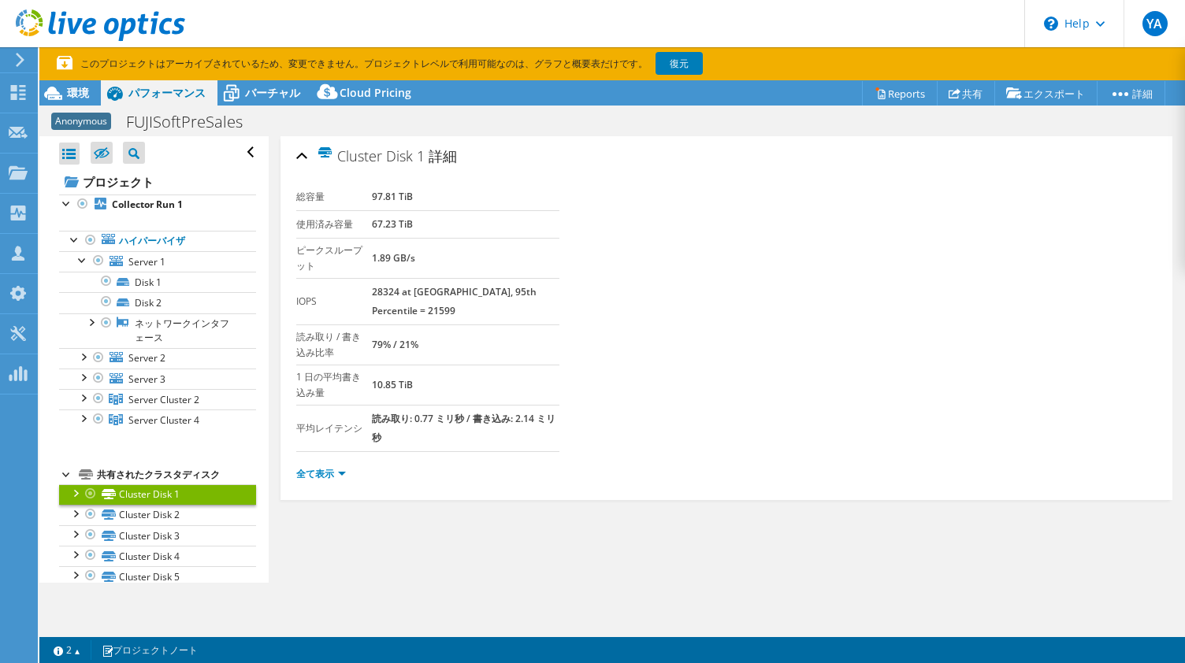
click at [70, 489] on div at bounding box center [75, 492] width 16 height 16
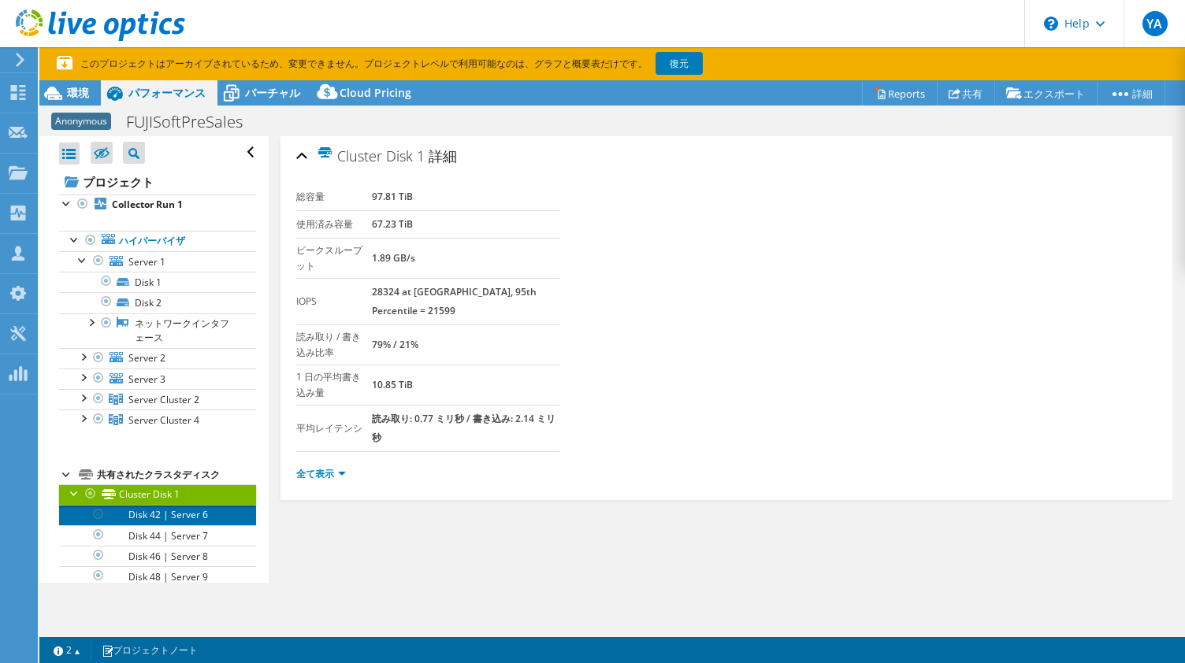
click at [153, 516] on link "Disk 42 | Server 6" at bounding box center [157, 515] width 197 height 20
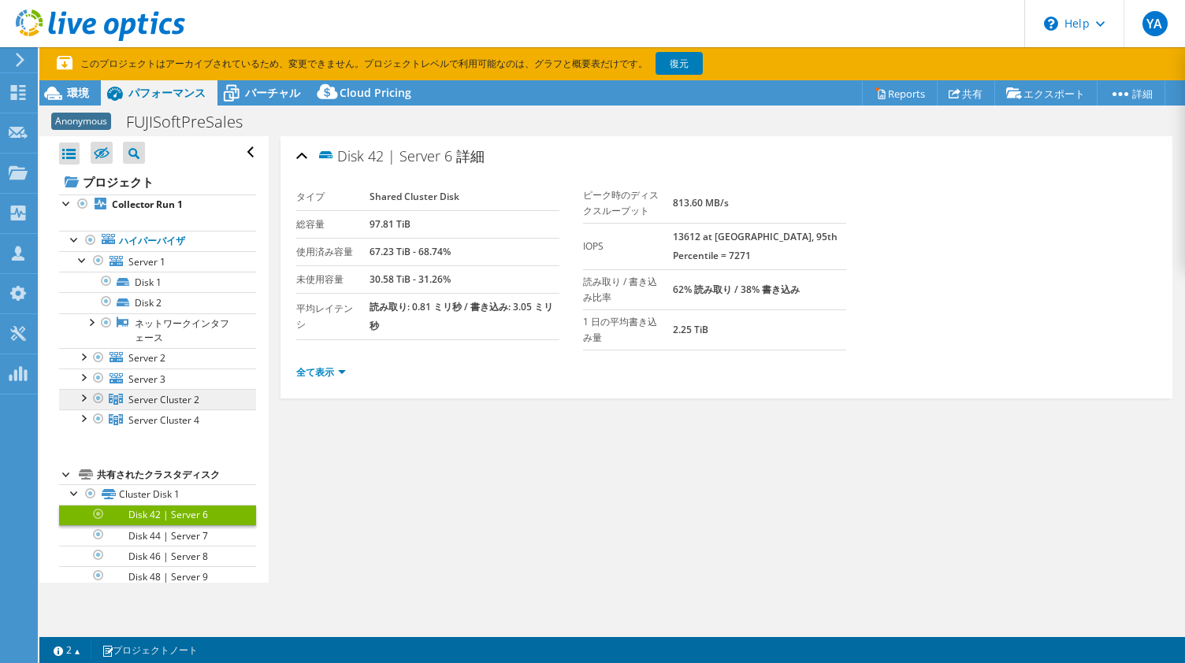
click at [151, 393] on span "Server Cluster 2" at bounding box center [163, 399] width 71 height 13
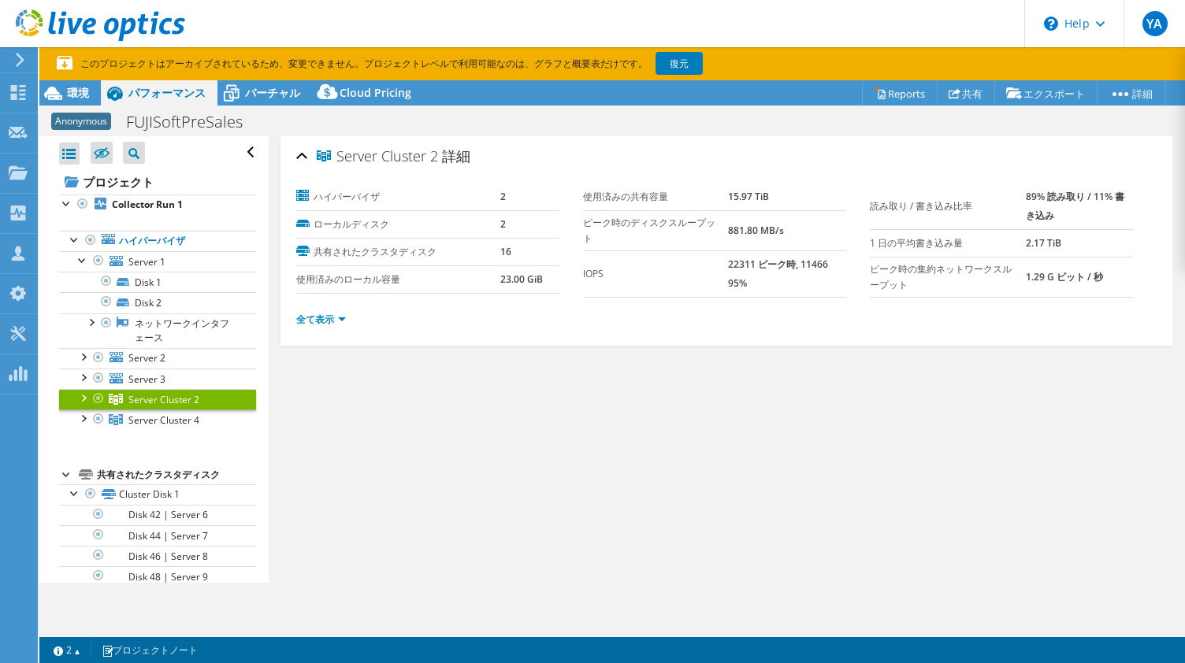
click at [151, 393] on span "Server Cluster 2" at bounding box center [163, 399] width 71 height 13
click at [82, 396] on div at bounding box center [83, 397] width 16 height 16
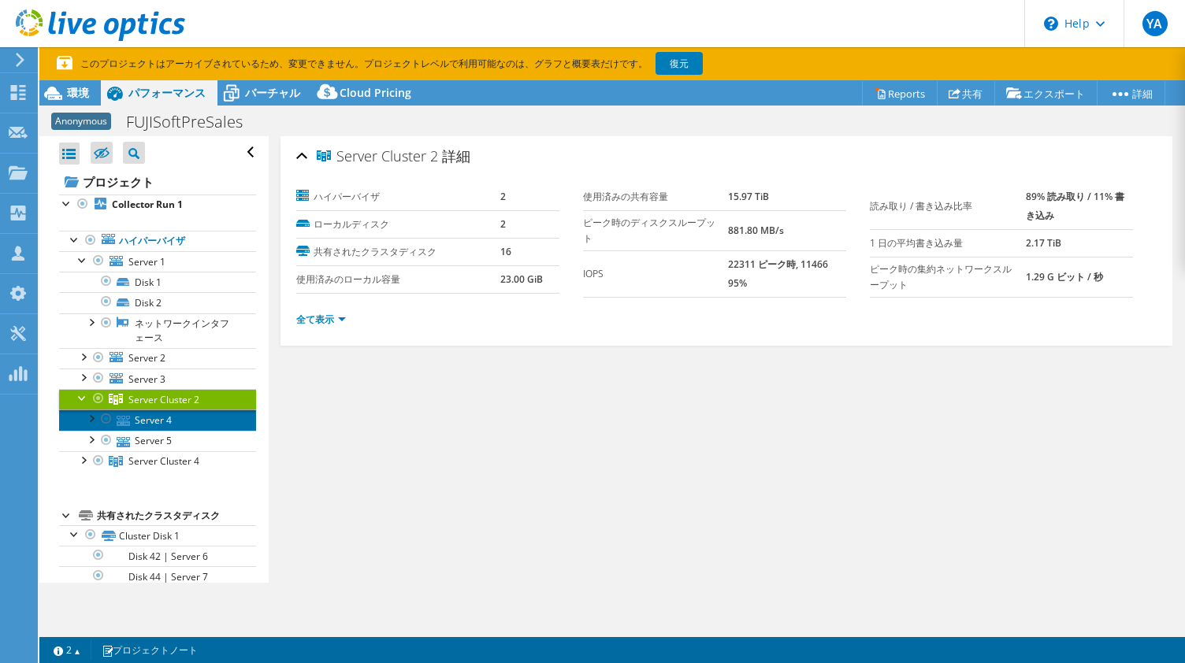
click at [149, 421] on link "Server 4" at bounding box center [157, 420] width 197 height 20
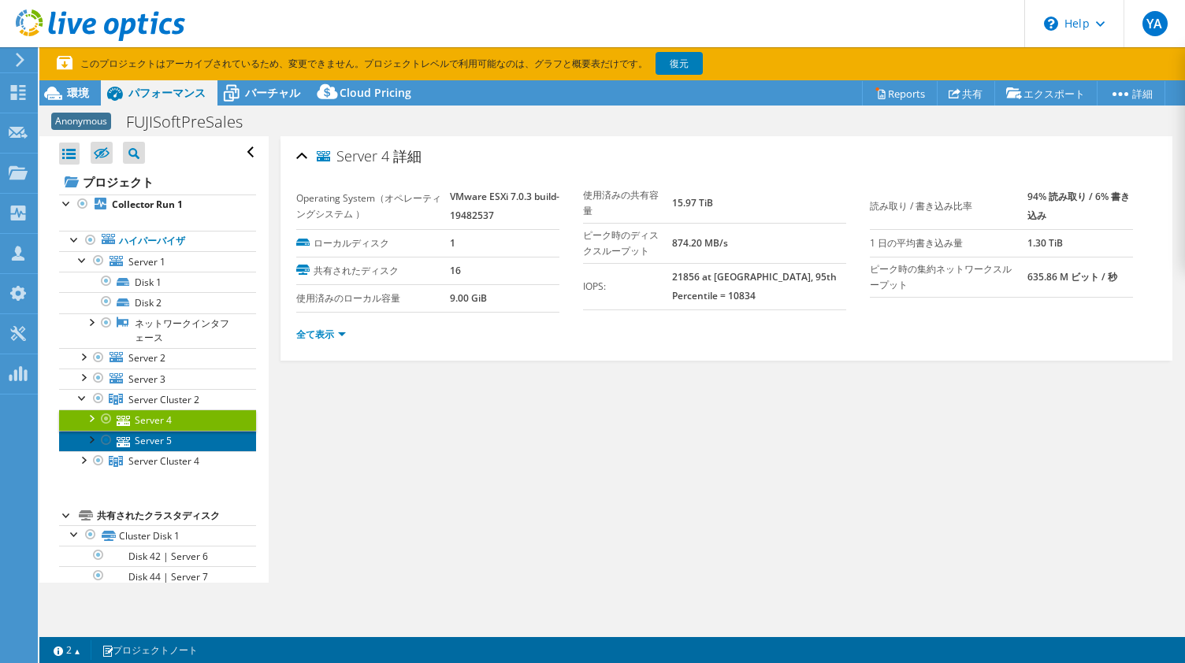
click at [146, 441] on link "Server 5" at bounding box center [157, 441] width 197 height 20
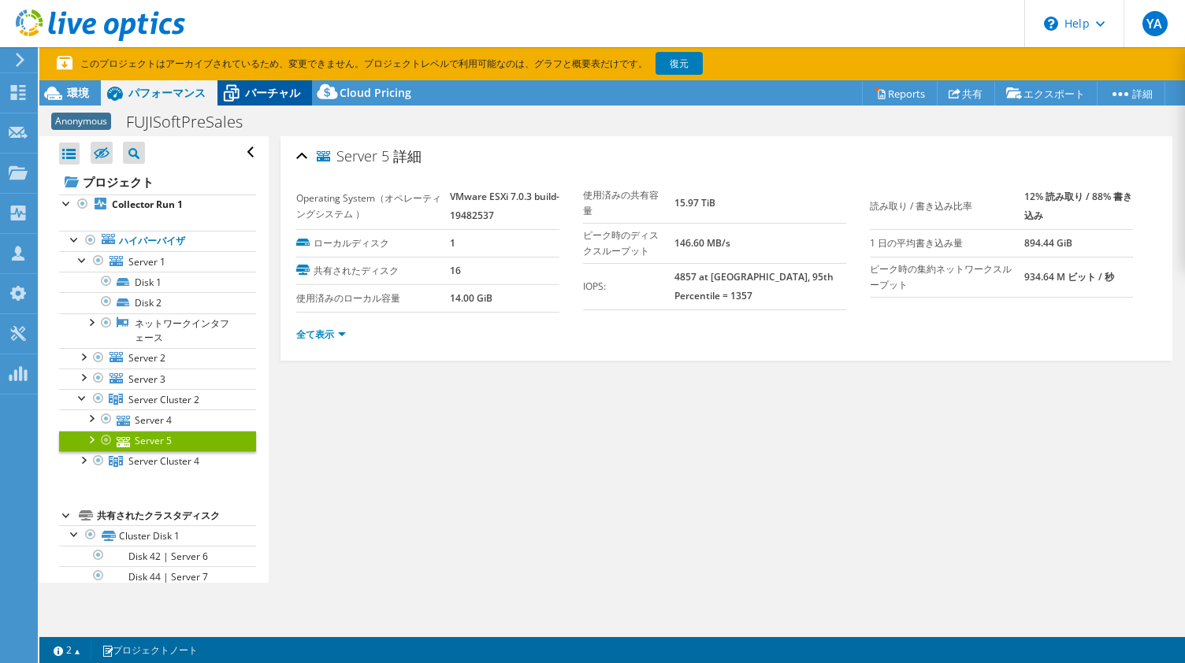
click at [278, 102] on div "バーチャル" at bounding box center [264, 92] width 95 height 25
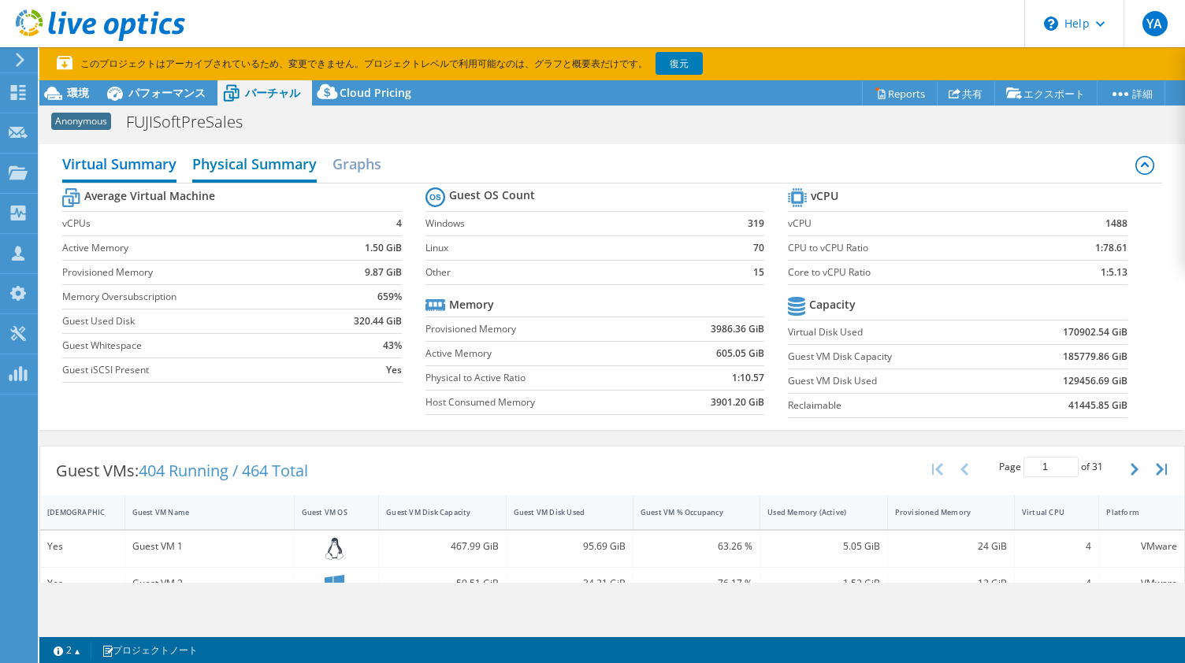
click at [272, 165] on h2 "Physical Summary" at bounding box center [254, 165] width 124 height 35
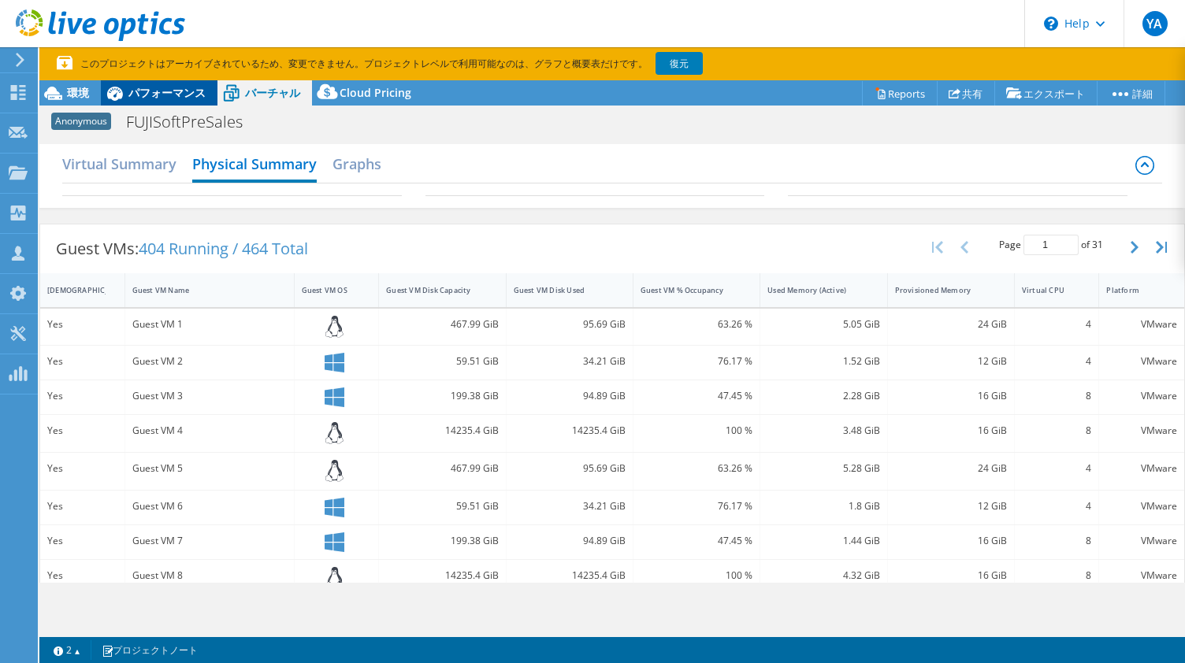
click at [167, 81] on div "パフォーマンス" at bounding box center [159, 92] width 117 height 25
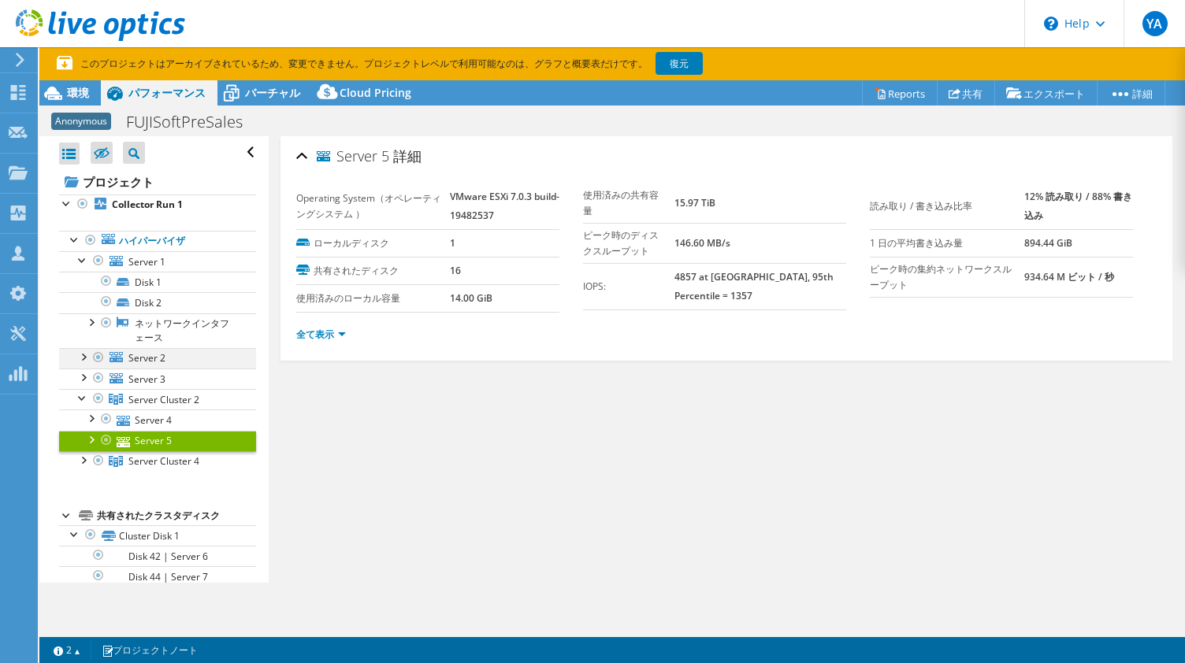
click at [82, 358] on div at bounding box center [83, 356] width 16 height 16
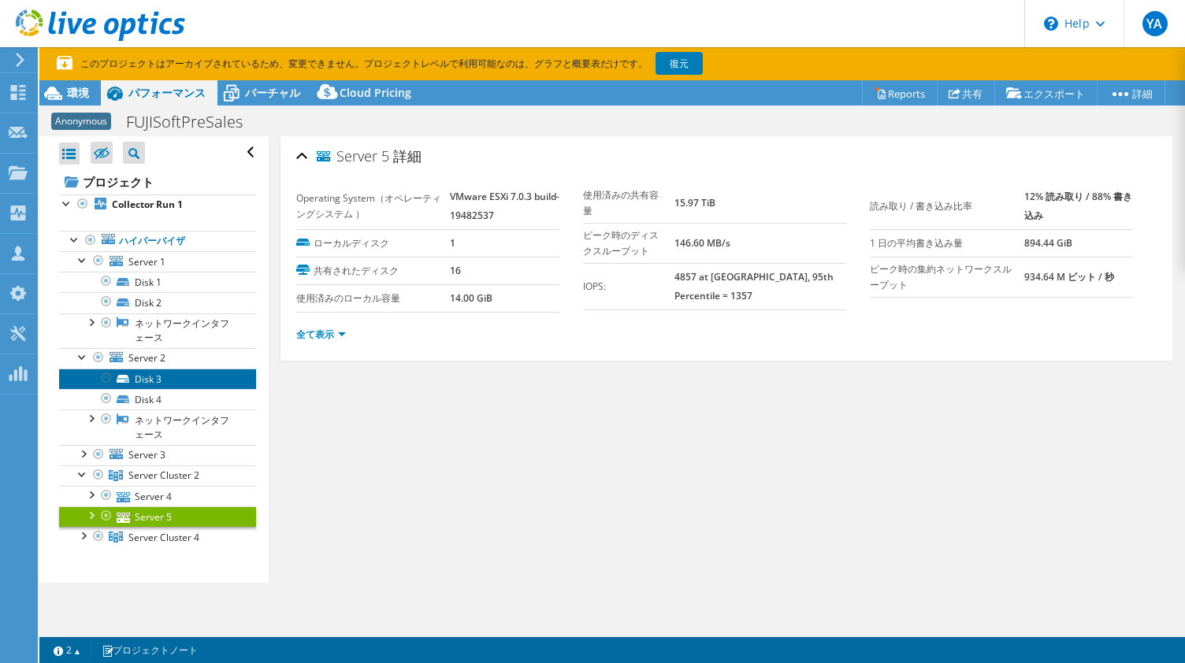
click at [152, 381] on link "Disk 3" at bounding box center [157, 379] width 197 height 20
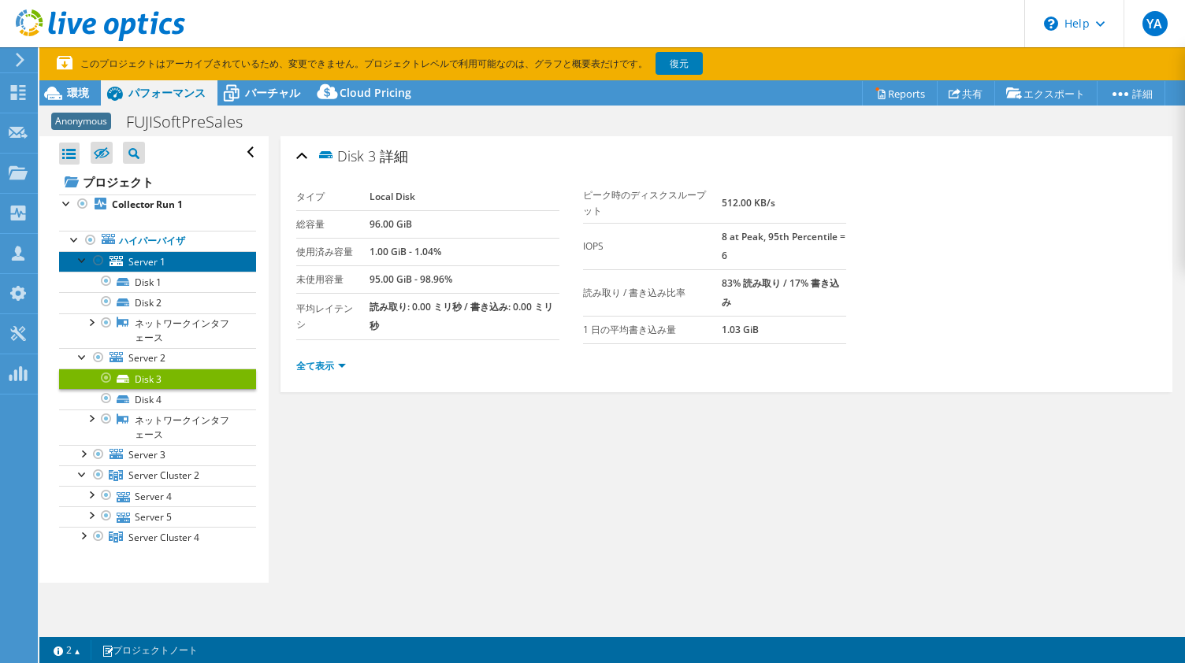
click at [154, 262] on span "Server 1" at bounding box center [146, 261] width 37 height 13
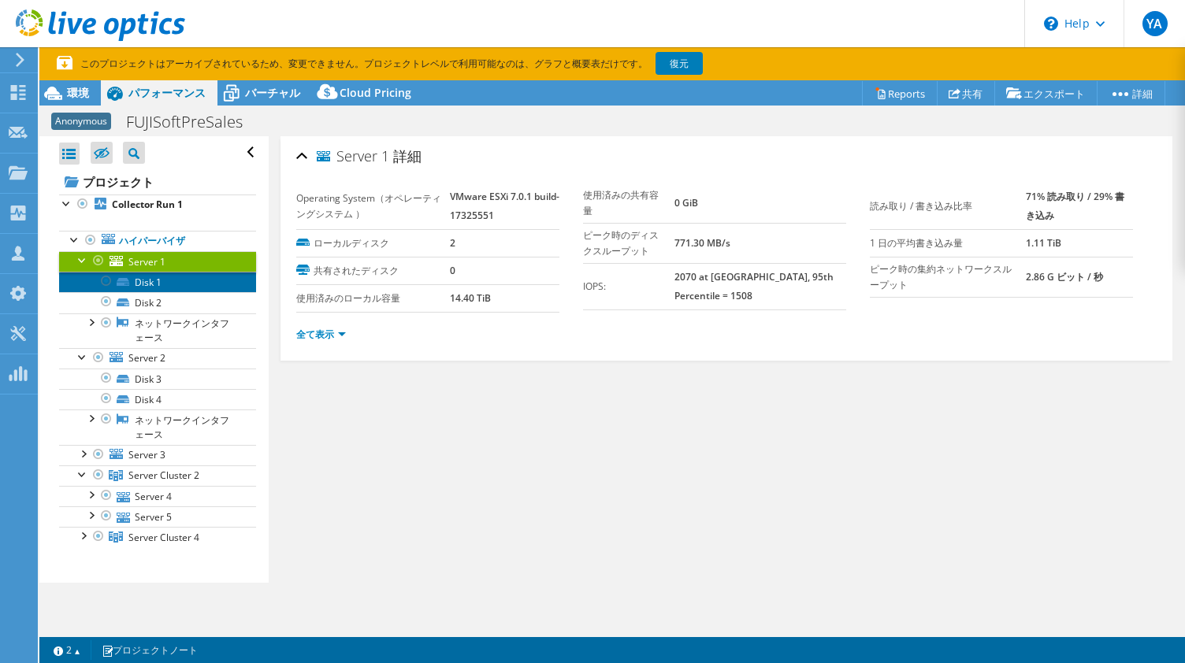
click at [135, 283] on link "Disk 1" at bounding box center [157, 282] width 197 height 20
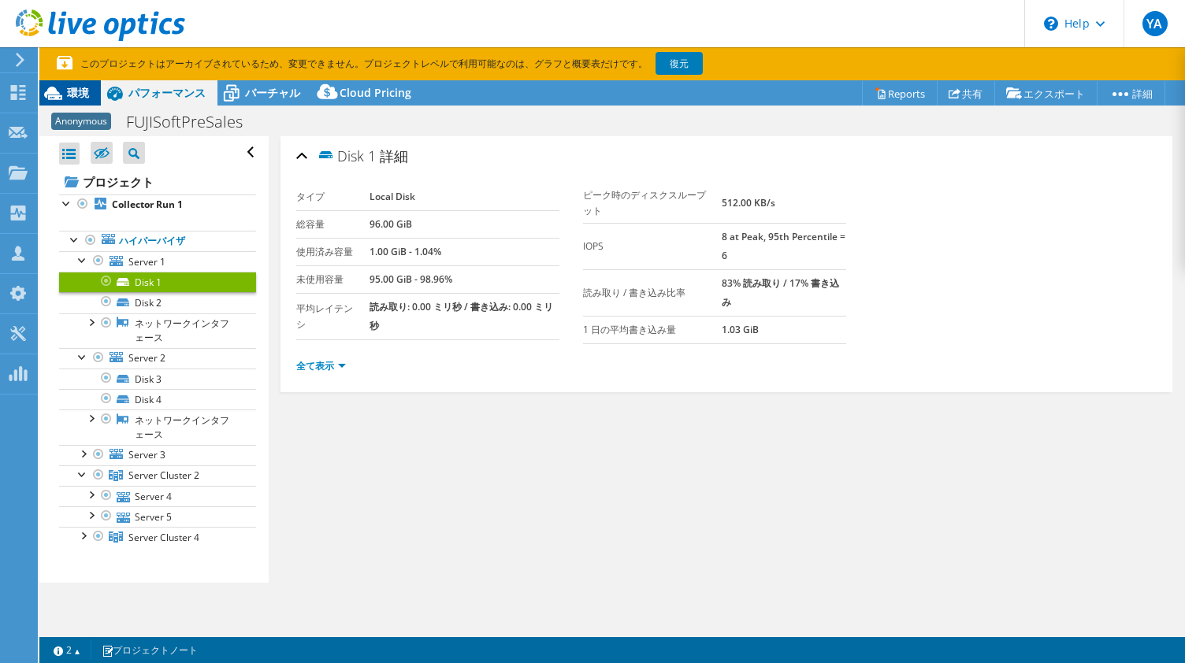
click at [88, 90] on span "環境" at bounding box center [78, 92] width 22 height 15
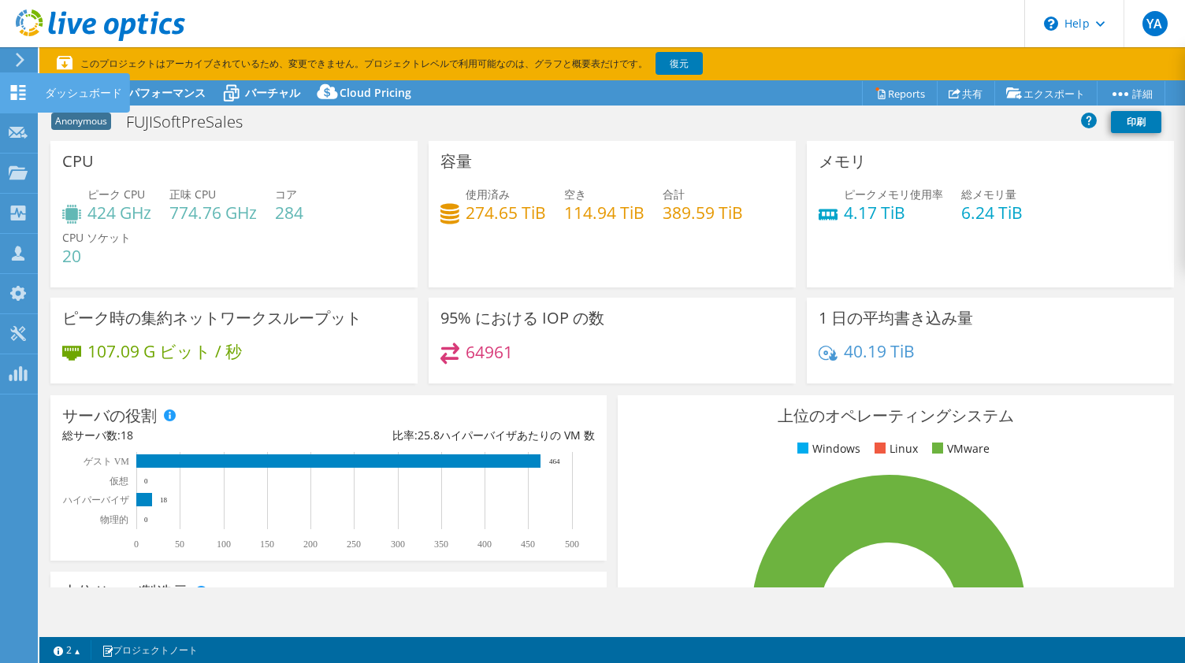
click at [103, 87] on div "ダッシュボード" at bounding box center [83, 92] width 93 height 39
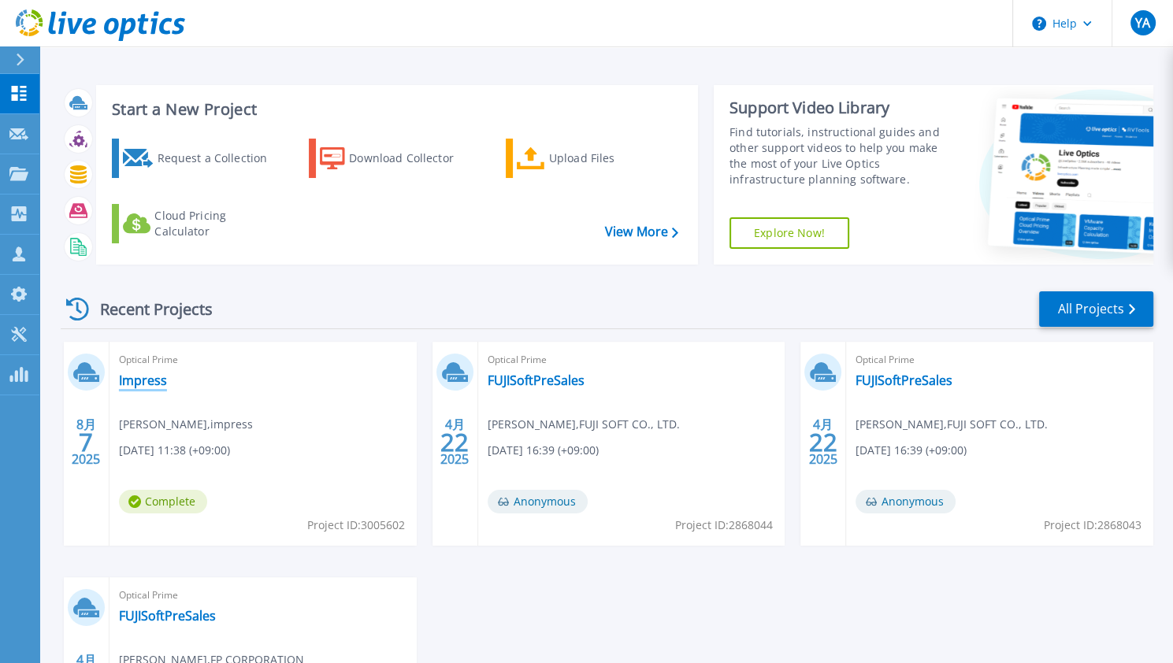
click at [139, 380] on link "Impress" at bounding box center [143, 381] width 48 height 16
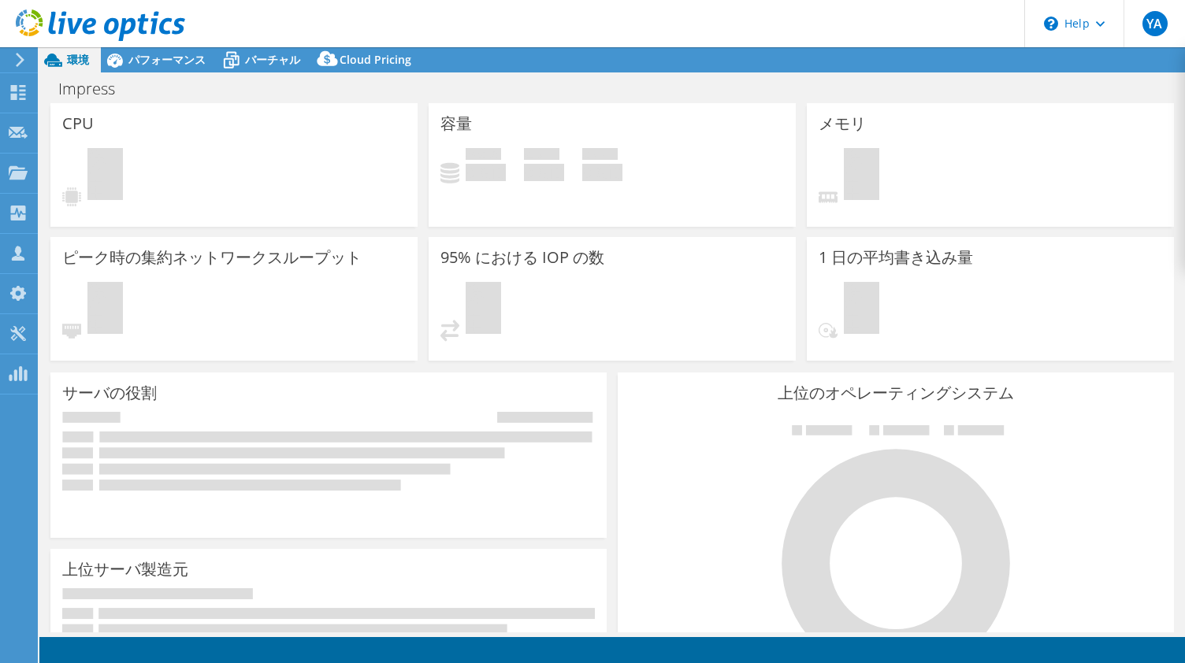
select select "Tokyo"
select select "JPY"
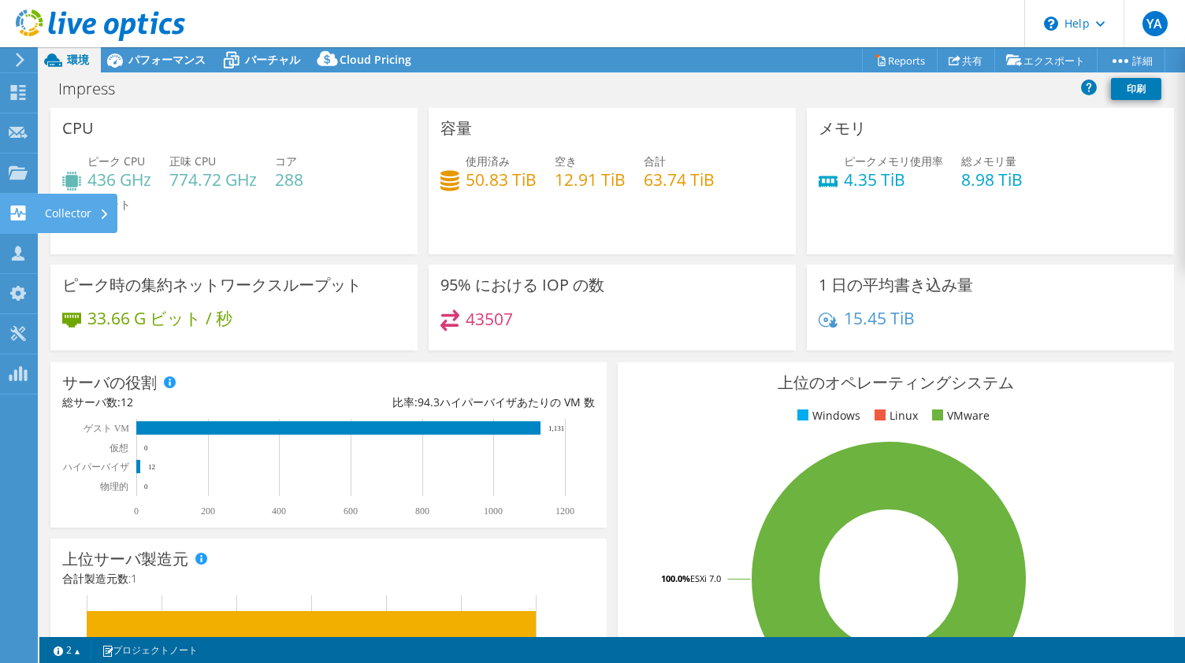
click at [55, 213] on div "Collector" at bounding box center [77, 213] width 80 height 39
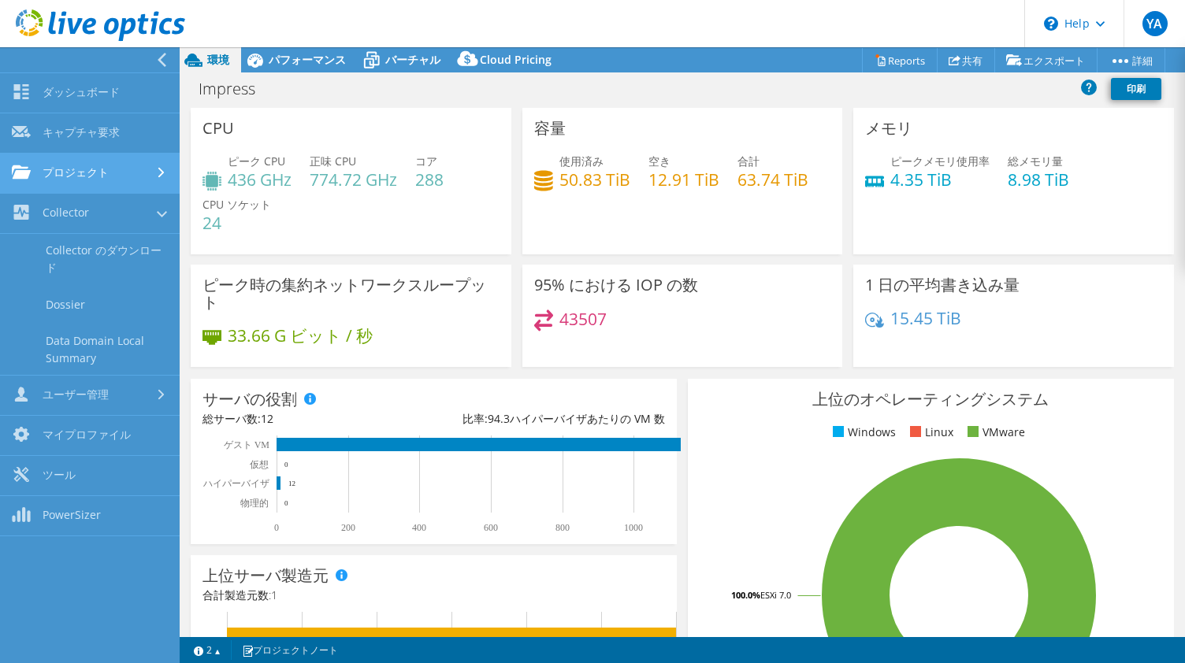
click at [101, 177] on link "プロジェクト" at bounding box center [90, 174] width 180 height 40
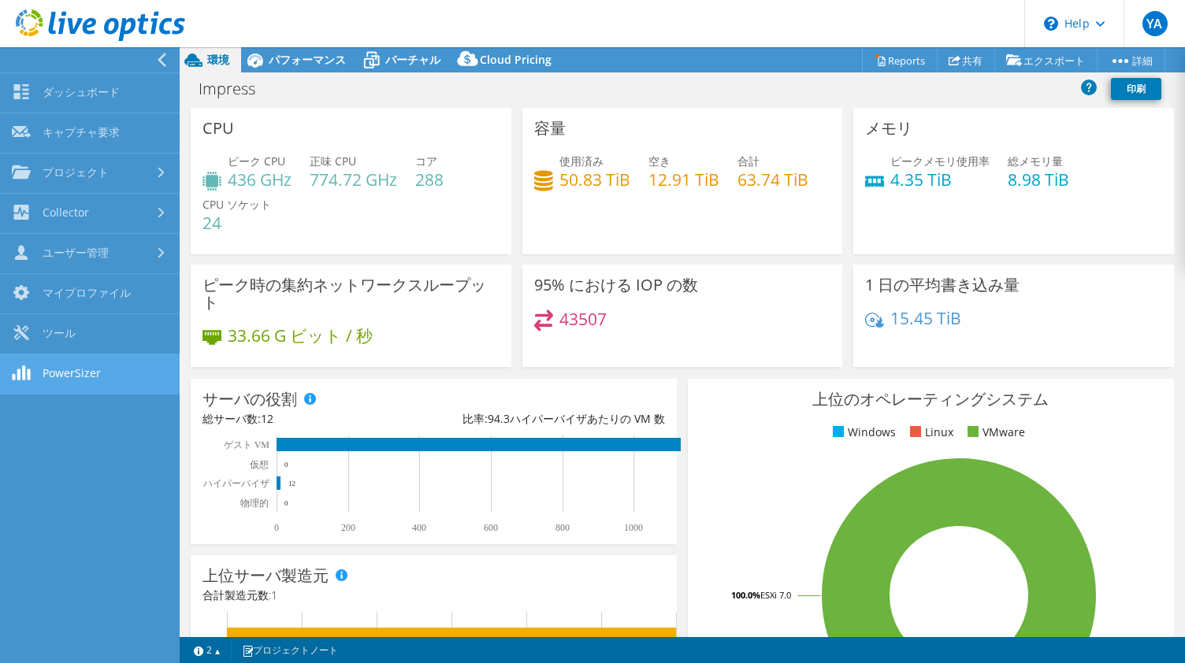
click at [50, 376] on link "PowerSizer" at bounding box center [90, 374] width 180 height 40
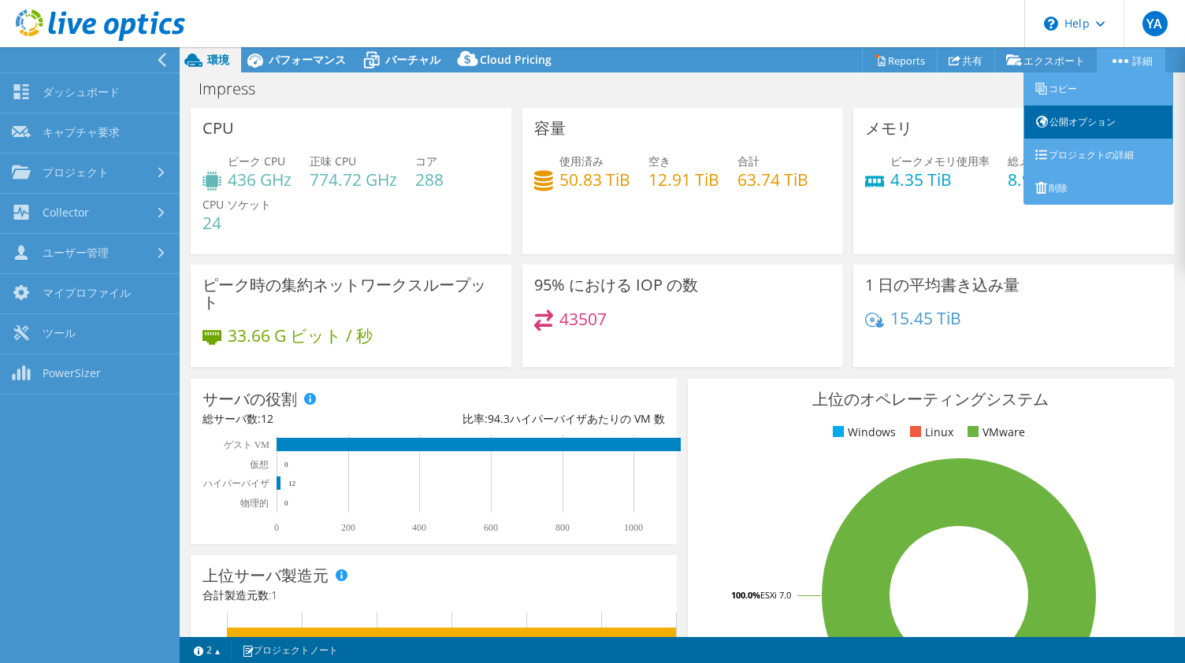
click at [1077, 115] on link "公開オプション" at bounding box center [1098, 122] width 150 height 33
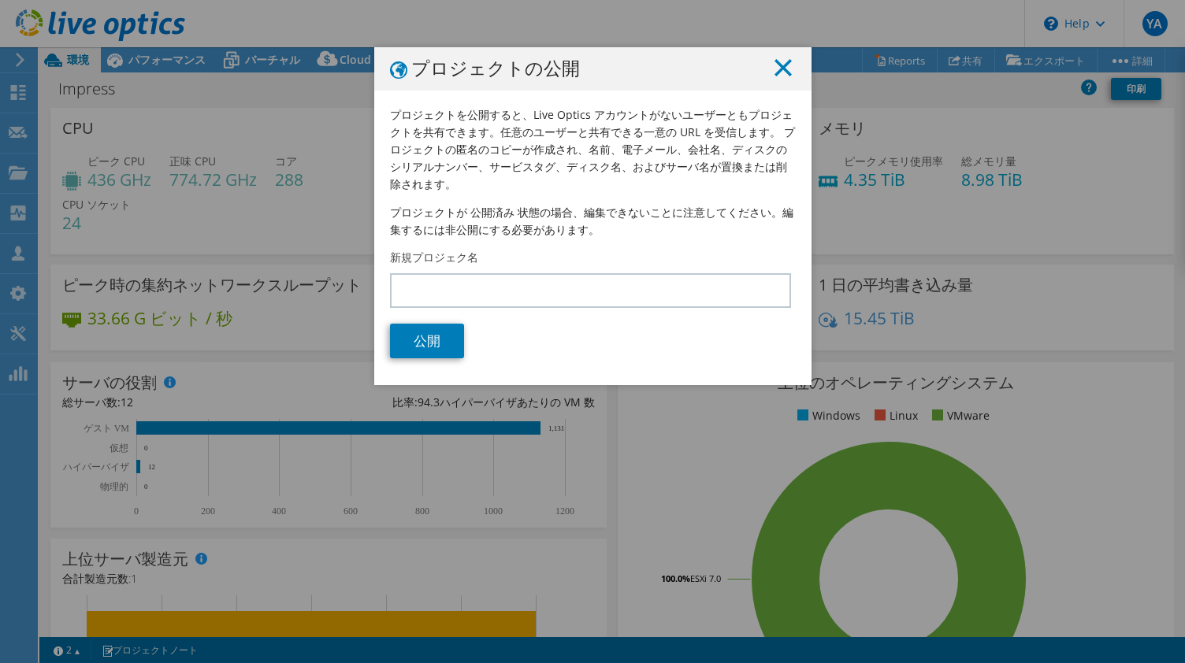
click at [784, 64] on icon at bounding box center [782, 67] width 17 height 17
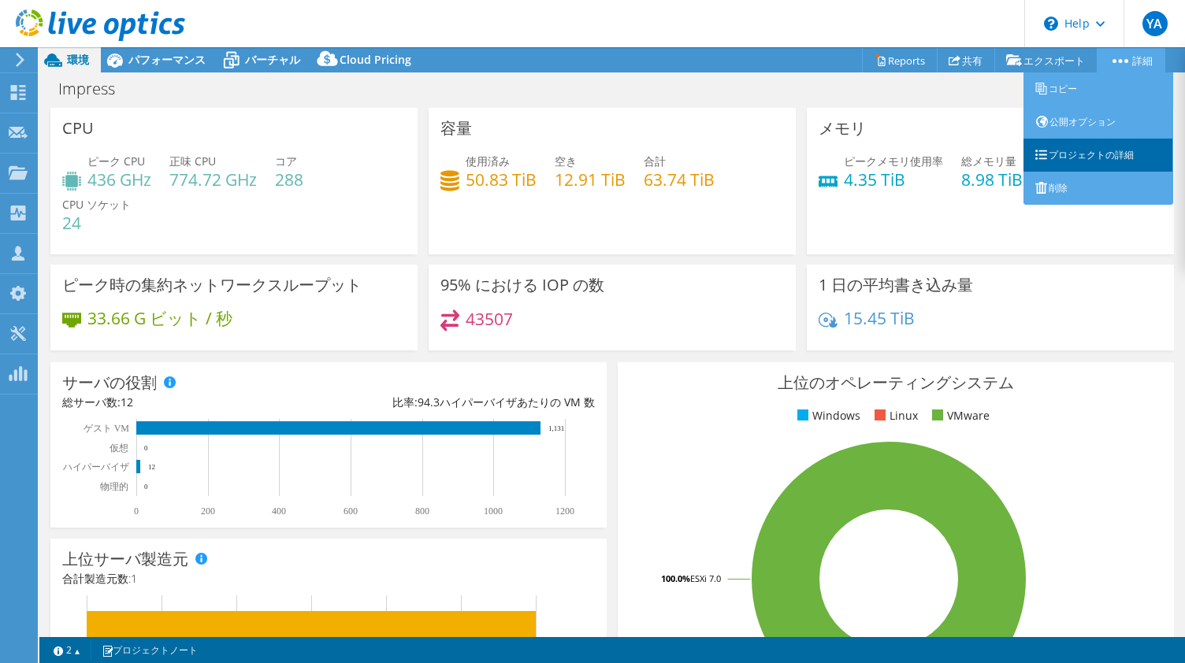
click at [1070, 146] on link "プロジェクトの詳細" at bounding box center [1098, 155] width 150 height 33
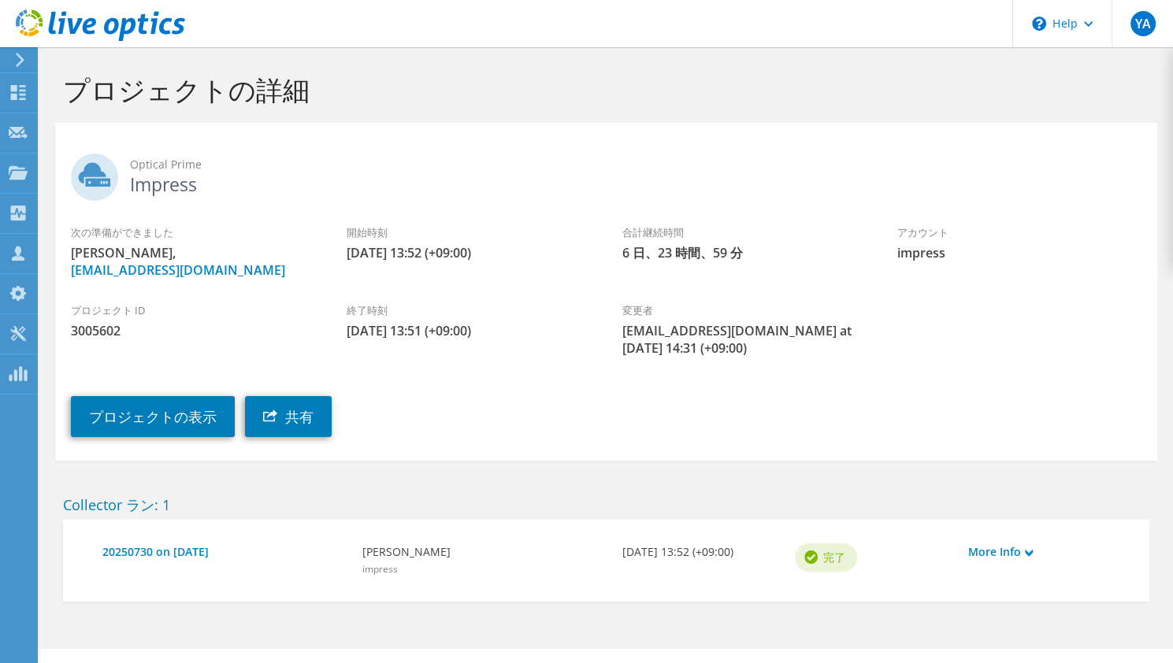
click at [17, 59] on icon at bounding box center [20, 60] width 12 height 14
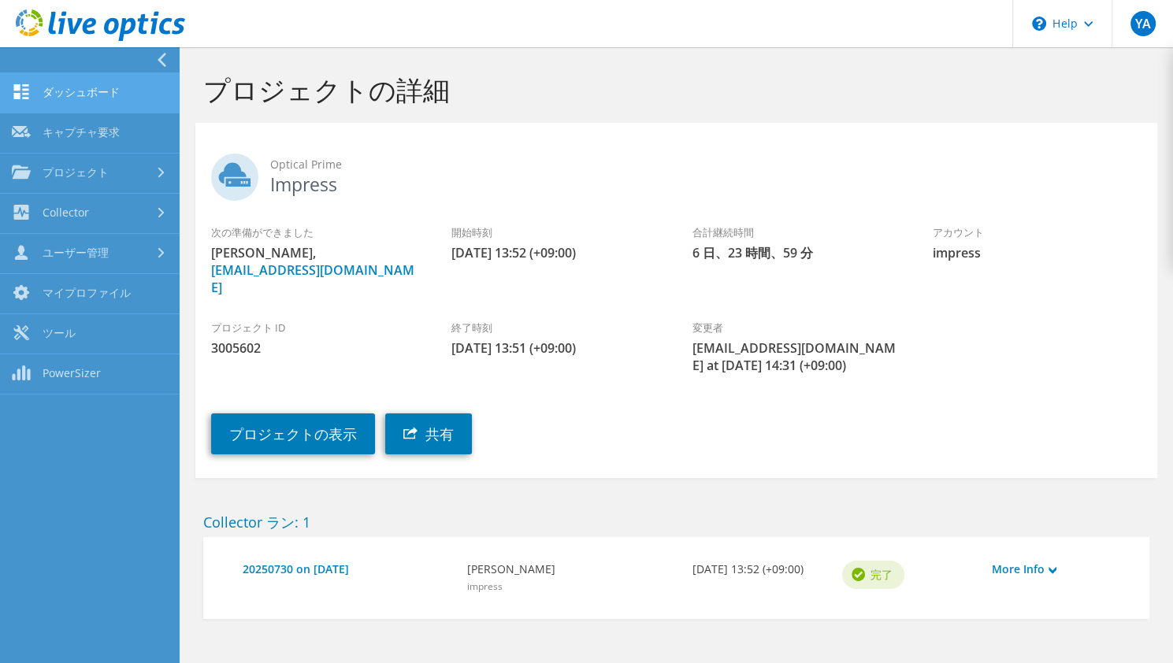
click at [75, 89] on link "ダッシュボード" at bounding box center [90, 93] width 180 height 40
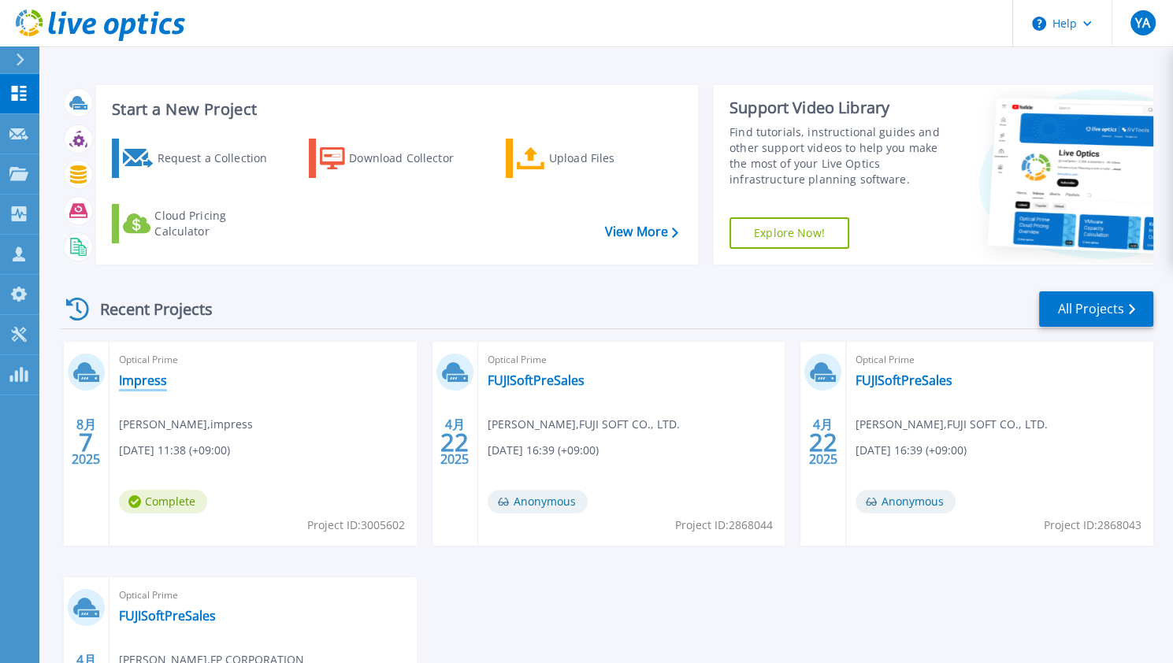
click at [154, 382] on link "Impress" at bounding box center [143, 381] width 48 height 16
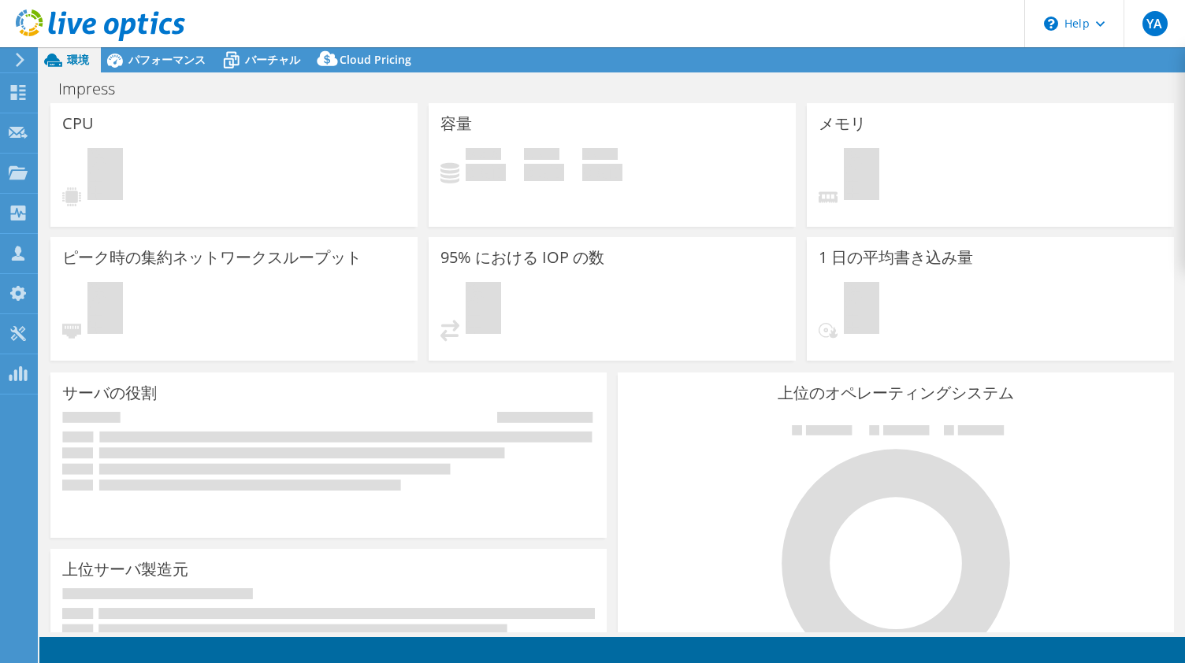
select select "[GEOGRAPHIC_DATA]"
select select "JPY"
